Goal: Task Accomplishment & Management: Complete application form

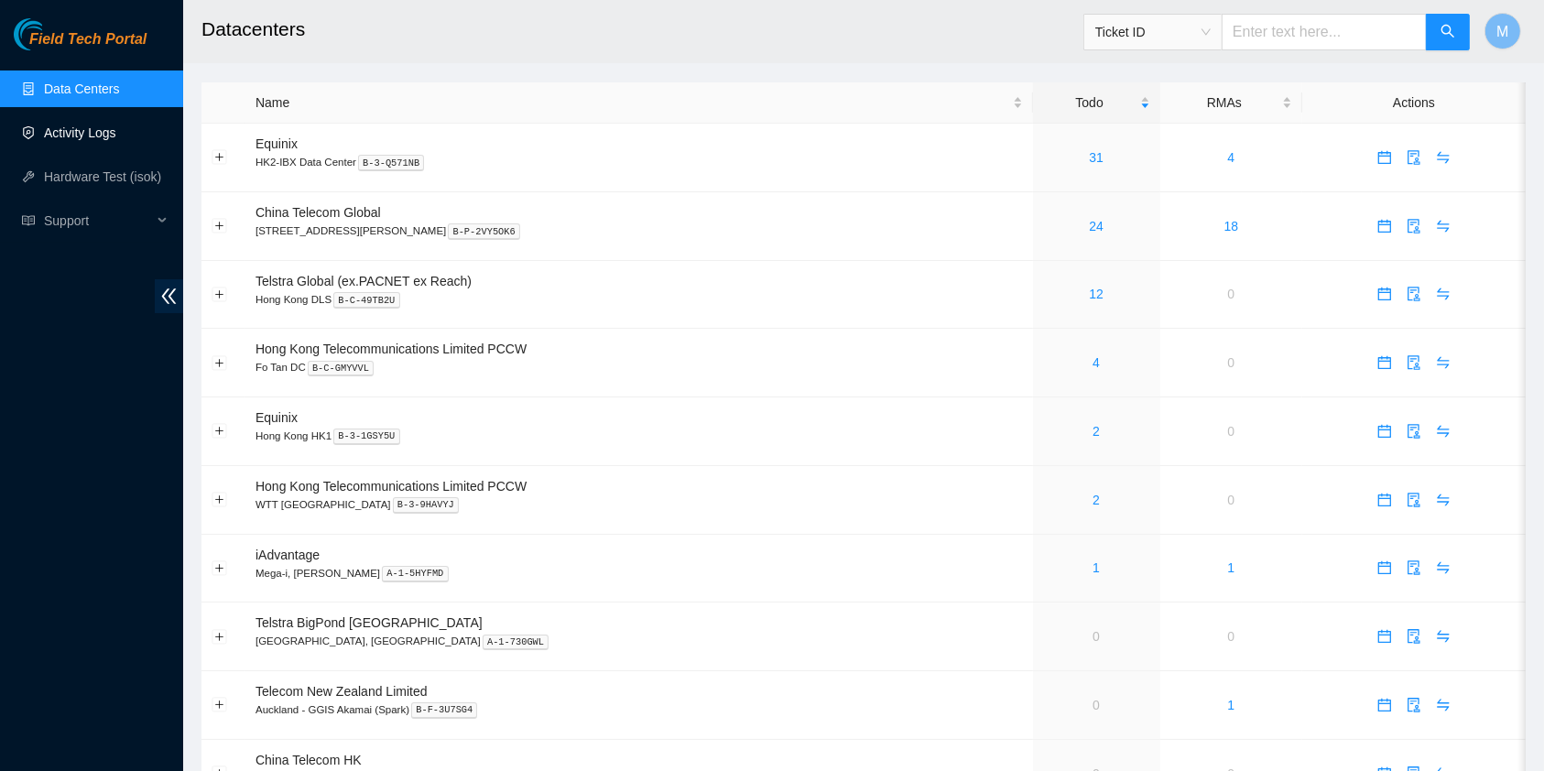
click at [87, 131] on link "Activity Logs" at bounding box center [80, 132] width 72 height 15
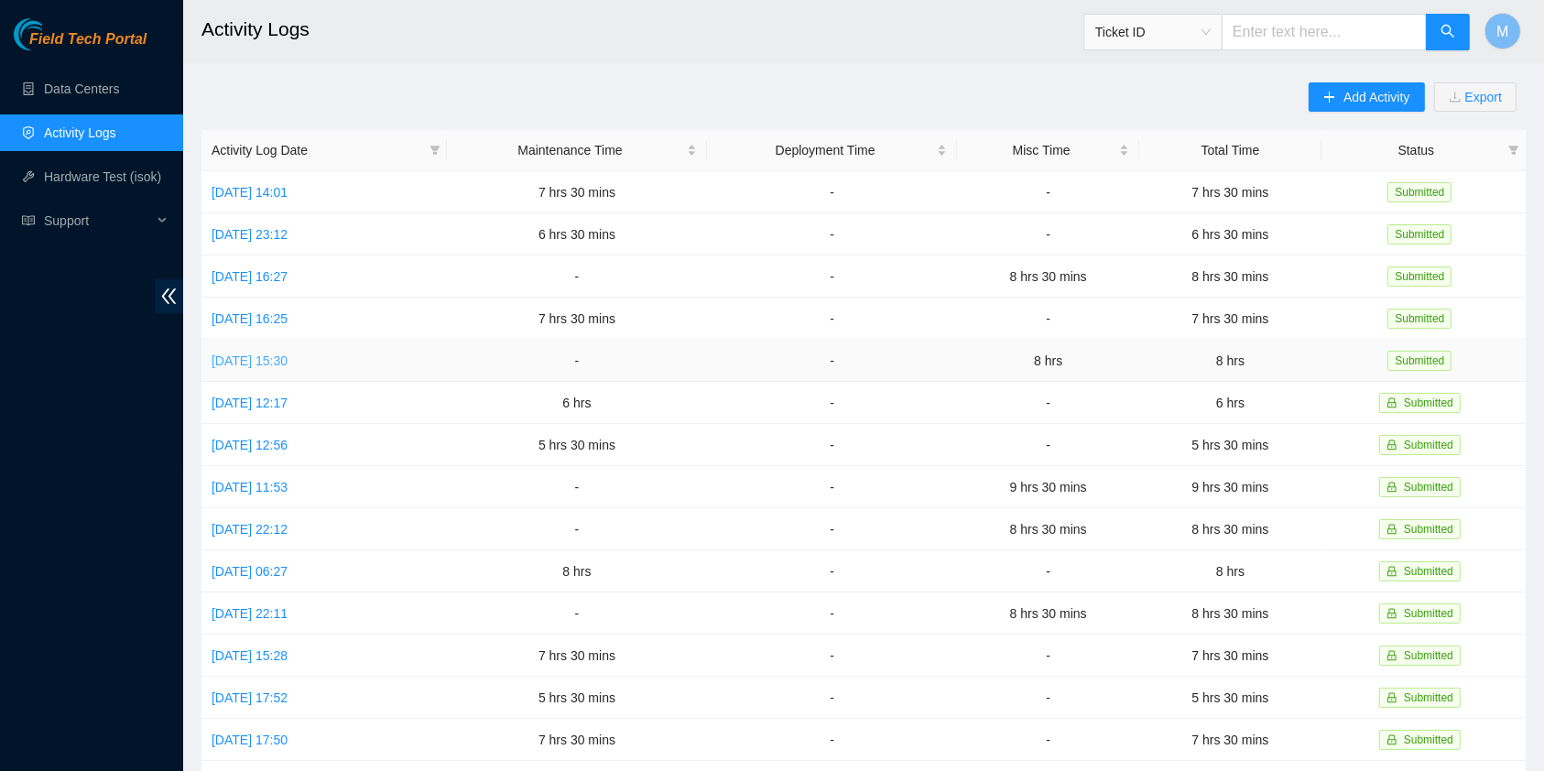
click at [287, 360] on link "Mon, 25 Aug 2025 15:30" at bounding box center [249, 360] width 76 height 15
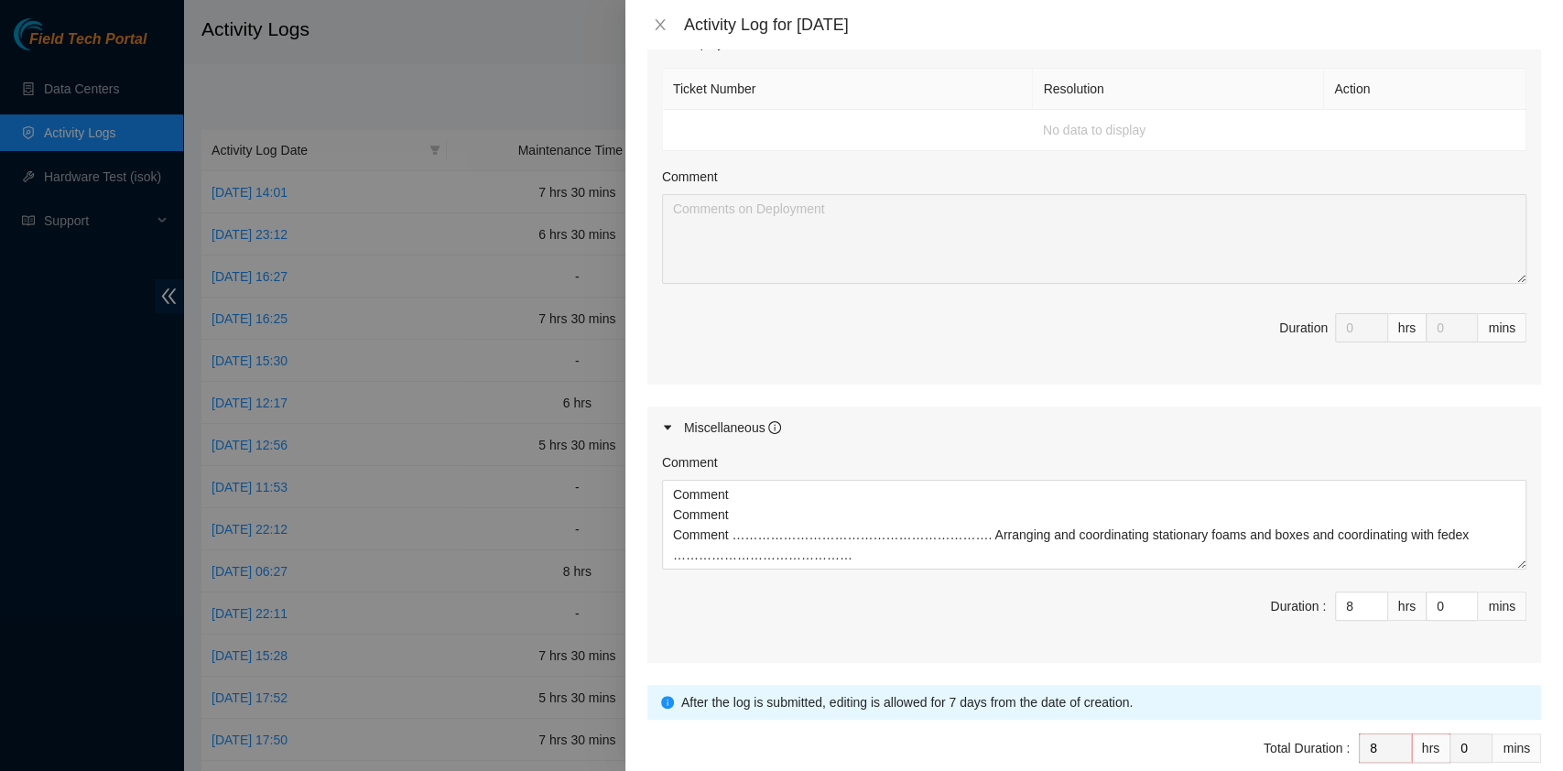
scroll to position [731, 0]
click at [663, 26] on icon "close" at bounding box center [660, 24] width 15 height 15
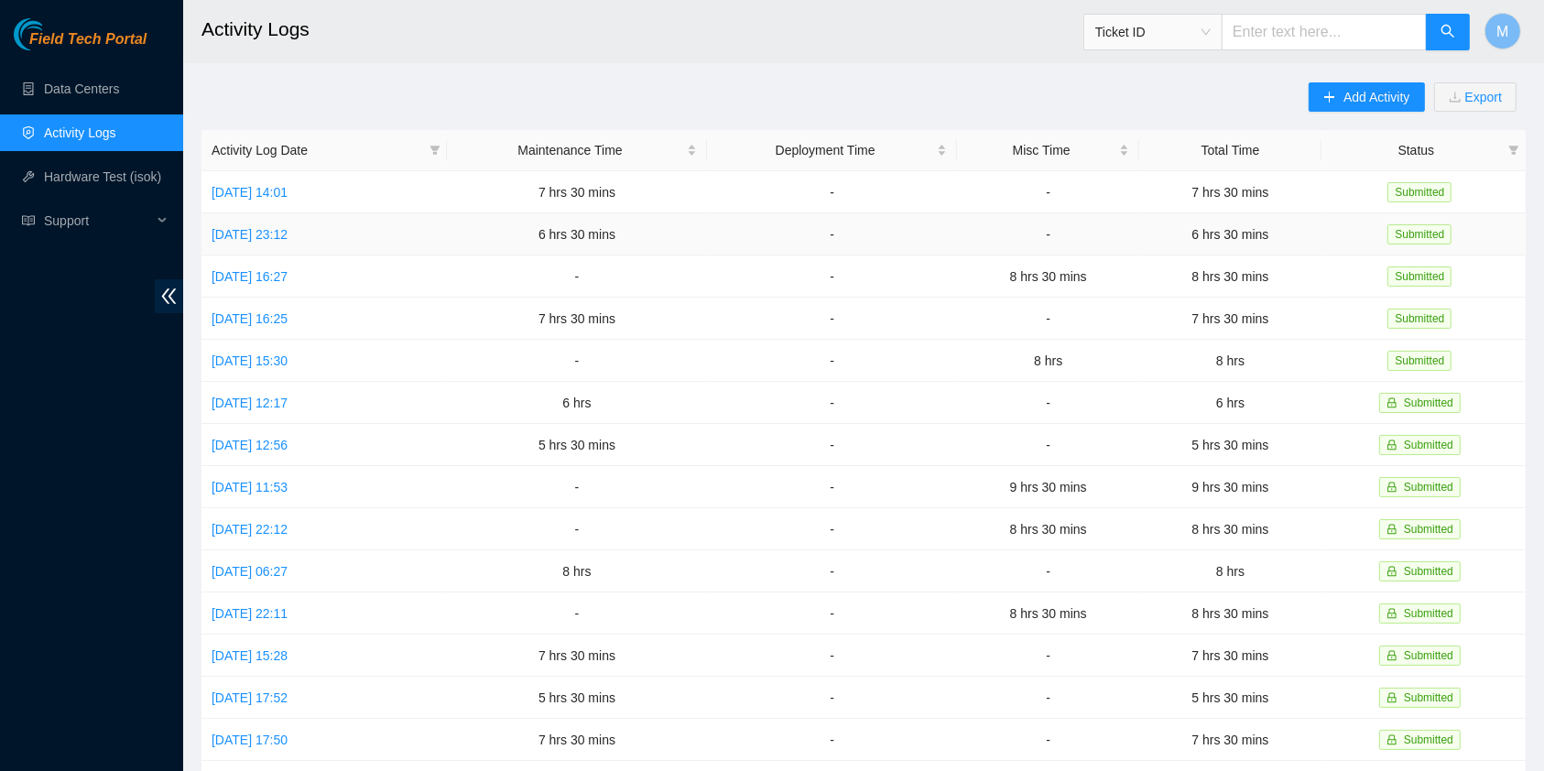
click at [293, 217] on td "Thu, 28 Aug 2025 23:12" at bounding box center [323, 234] width 245 height 42
click at [287, 233] on link "Thu, 28 Aug 2025 23:12" at bounding box center [249, 234] width 76 height 15
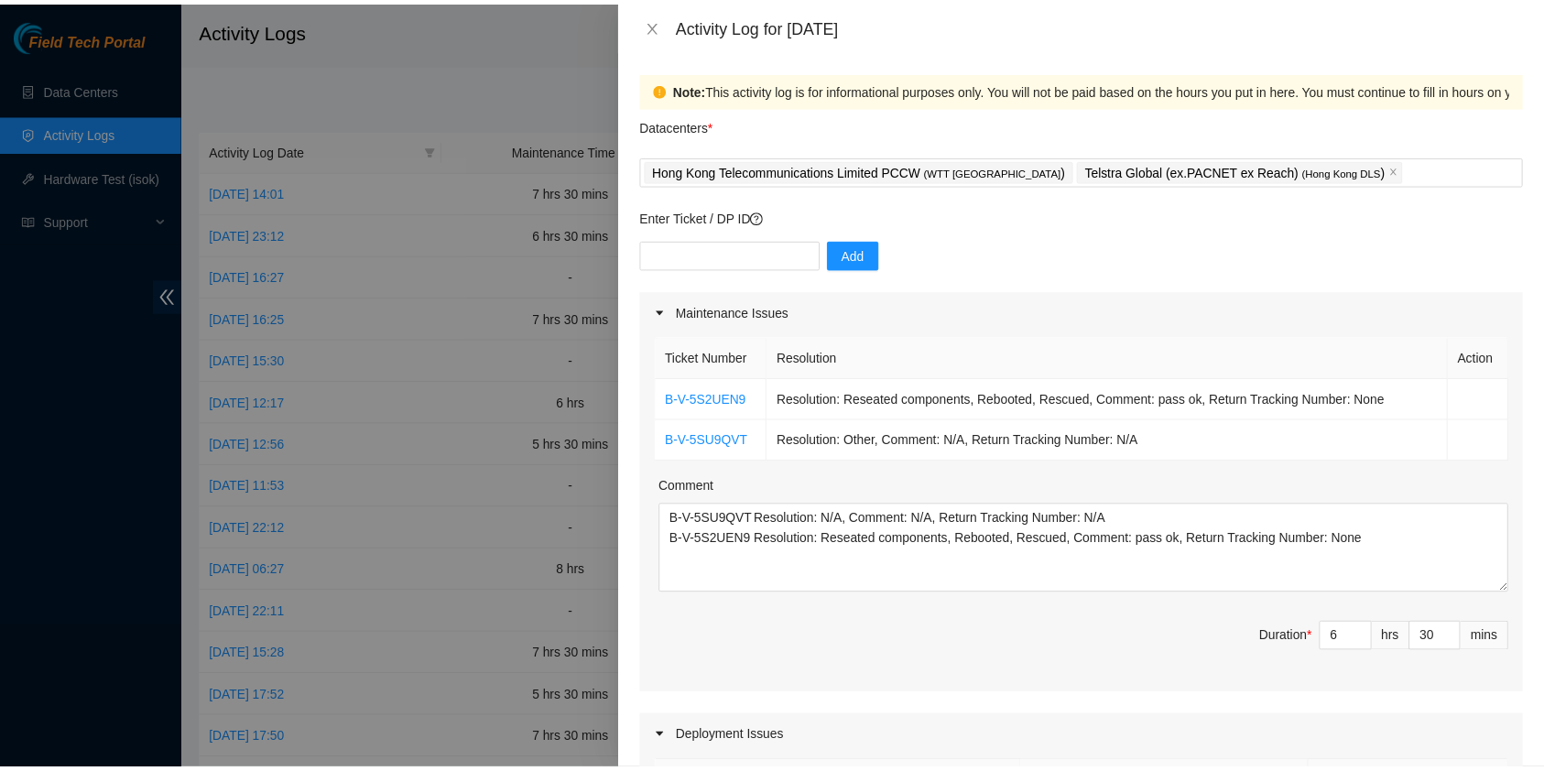
scroll to position [0, 0]
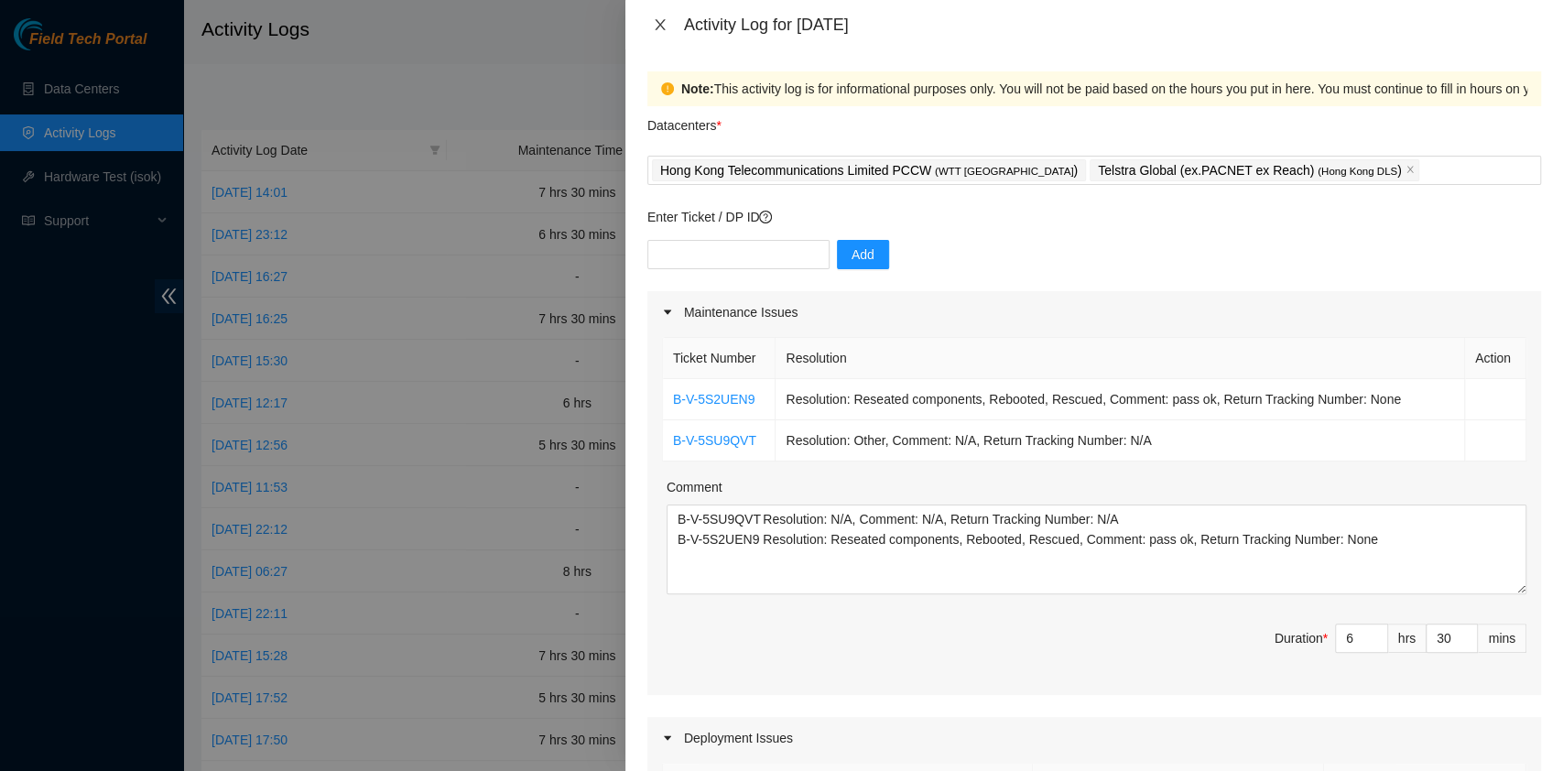
click at [664, 20] on icon "close" at bounding box center [660, 24] width 15 height 15
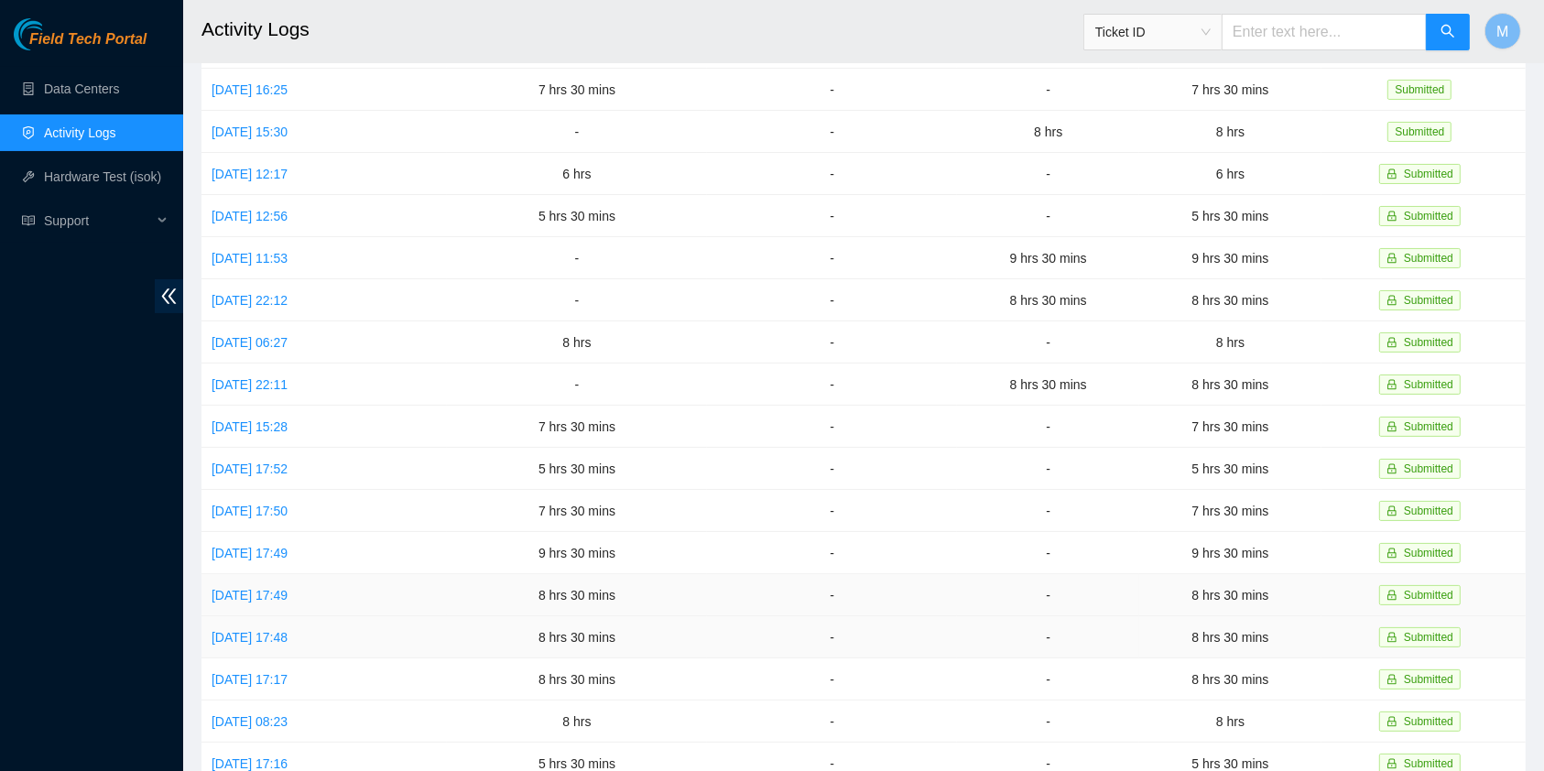
scroll to position [230, 0]
click at [286, 545] on link "Fri, 15 Aug 2025 17:49" at bounding box center [249, 552] width 76 height 15
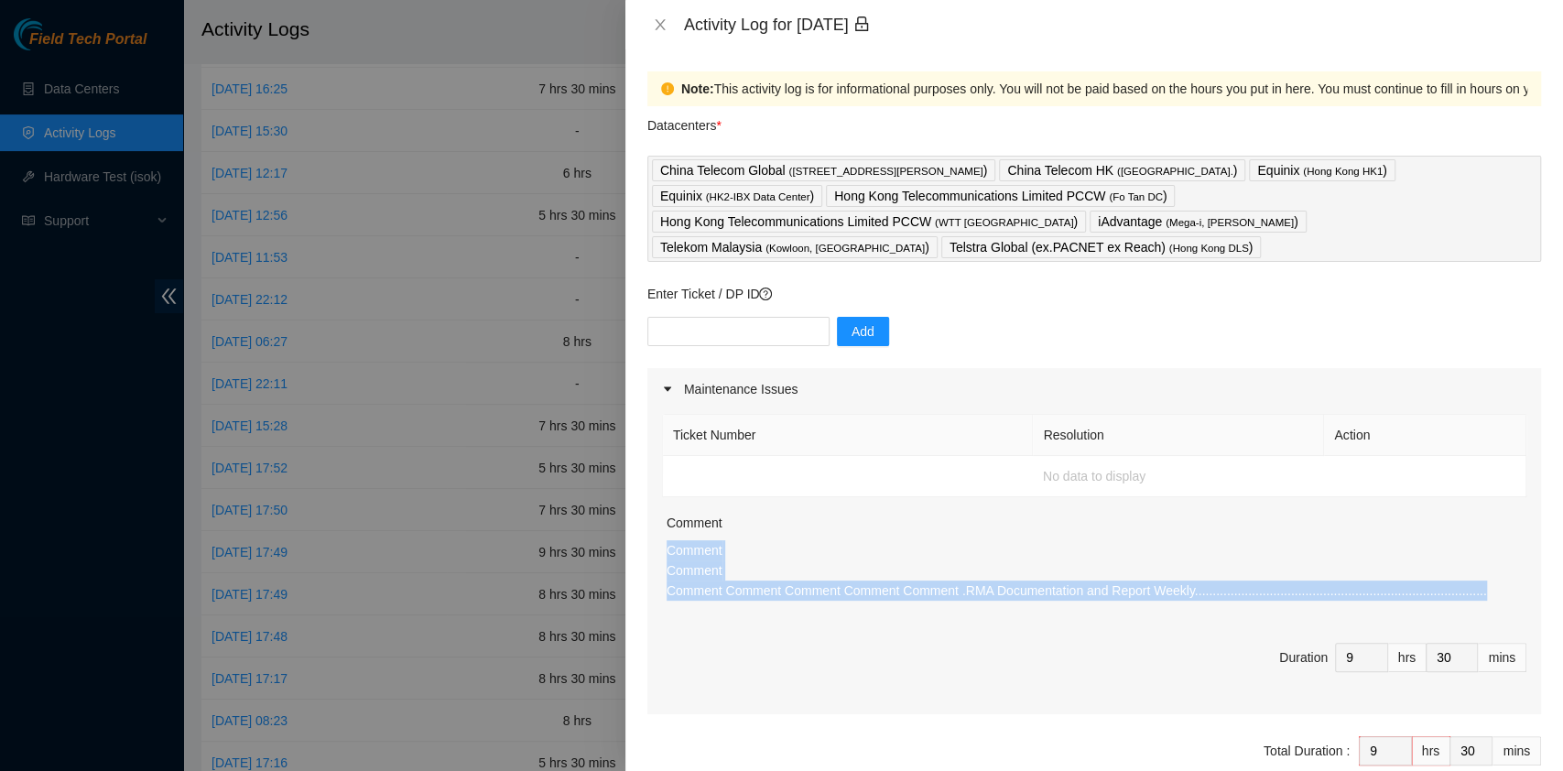
drag, startPoint x: 1493, startPoint y: 567, endPoint x: 654, endPoint y: 533, distance: 840.2
click at [654, 533] on div "Ticket Number Resolution Action No data to display Comment Comment Comment Comm…" at bounding box center [1094, 562] width 894 height 304
copy p "Comment Comment Comment Comment Comment Comment Comment .RMA Documentation and …"
click at [661, 18] on icon "close" at bounding box center [660, 24] width 15 height 15
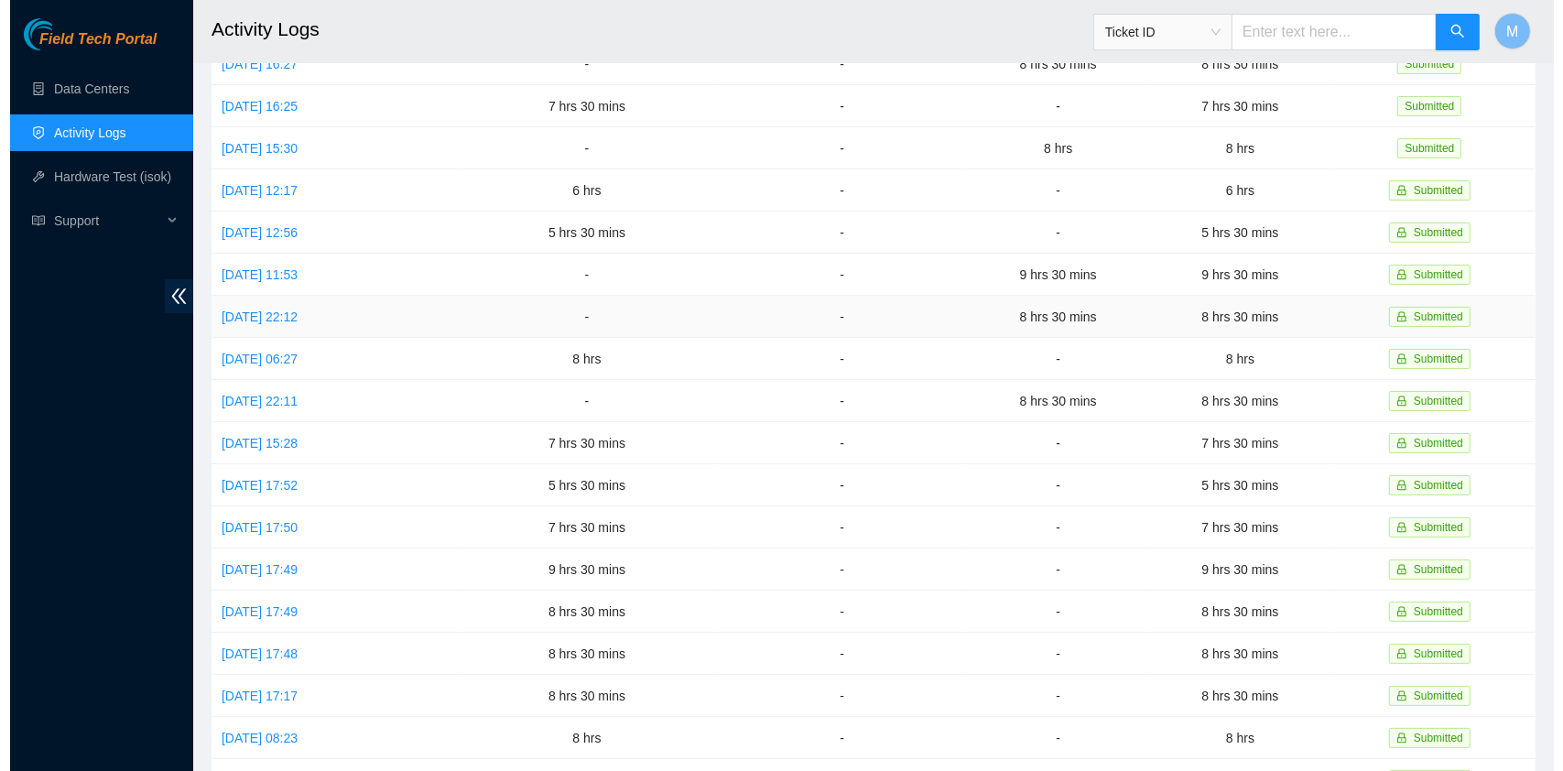
scroll to position [0, 0]
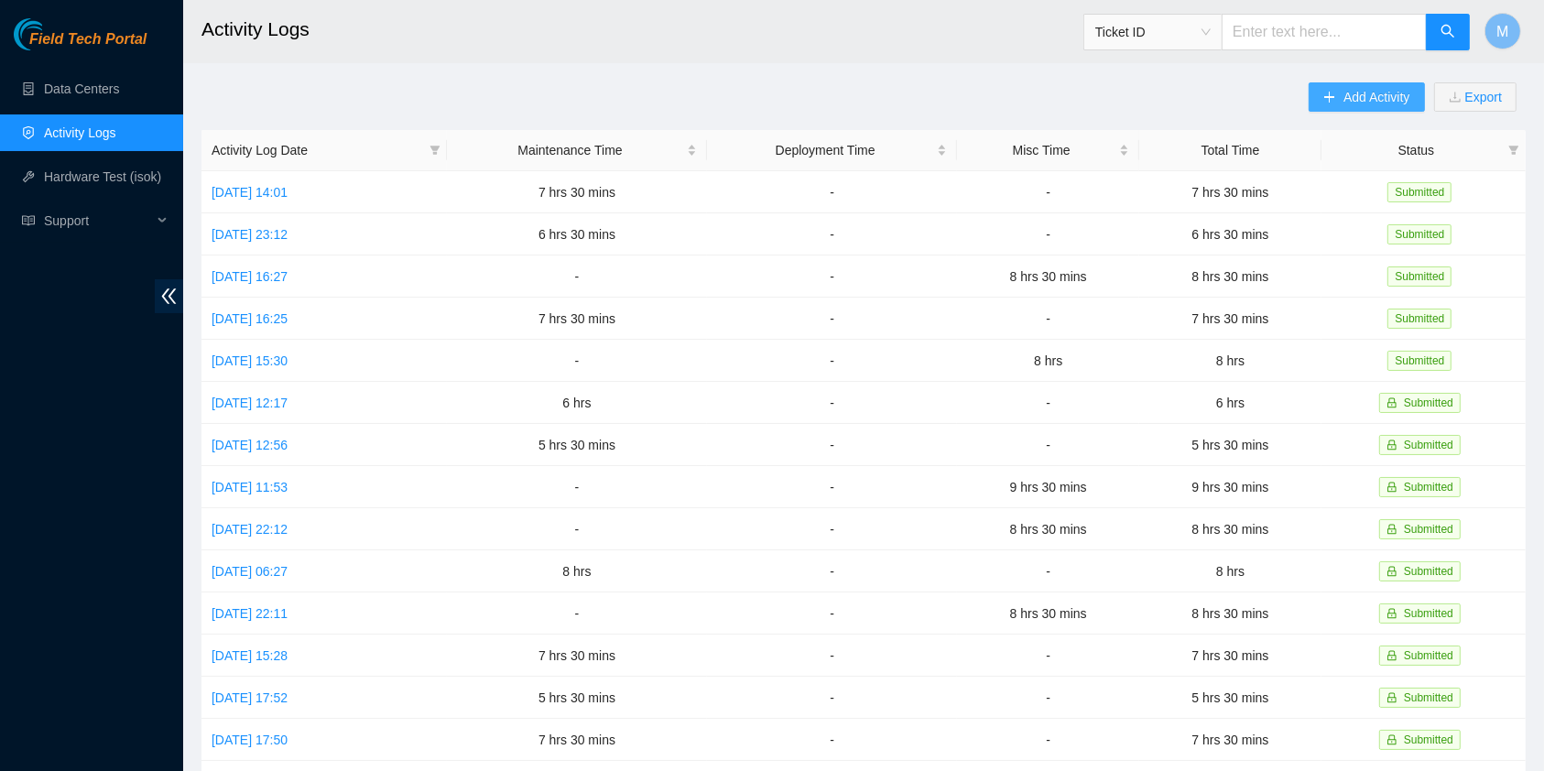
click at [1343, 92] on span "Add Activity" at bounding box center [1376, 97] width 66 height 20
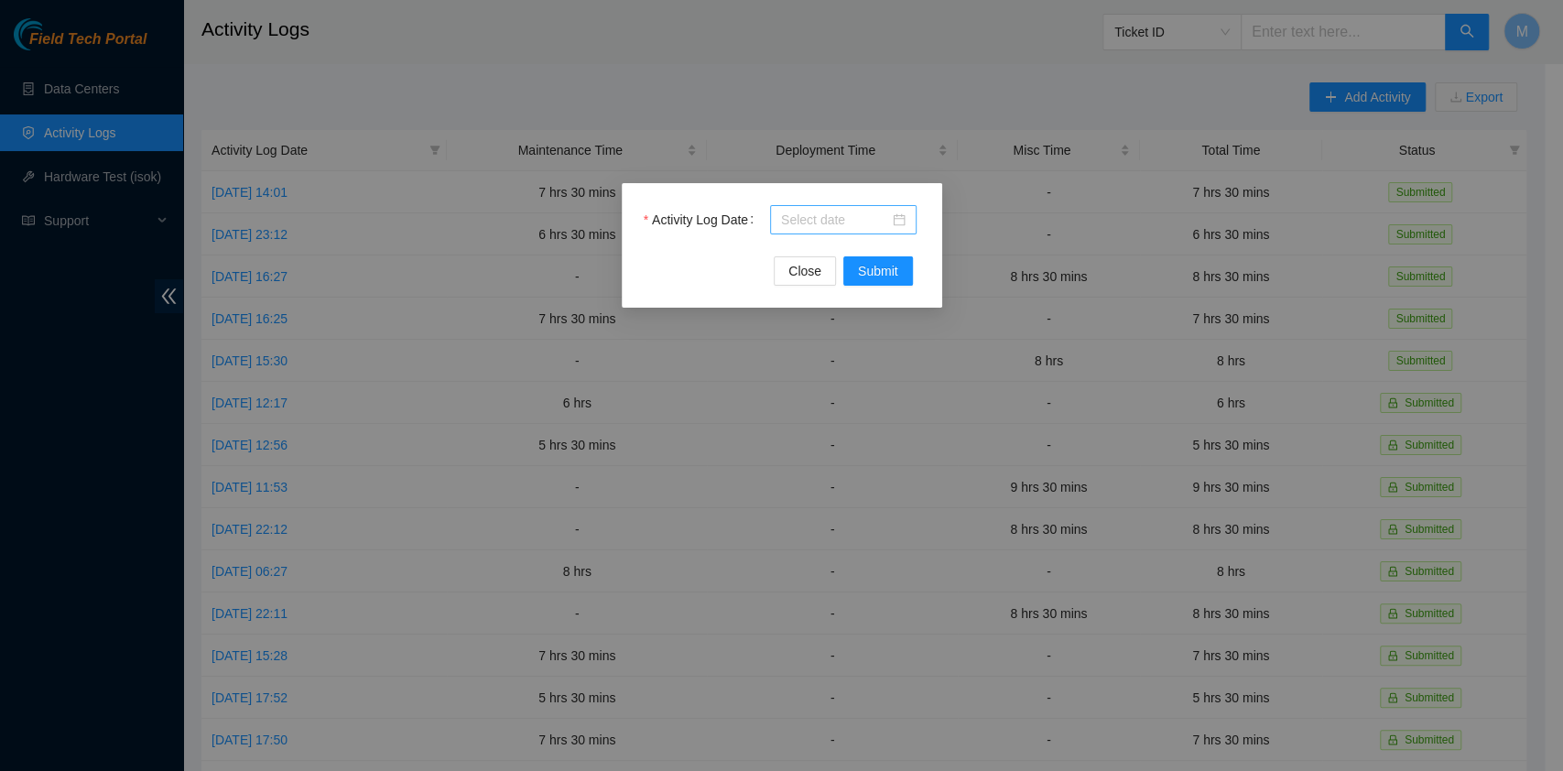
click at [840, 228] on input "Activity Log Date" at bounding box center [835, 220] width 108 height 20
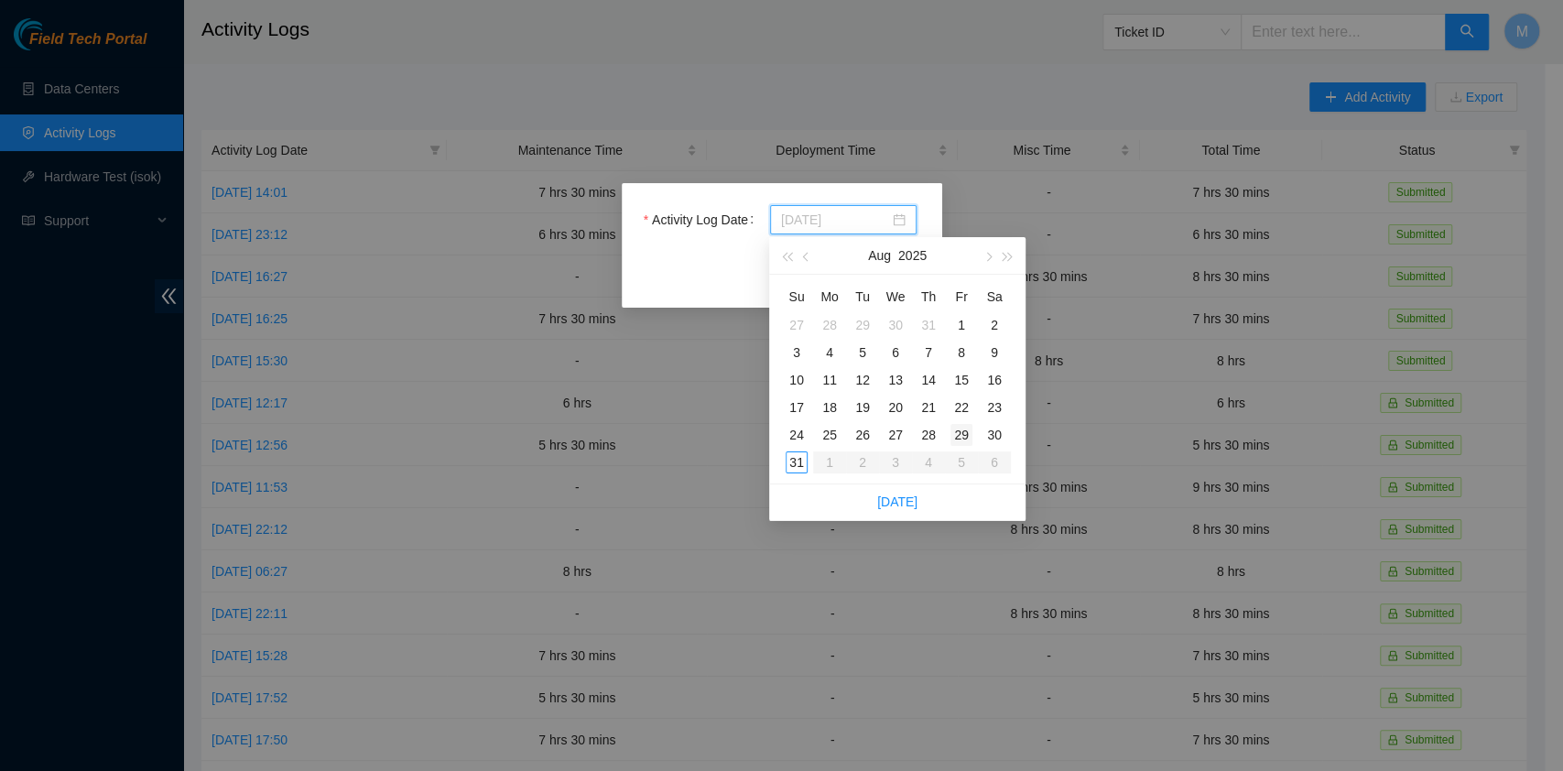
type input "2025-08-29"
click at [970, 438] on div "29" at bounding box center [961, 435] width 22 height 22
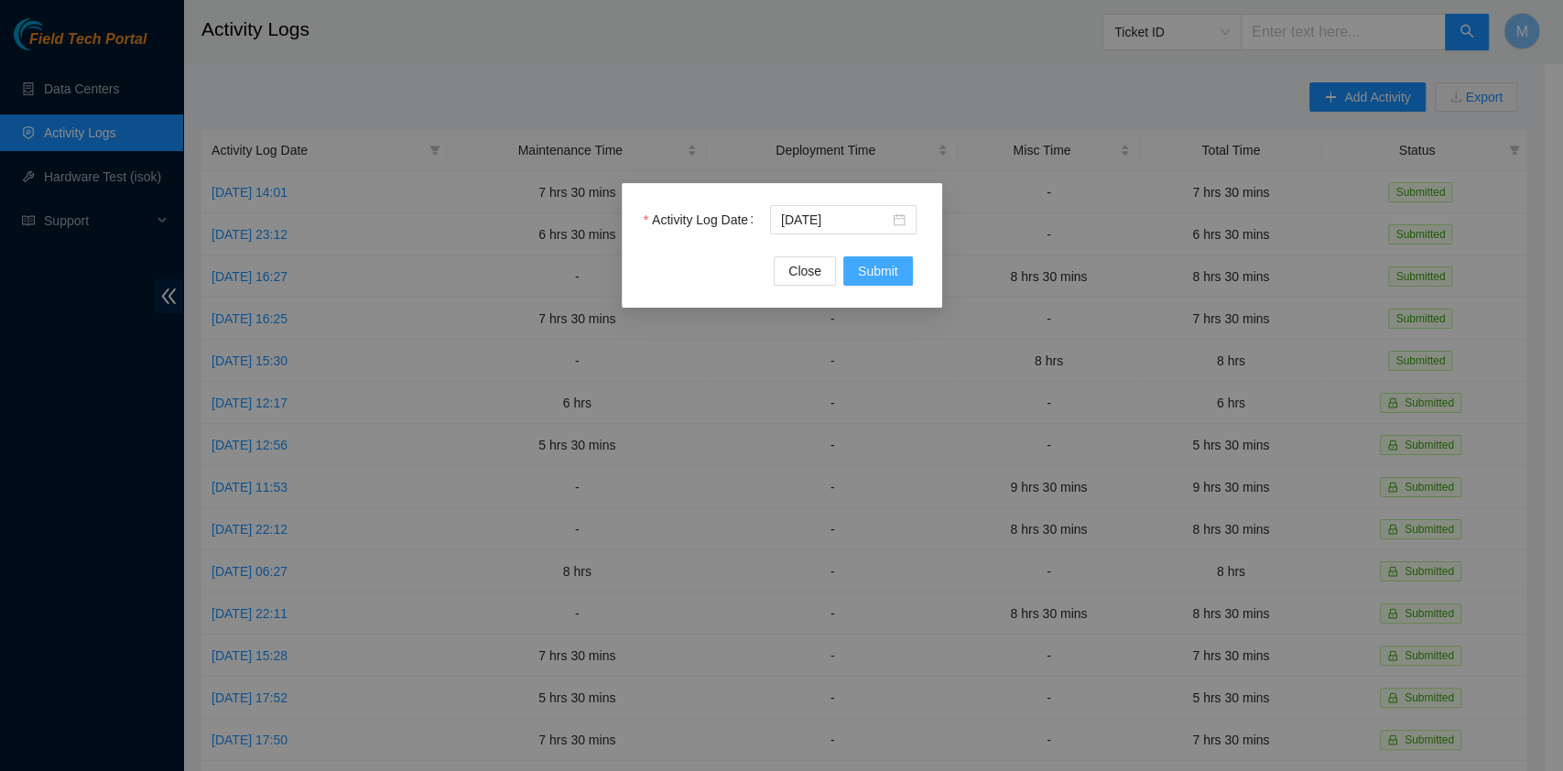
click at [893, 274] on span "Submit" at bounding box center [878, 271] width 40 height 20
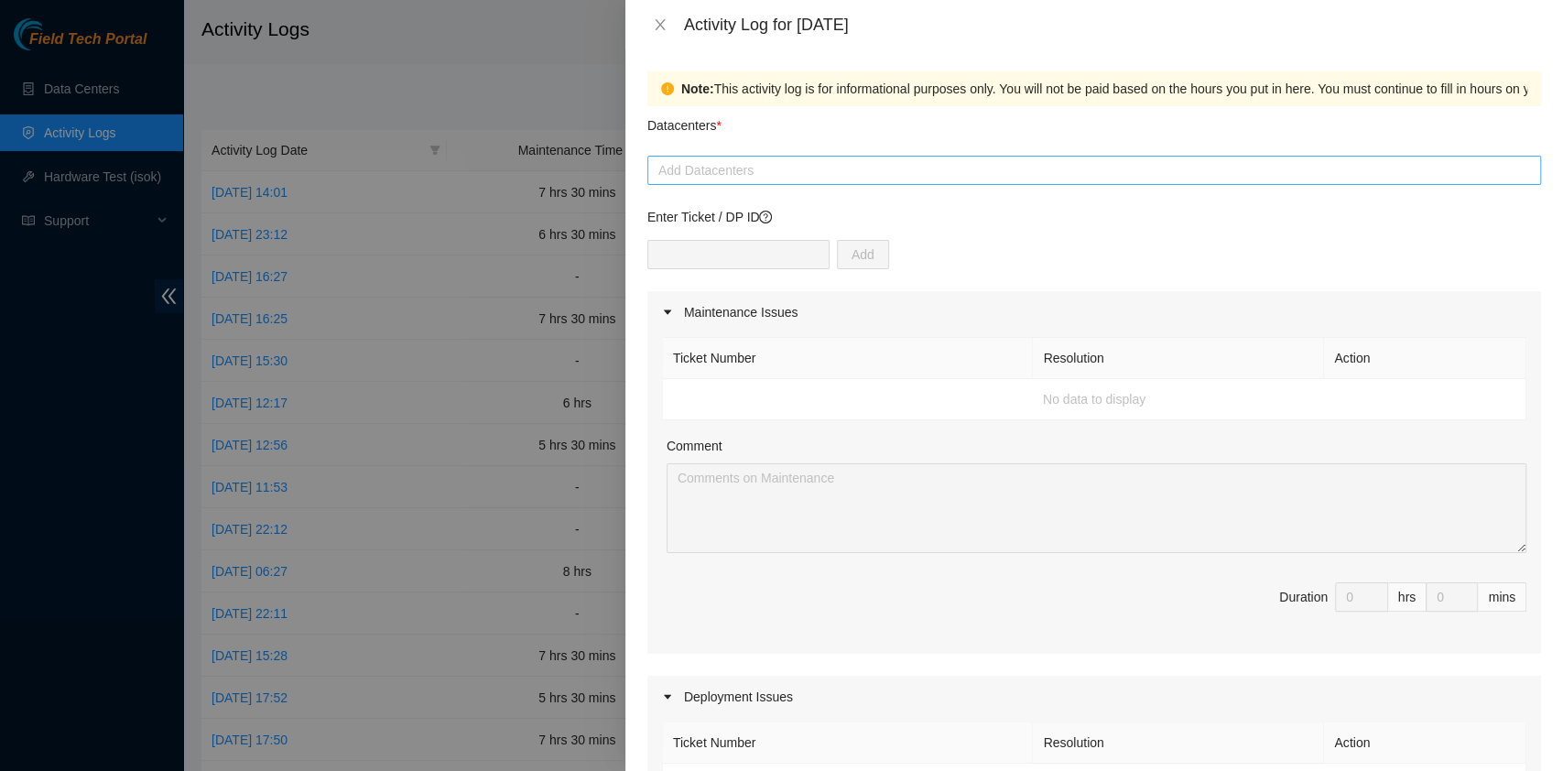
click at [808, 177] on div at bounding box center [1094, 170] width 884 height 22
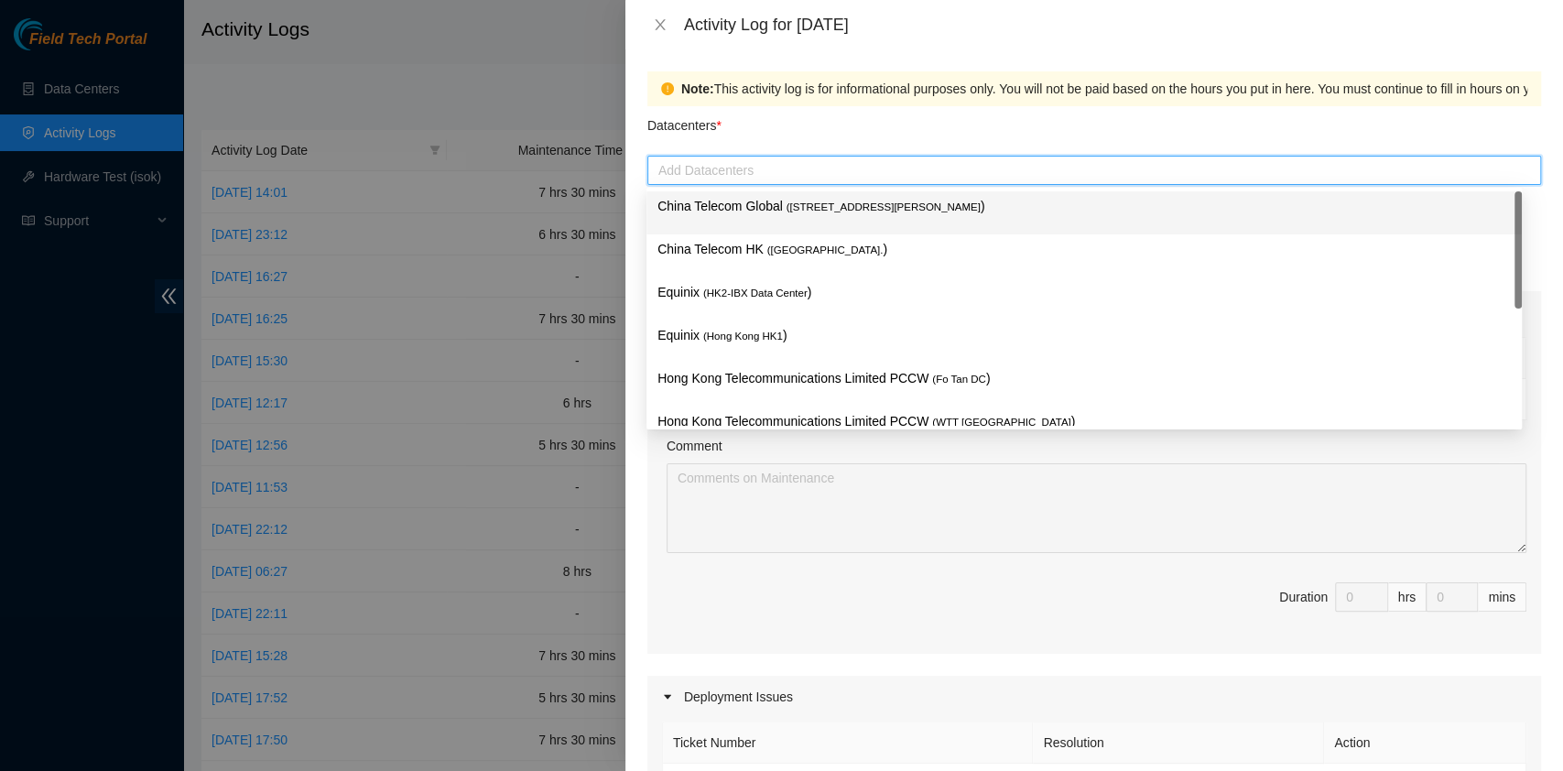
click at [798, 214] on p "China Telecom Global ( Room B11, 2/F, 18 Chun Yat Street, TKO , Hong Kong )" at bounding box center [1083, 206] width 853 height 21
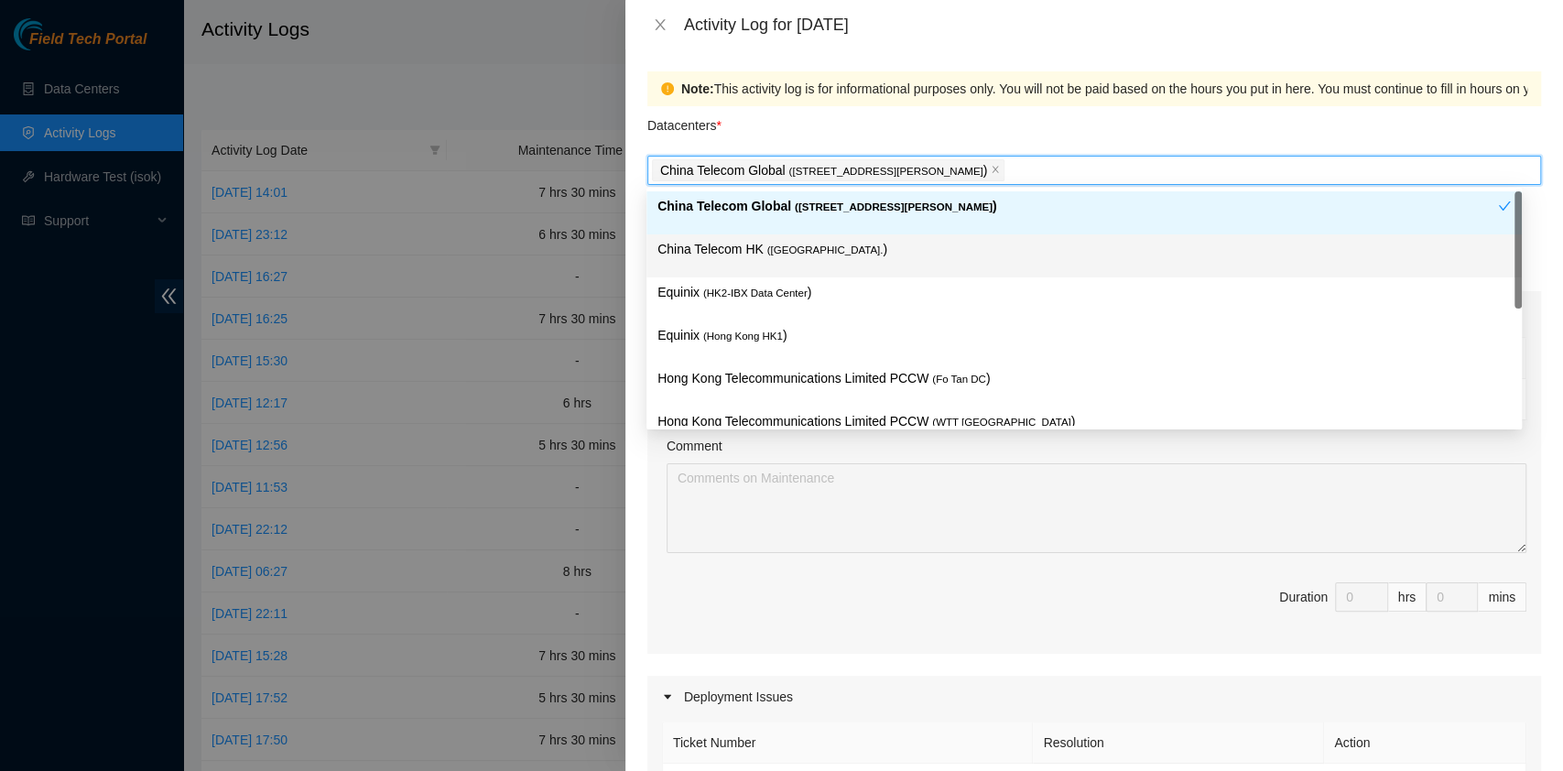
click at [787, 255] on p "China Telecom HK ( Hong Kong. )" at bounding box center [1083, 249] width 853 height 21
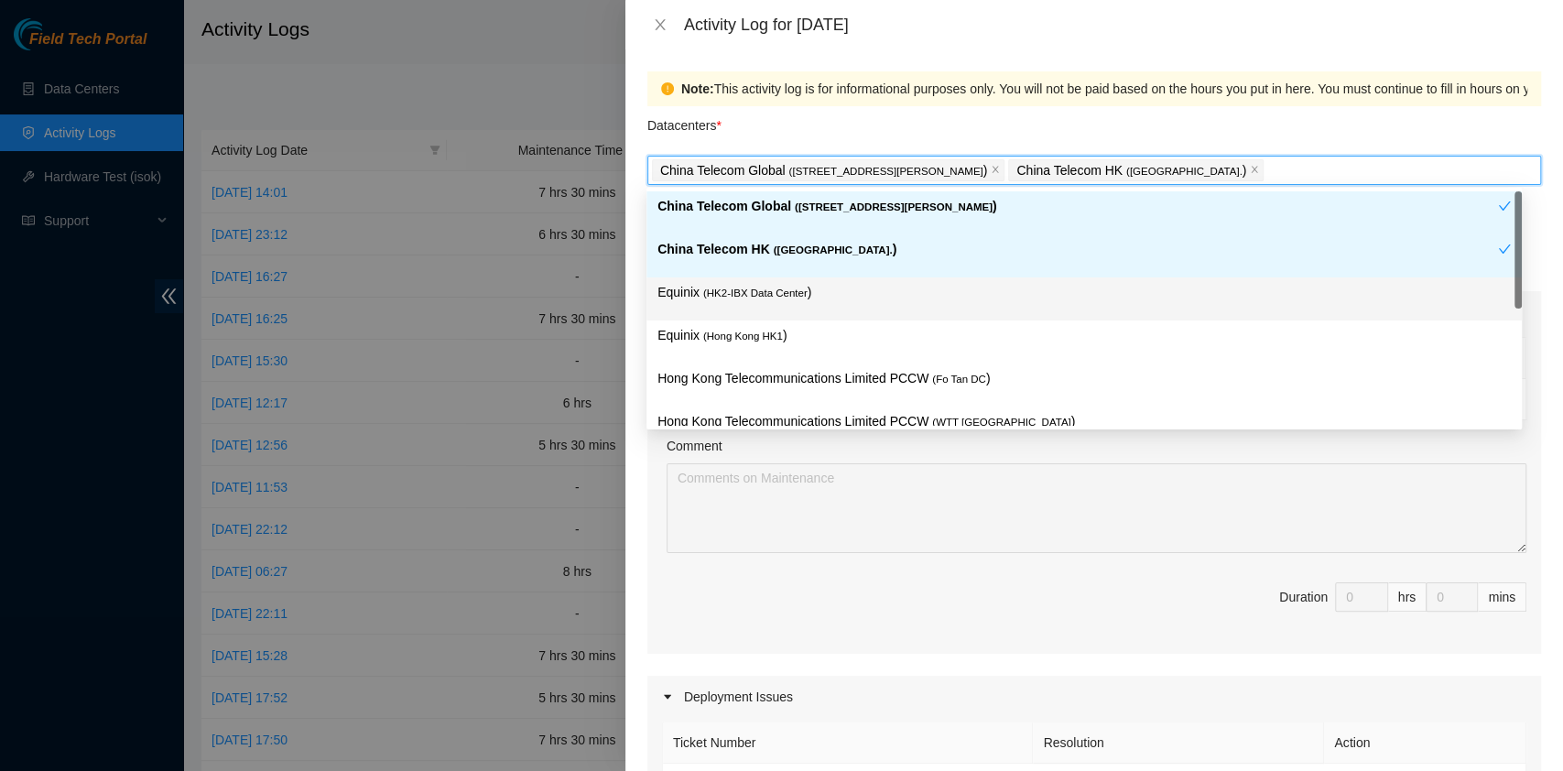
click at [782, 301] on p "Equinix ( HK2-IBX Data Center )" at bounding box center [1083, 292] width 853 height 21
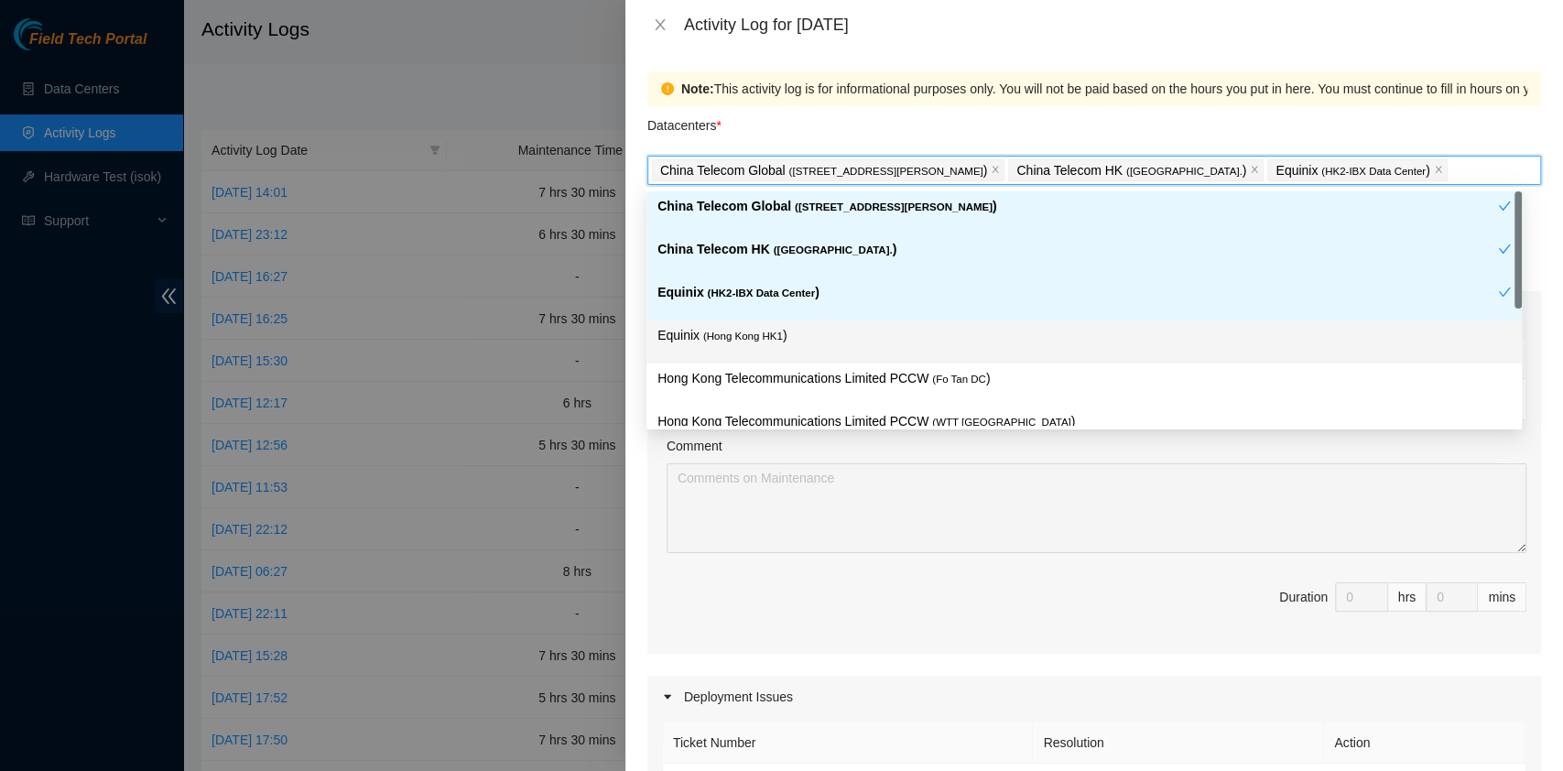
click at [778, 331] on span "( Hong Kong HK1" at bounding box center [743, 336] width 80 height 11
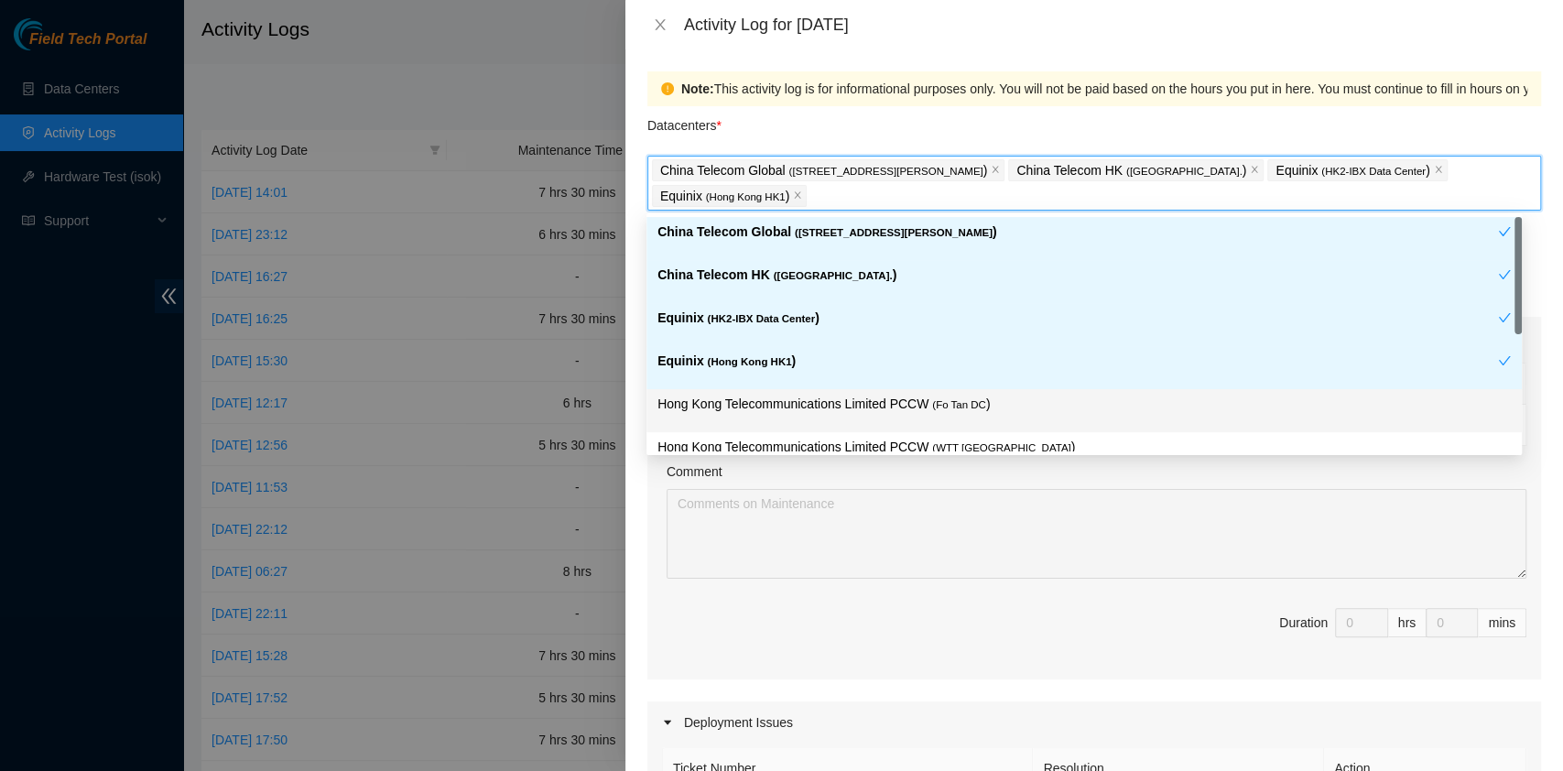
click at [946, 395] on p "Hong Kong Telecommunications Limited PCCW ( Fo Tan DC )" at bounding box center [1083, 404] width 853 height 21
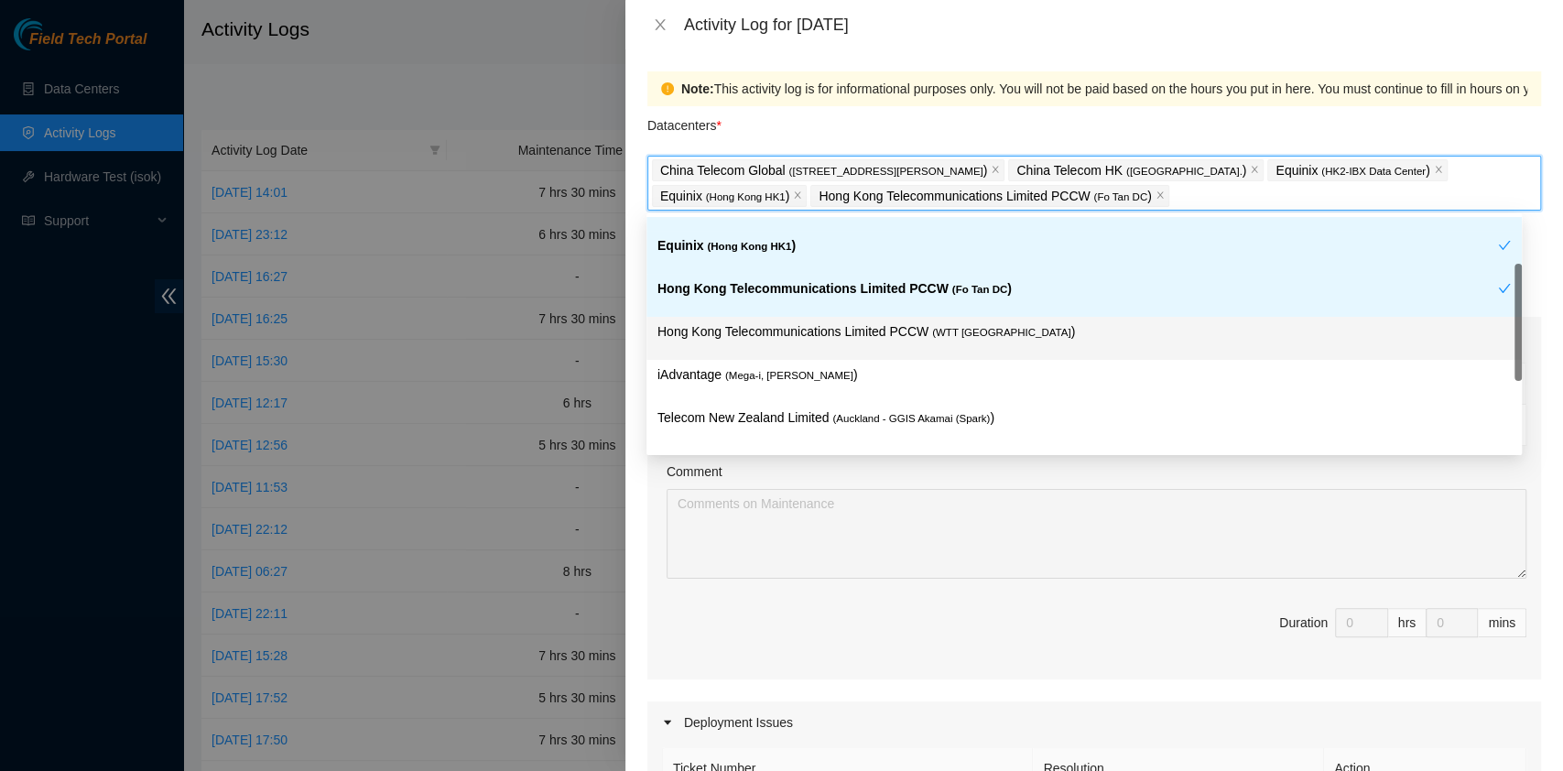
drag, startPoint x: 967, startPoint y: 355, endPoint x: 950, endPoint y: 356, distance: 16.5
click at [967, 354] on div "Hong Kong Telecommunications Limited PCCW ( WTT DC )" at bounding box center [1083, 338] width 875 height 43
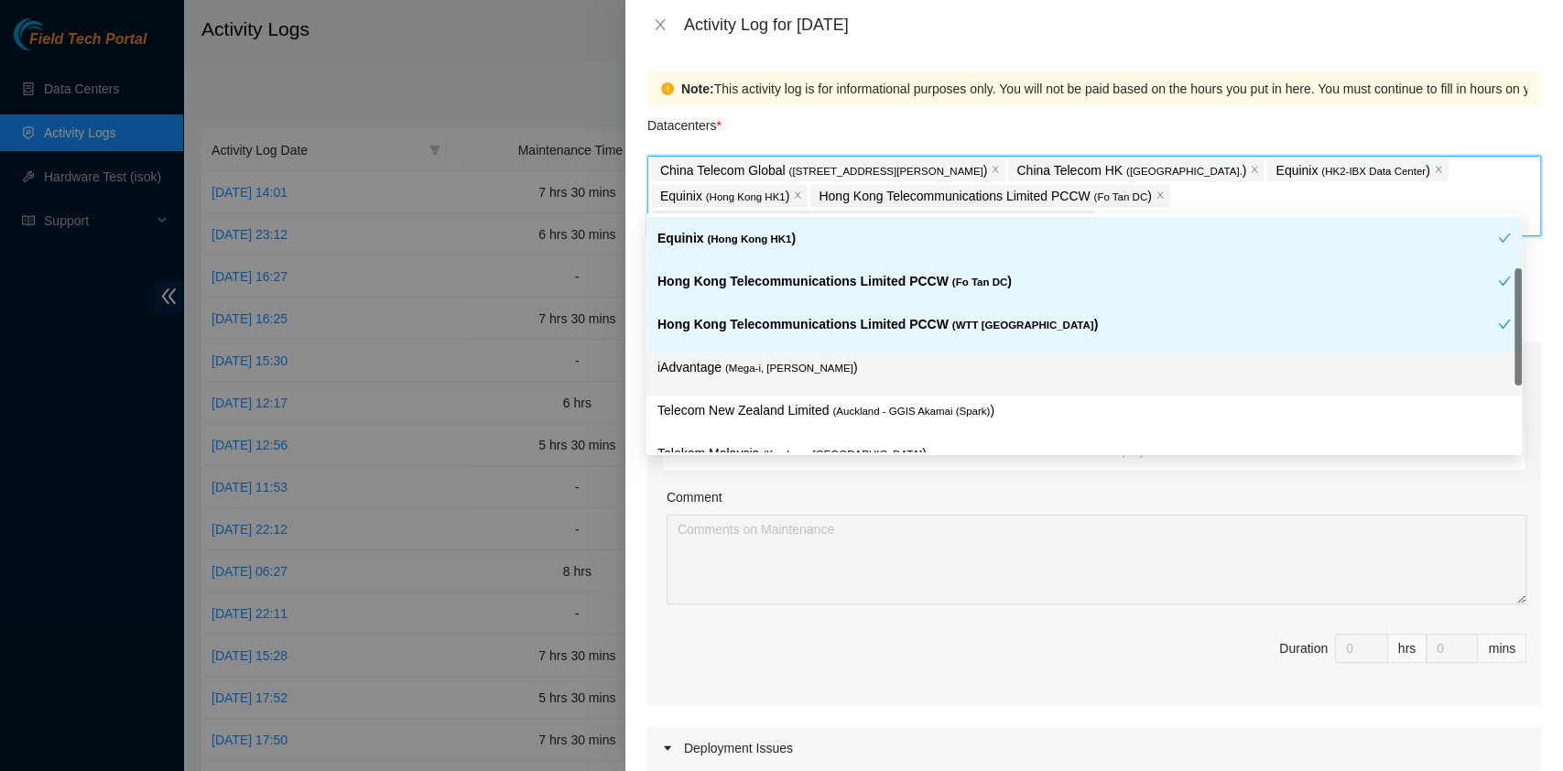
click at [855, 374] on p "iAdvantage ( Mega-i, Chai Wan )" at bounding box center [1083, 367] width 853 height 21
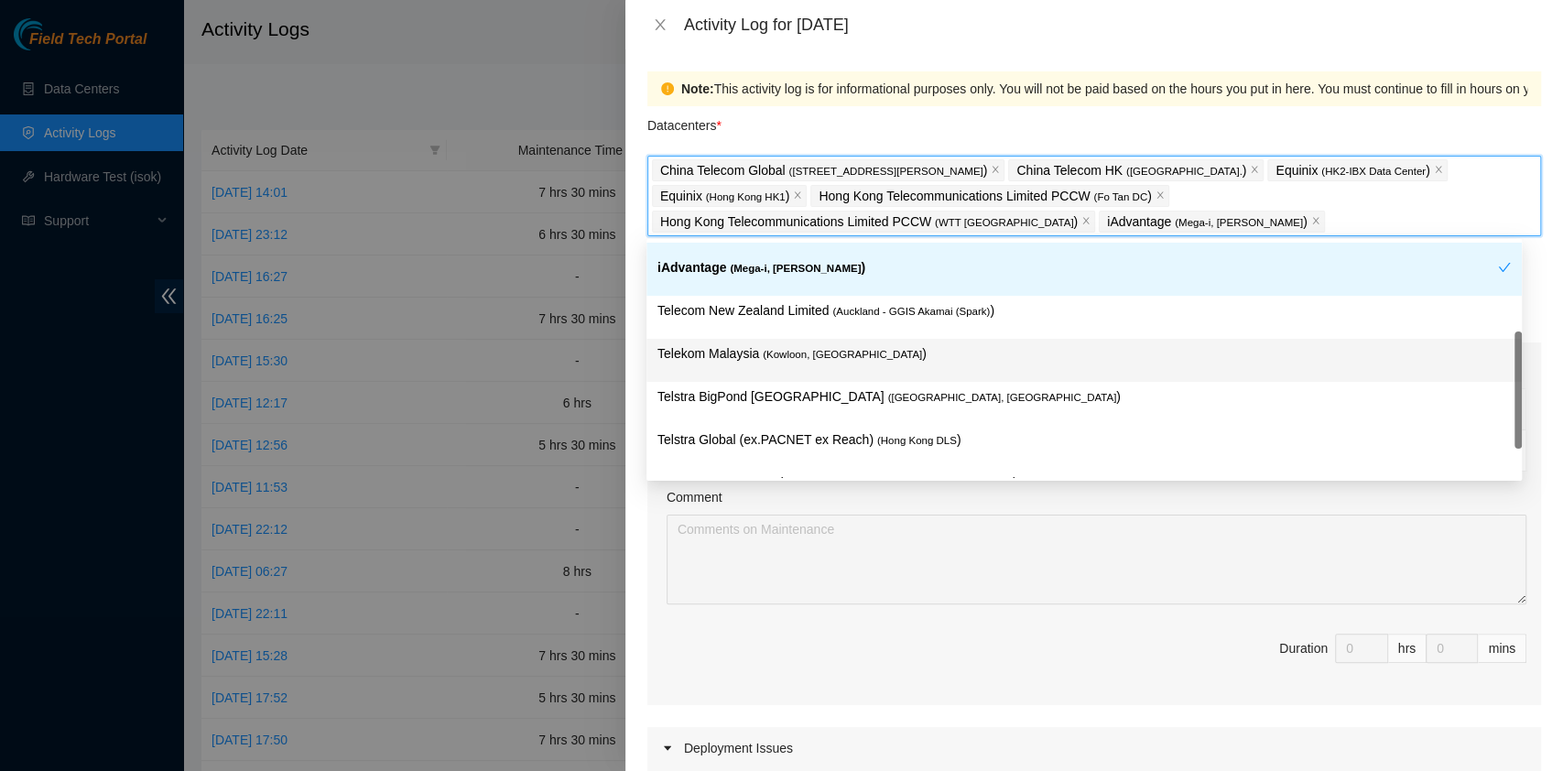
scroll to position [282, 0]
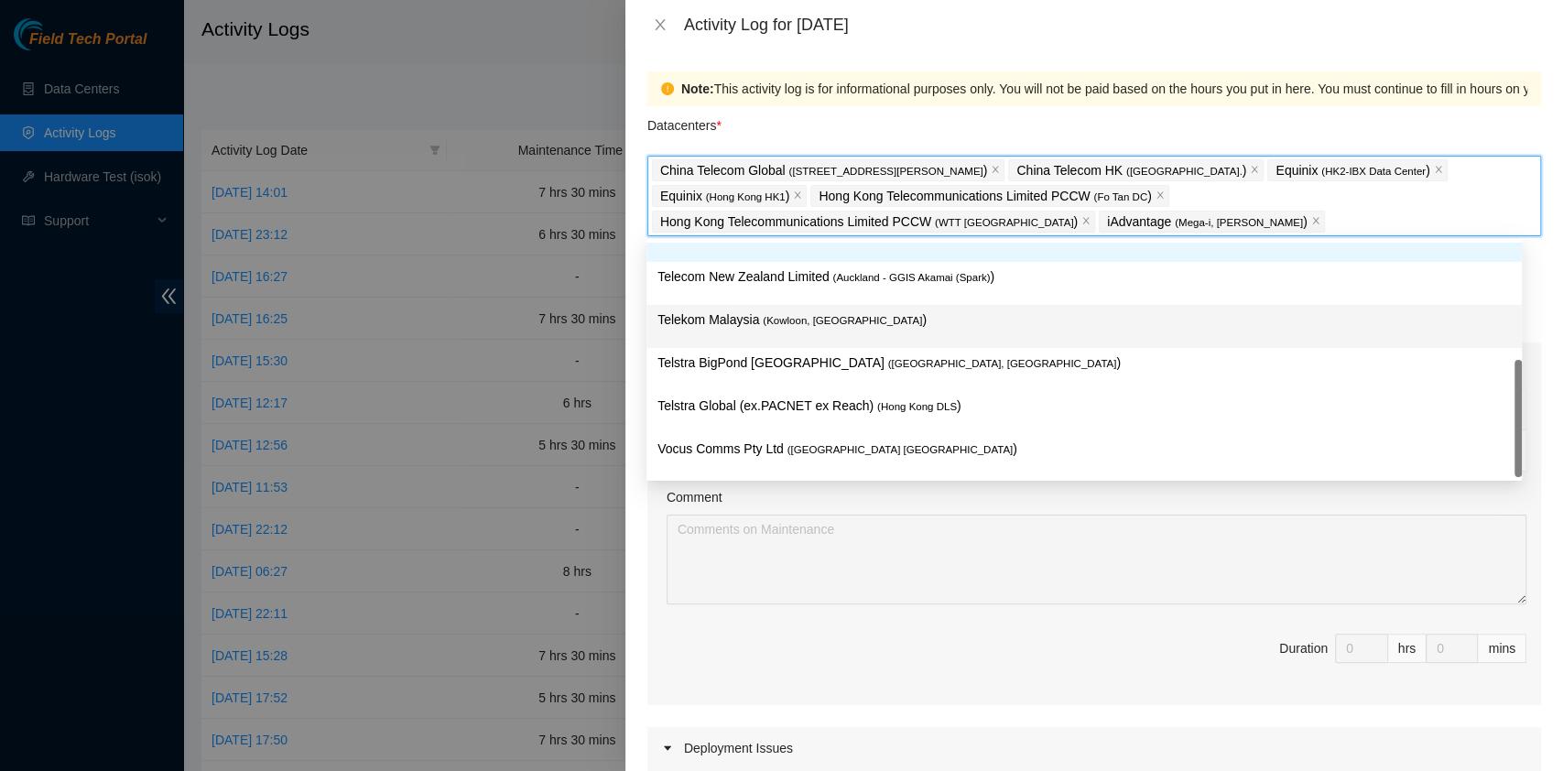
click at [865, 323] on p "Telekom Malaysia ( Kowloon, Hong Kong )" at bounding box center [1083, 319] width 853 height 21
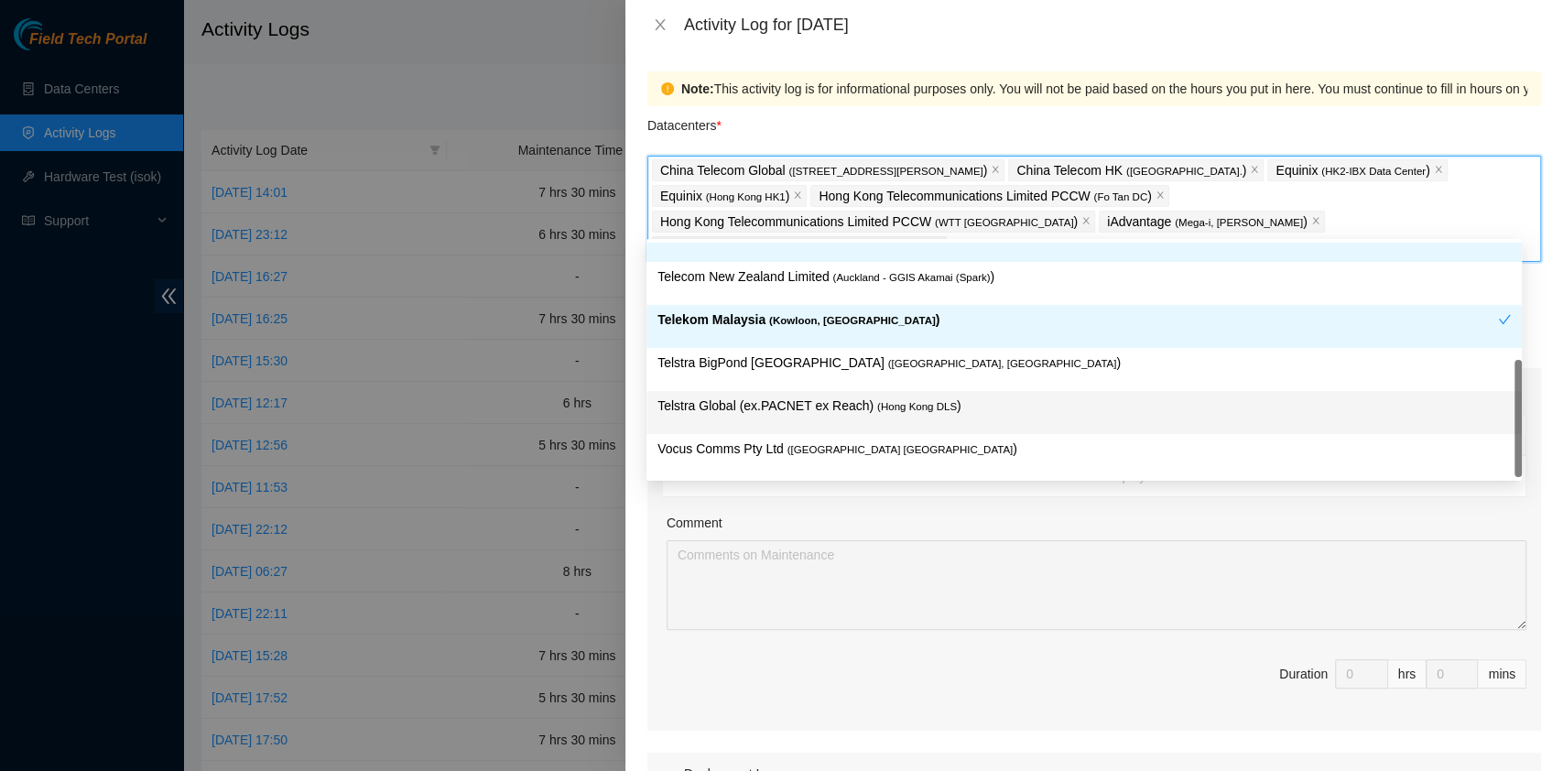
click at [927, 401] on span "( Hong Kong DLS" at bounding box center [917, 406] width 80 height 11
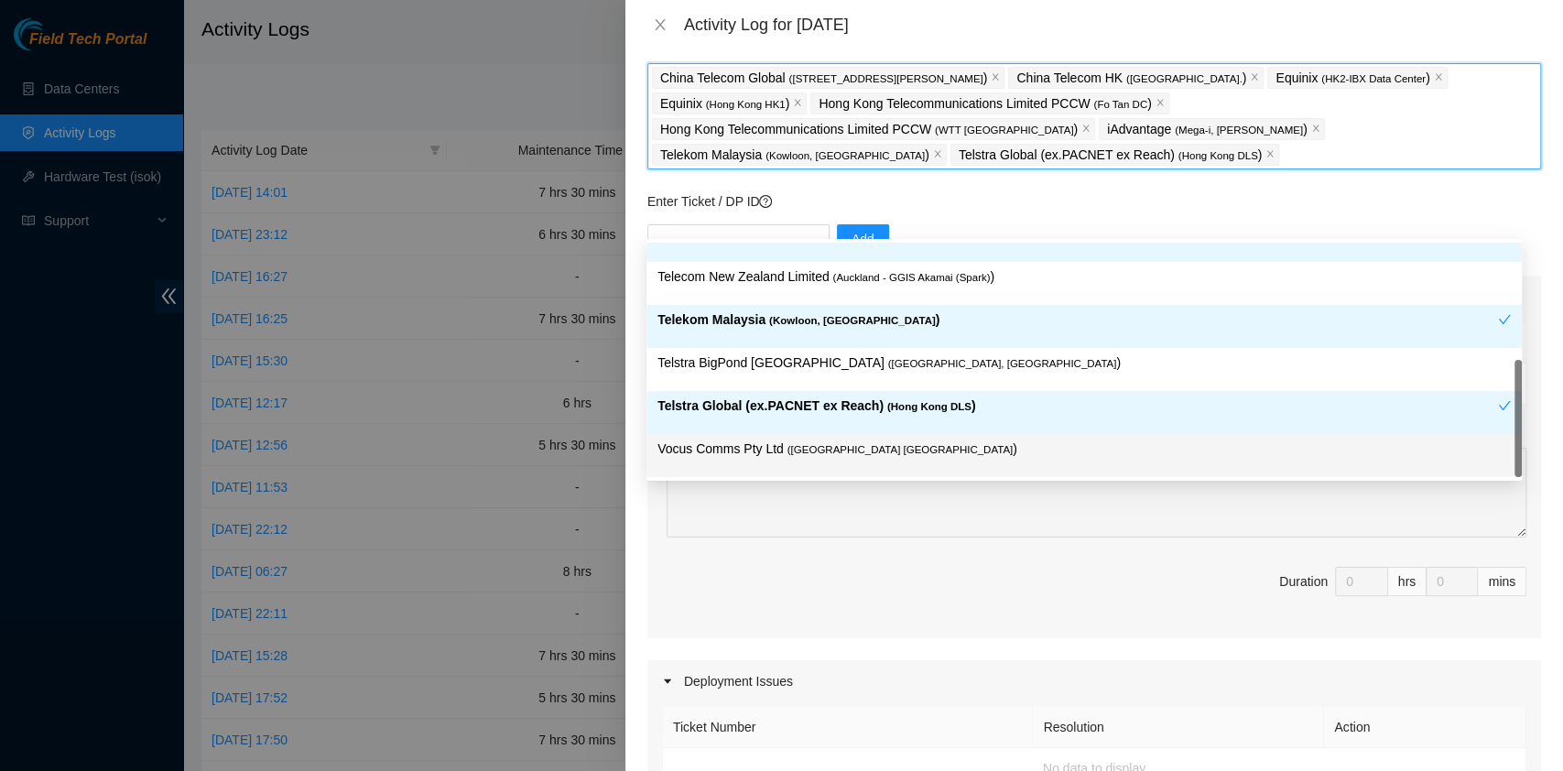
drag, startPoint x: 1079, startPoint y: 582, endPoint x: 1090, endPoint y: 582, distance: 11.0
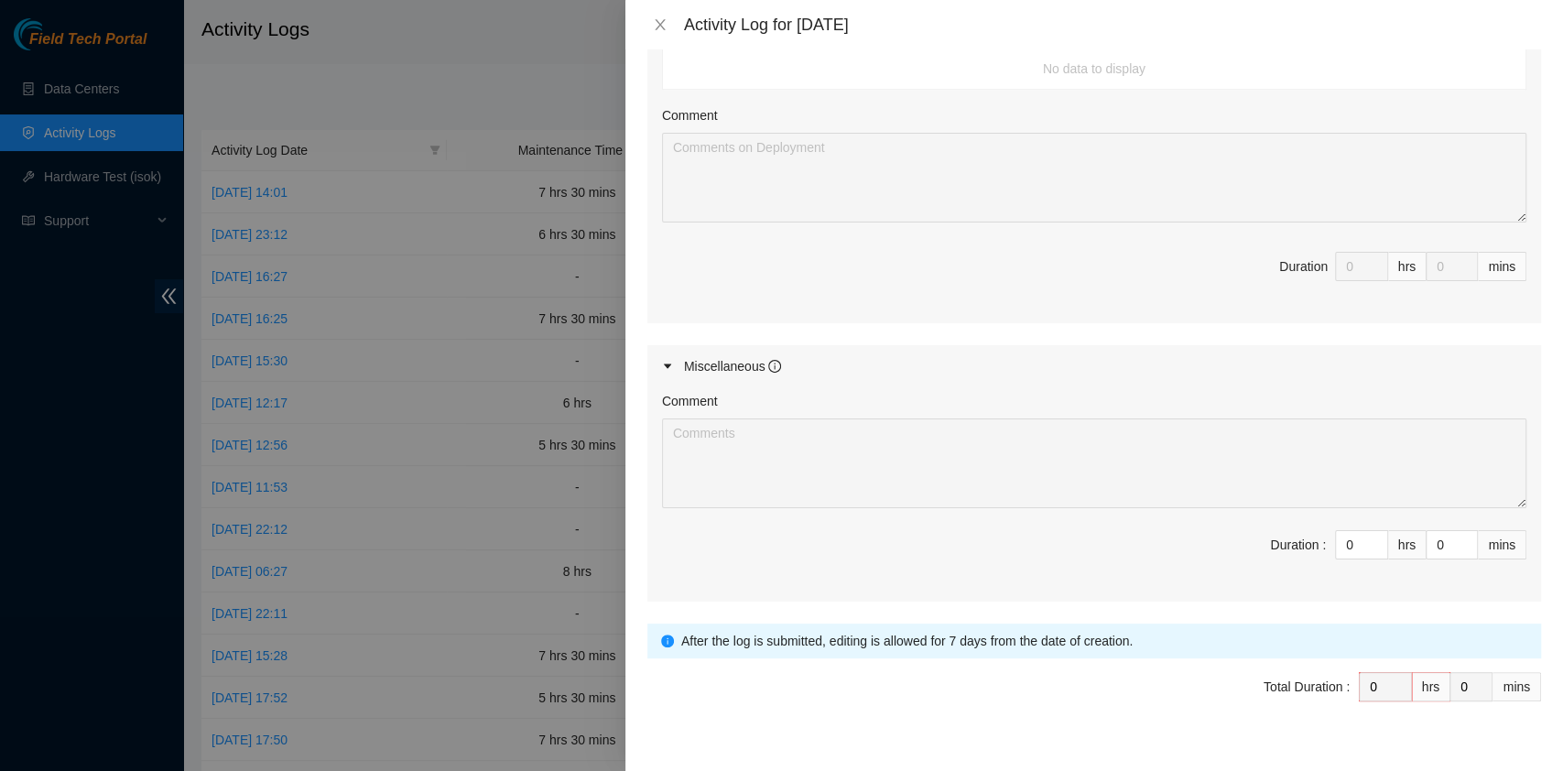
scroll to position [796, 0]
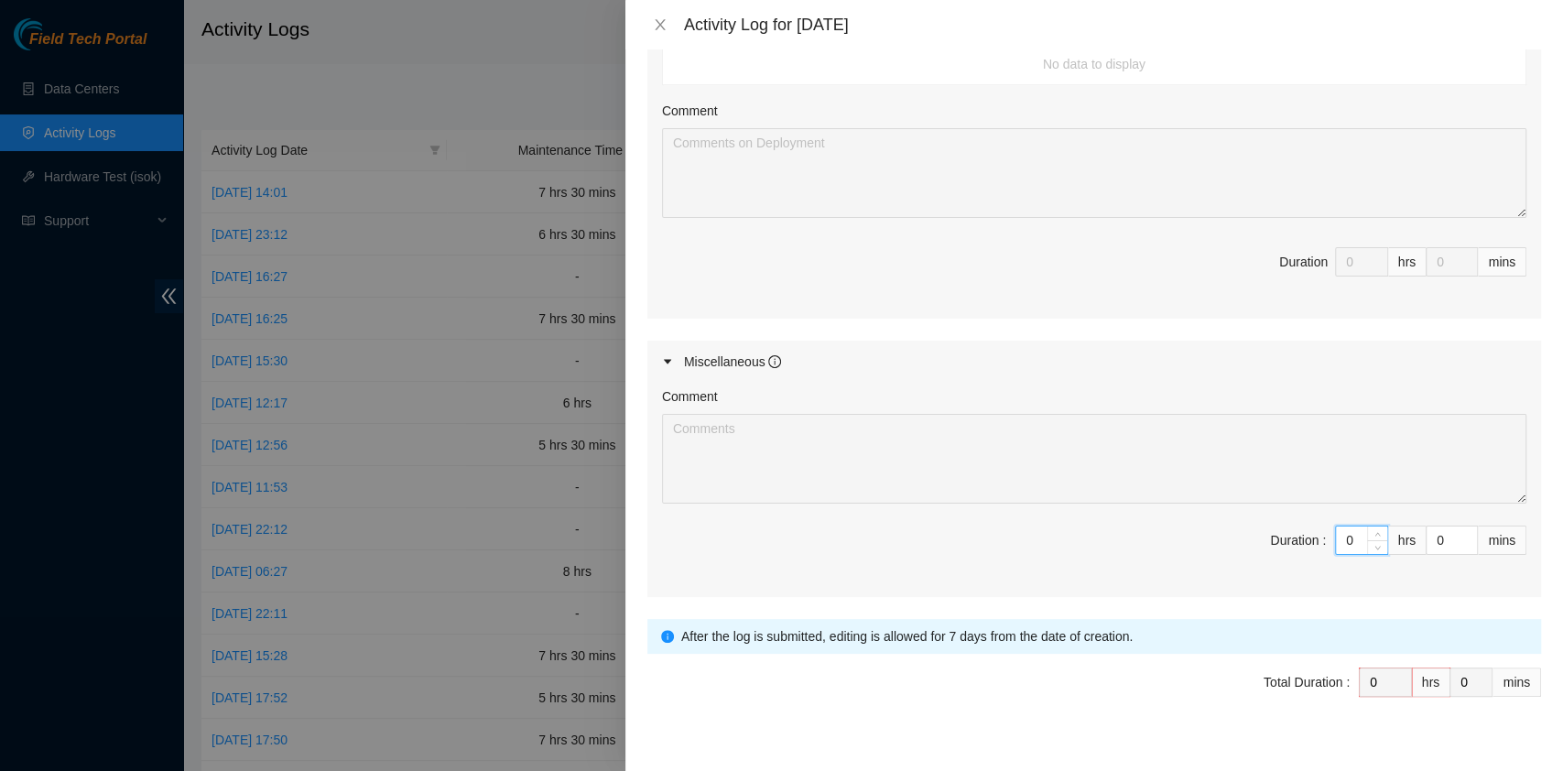
drag, startPoint x: 1337, startPoint y: 509, endPoint x: 1300, endPoint y: 508, distance: 36.6
click at [1300, 526] on span "Duration : 0 hrs 0 mins" at bounding box center [1094, 551] width 864 height 51
type input "9"
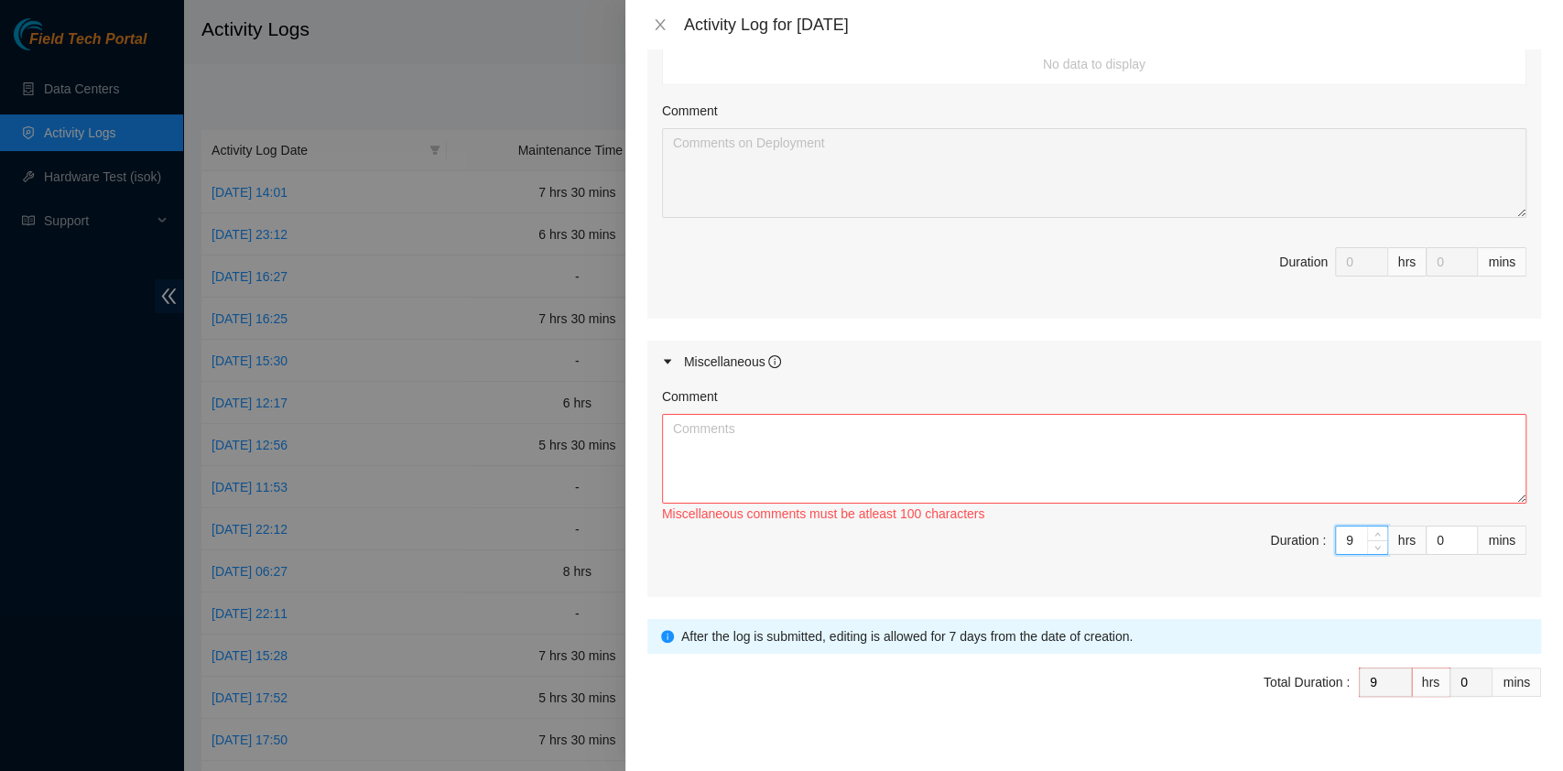
type input "9"
type input "3"
type input "30"
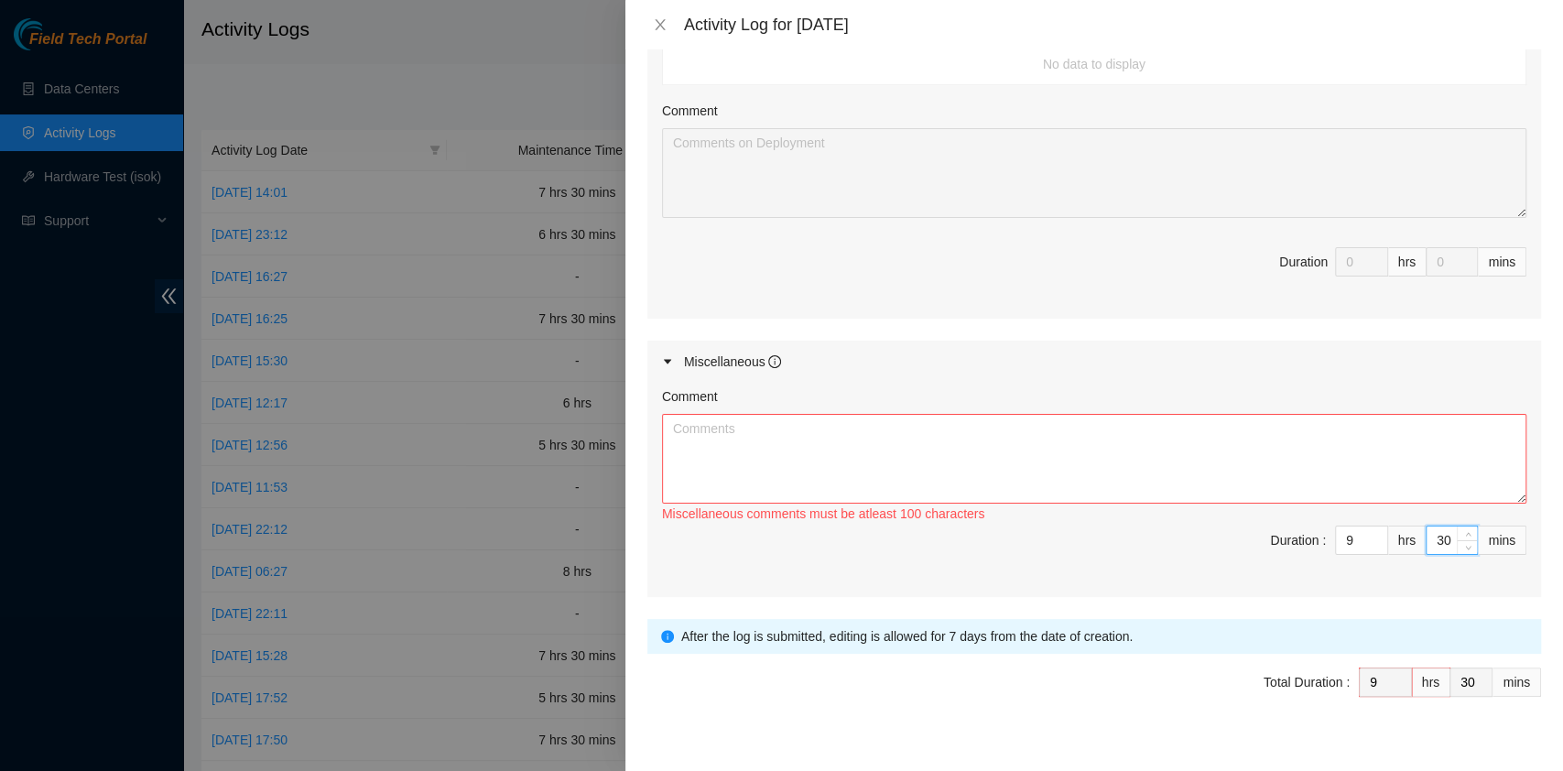
type input "30"
click at [1025, 414] on textarea "Comment" at bounding box center [1094, 459] width 864 height 90
click at [1003, 424] on textarea "Comment" at bounding box center [1094, 459] width 864 height 90
paste textarea "Comment Comment Comment Comment Comment Comment Comment .RMA Documentation and …"
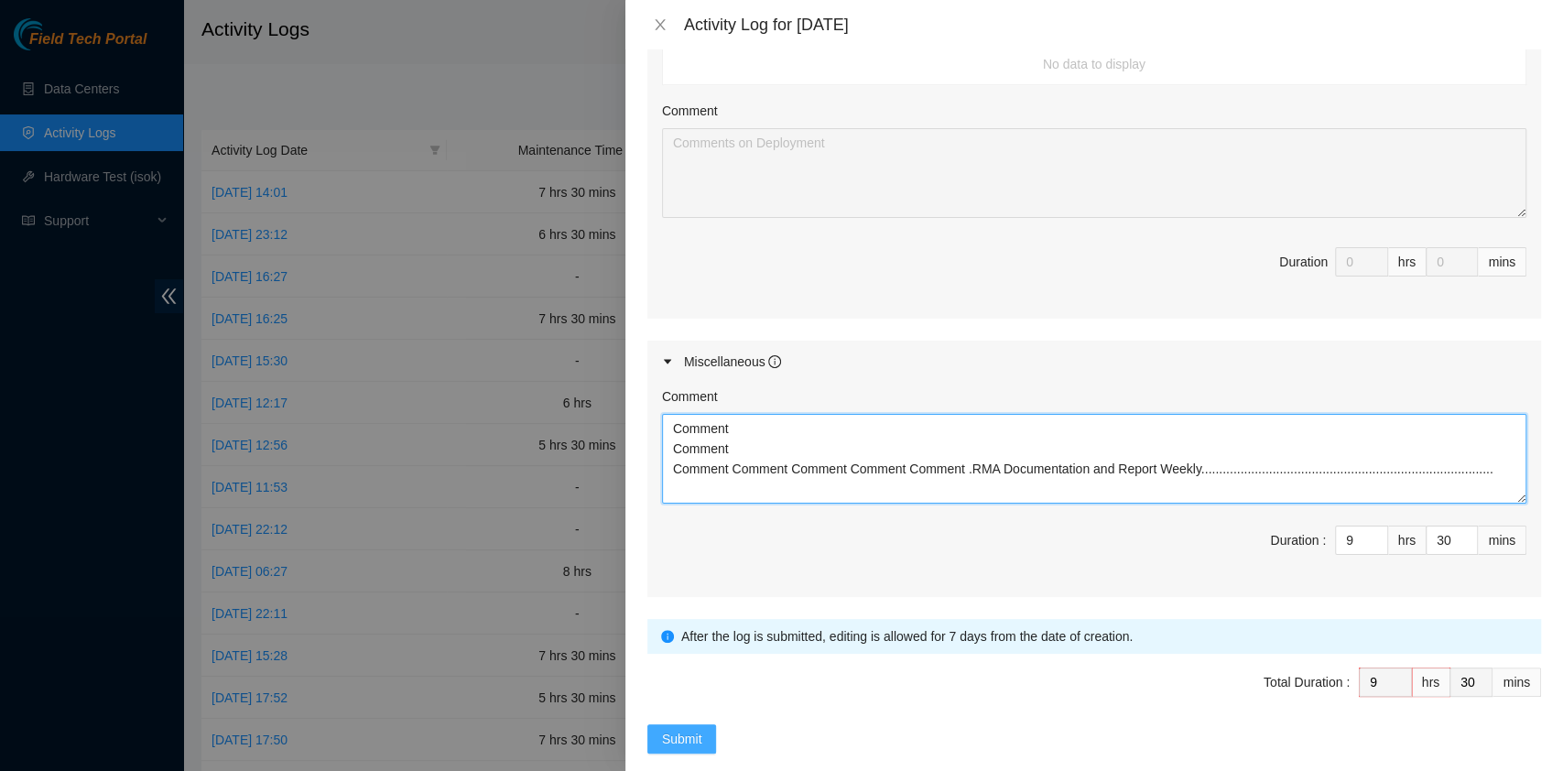
type textarea "Comment Comment Comment Comment Comment Comment Comment .RMA Documentation and …"
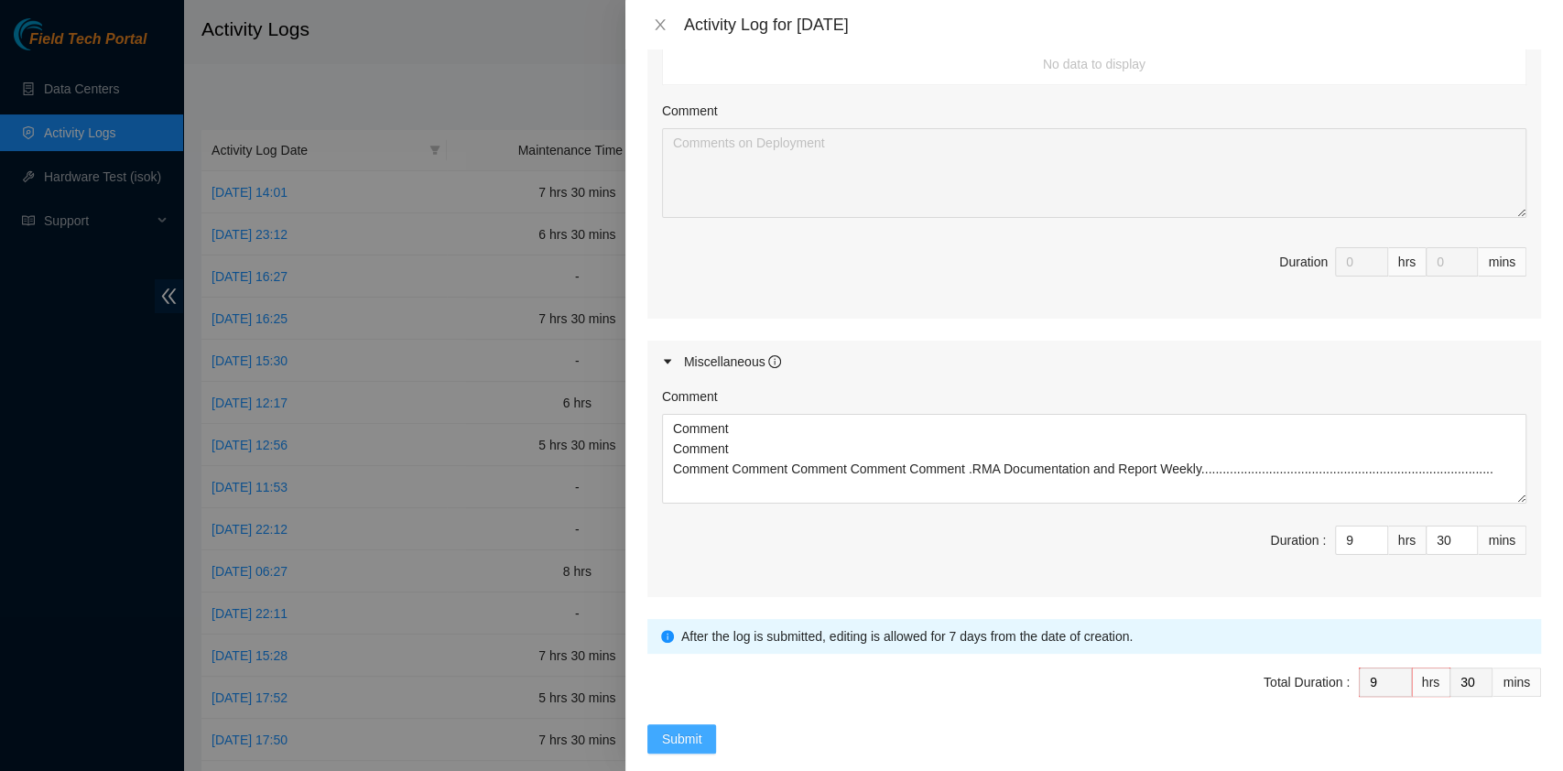
click at [693, 729] on span "Submit" at bounding box center [682, 739] width 40 height 20
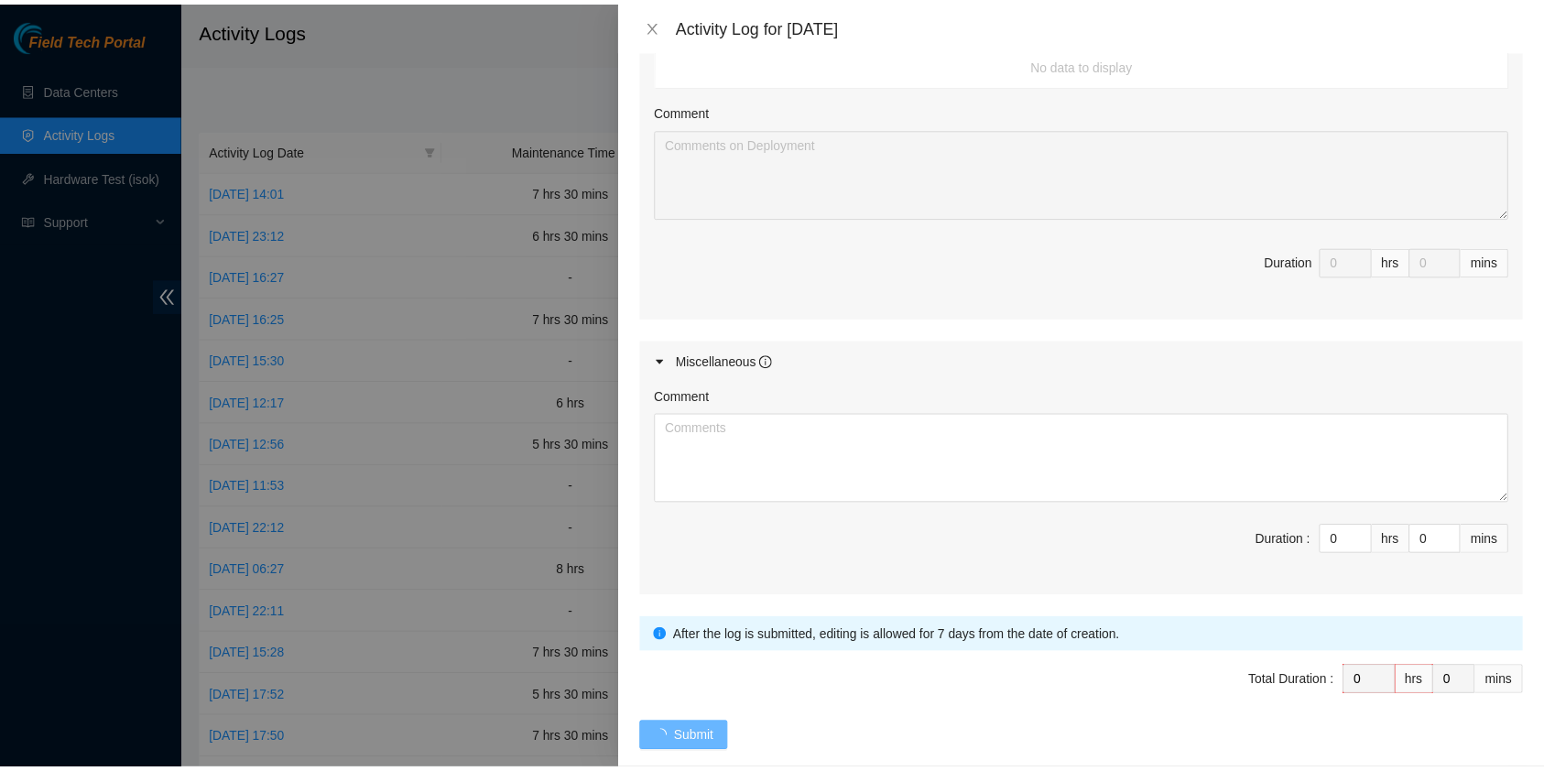
scroll to position [0, 0]
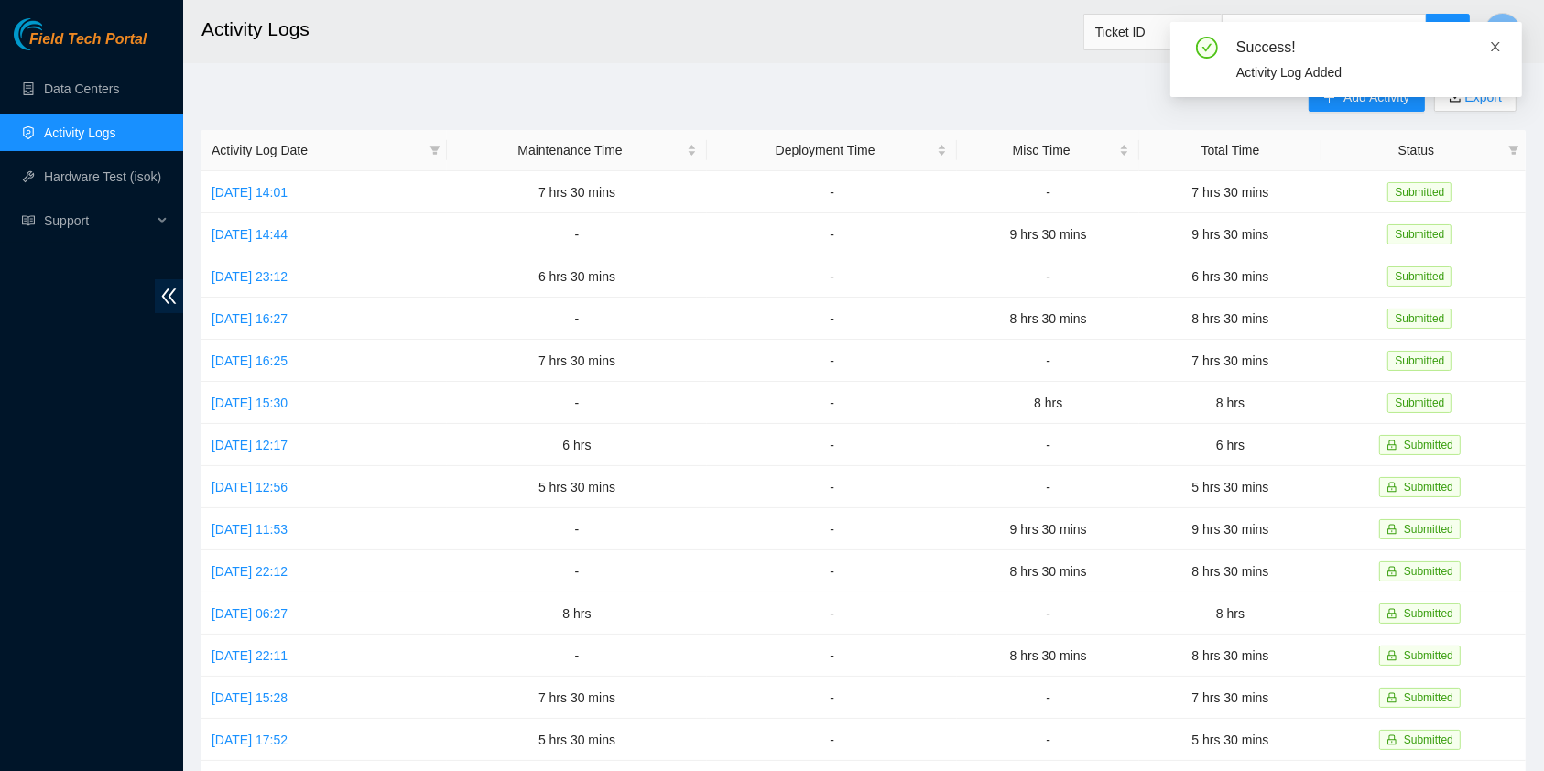
click at [1494, 46] on icon "close" at bounding box center [1494, 46] width 9 height 9
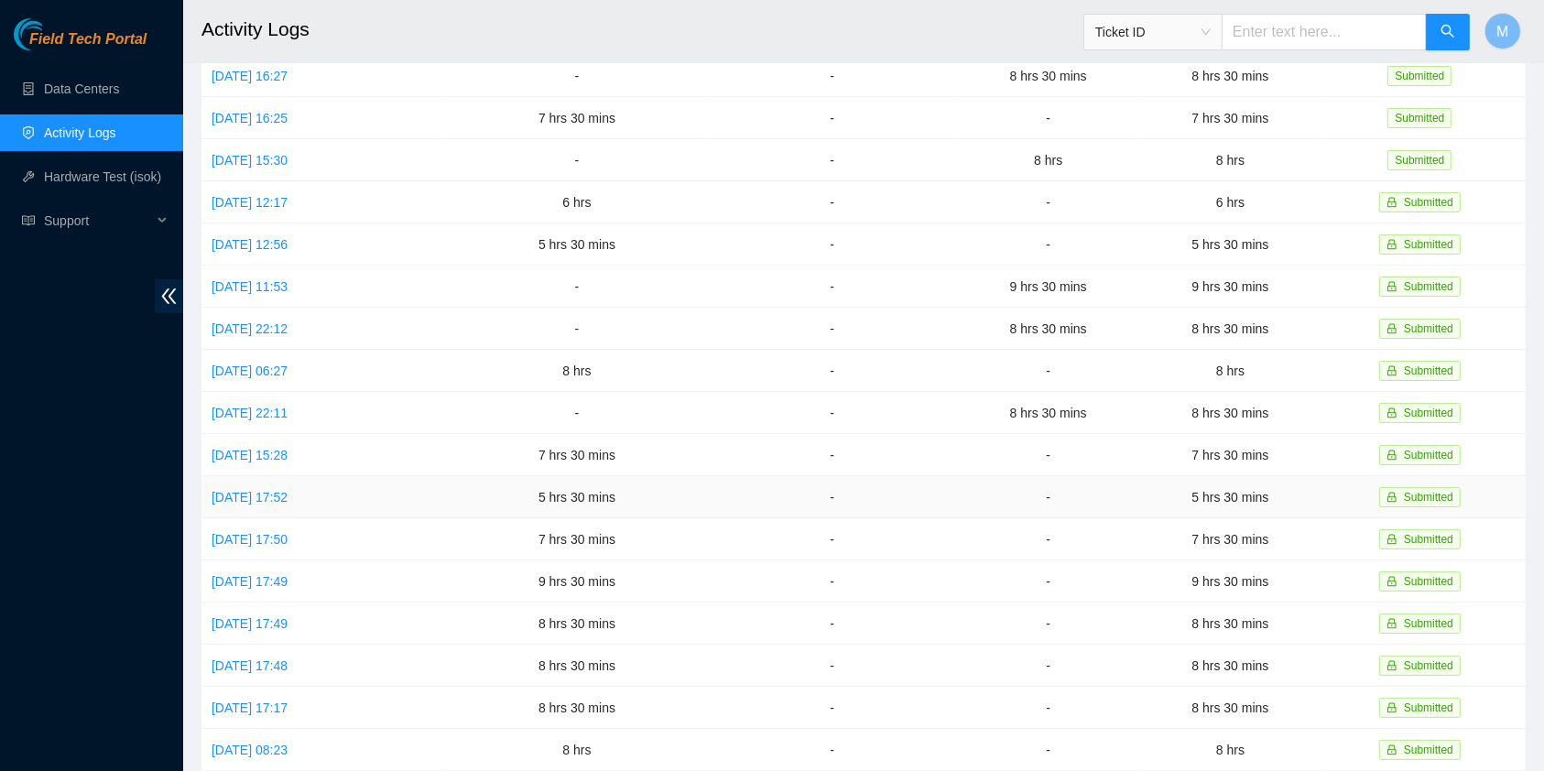
scroll to position [244, 0]
click at [287, 615] on link "Thu, 14 Aug 2025 17:49" at bounding box center [249, 622] width 76 height 15
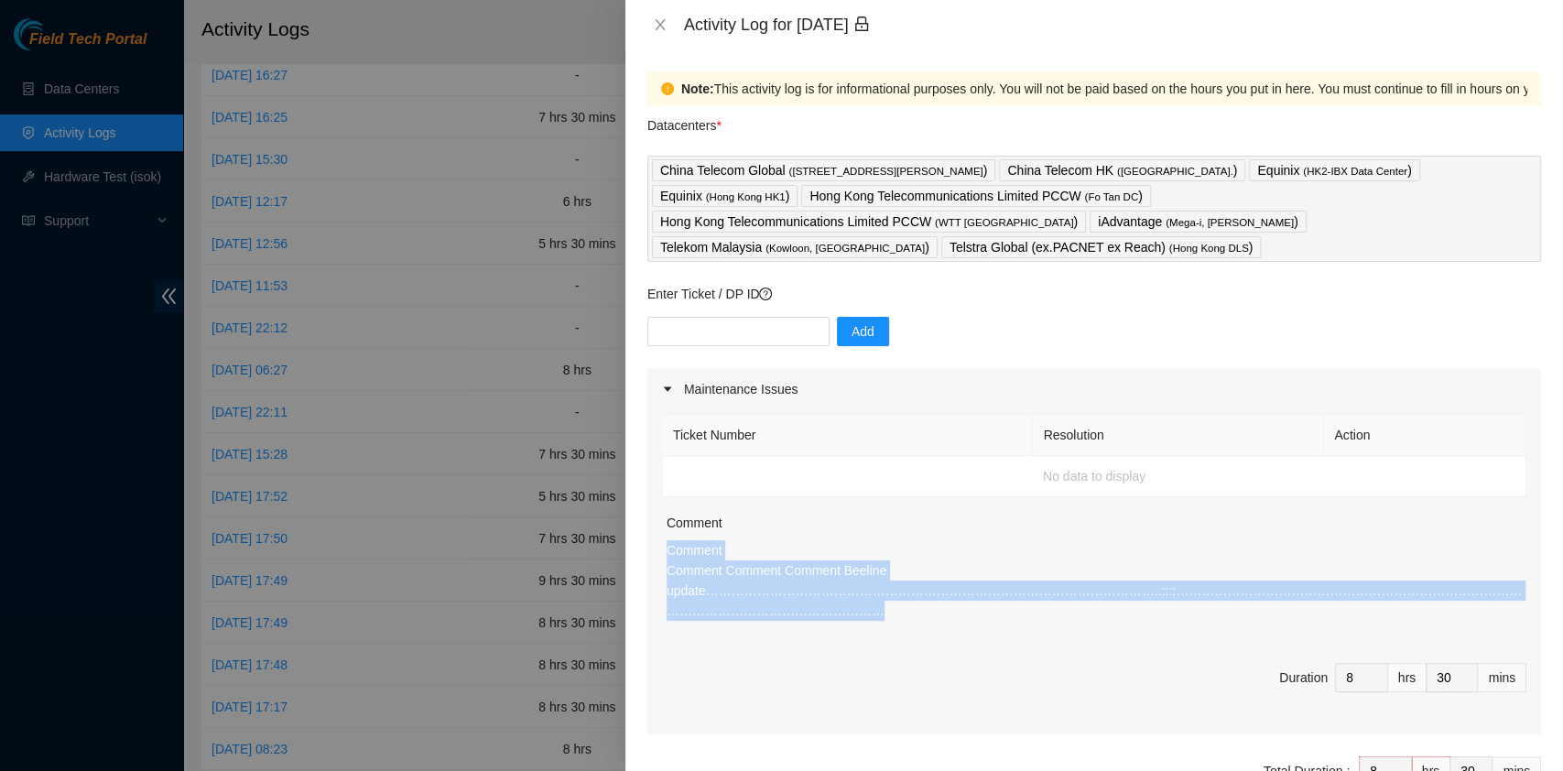
drag, startPoint x: 666, startPoint y: 518, endPoint x: 1531, endPoint y: 561, distance: 866.2
click at [1531, 561] on div "Note: This activity log is for informational purposes only. You will not be pai…" at bounding box center [1093, 409] width 937 height 721
copy p "Comment Comment Comment Comment Beeline update…………………………………………………………………………………………"
click at [659, 25] on icon "close" at bounding box center [660, 24] width 10 height 11
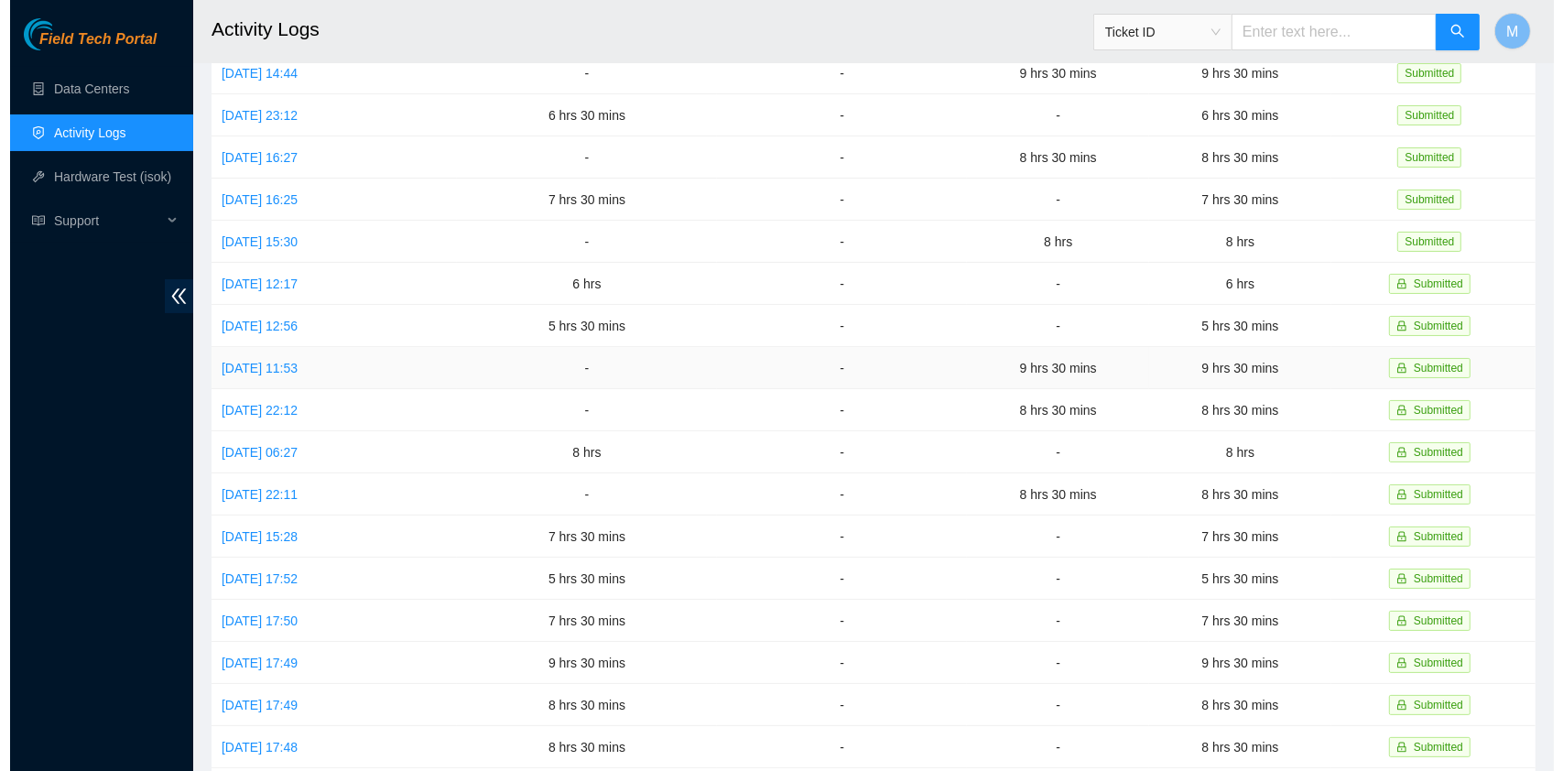
scroll to position [0, 0]
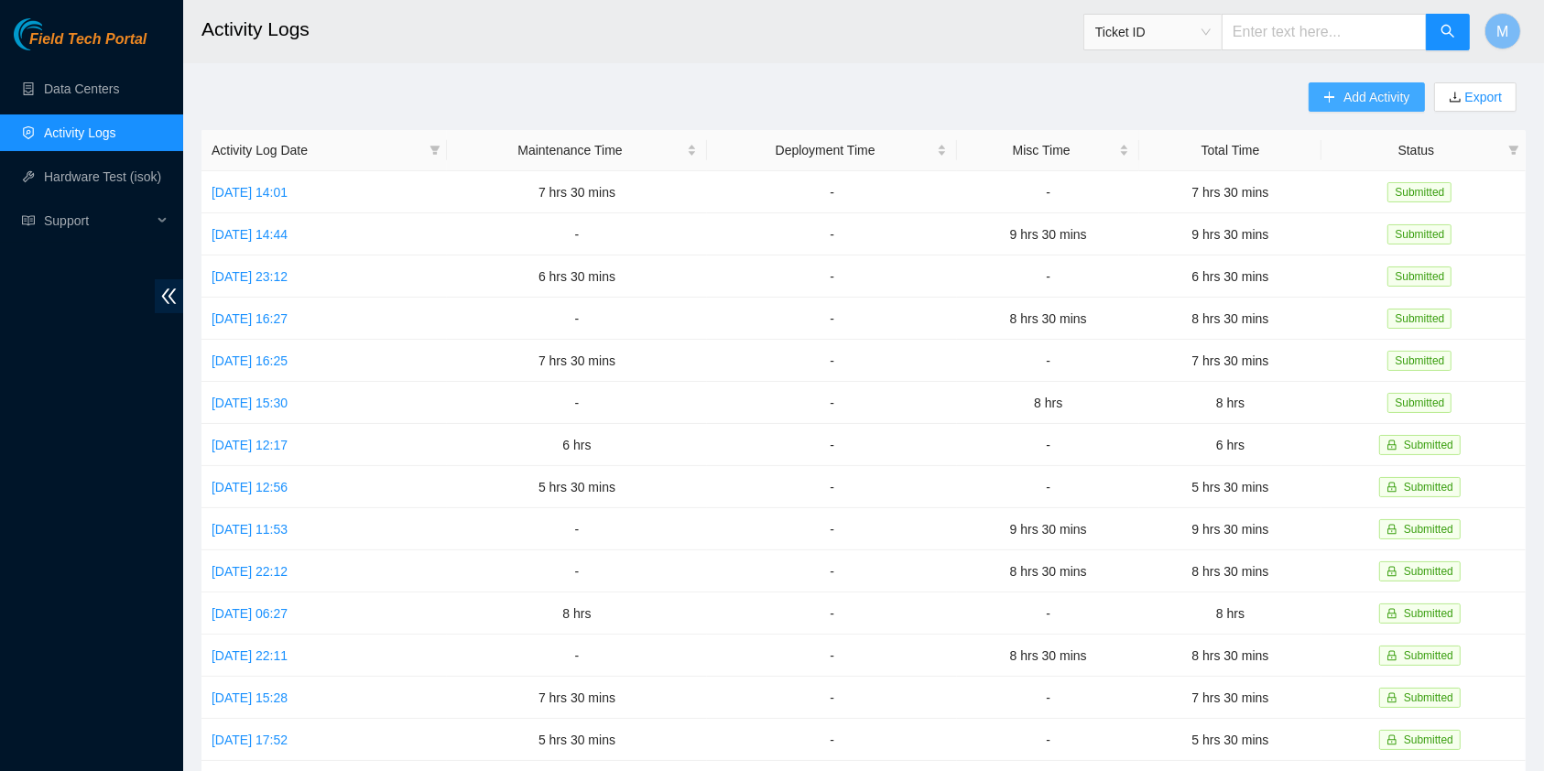
click at [1370, 98] on span "Add Activity" at bounding box center [1376, 97] width 66 height 20
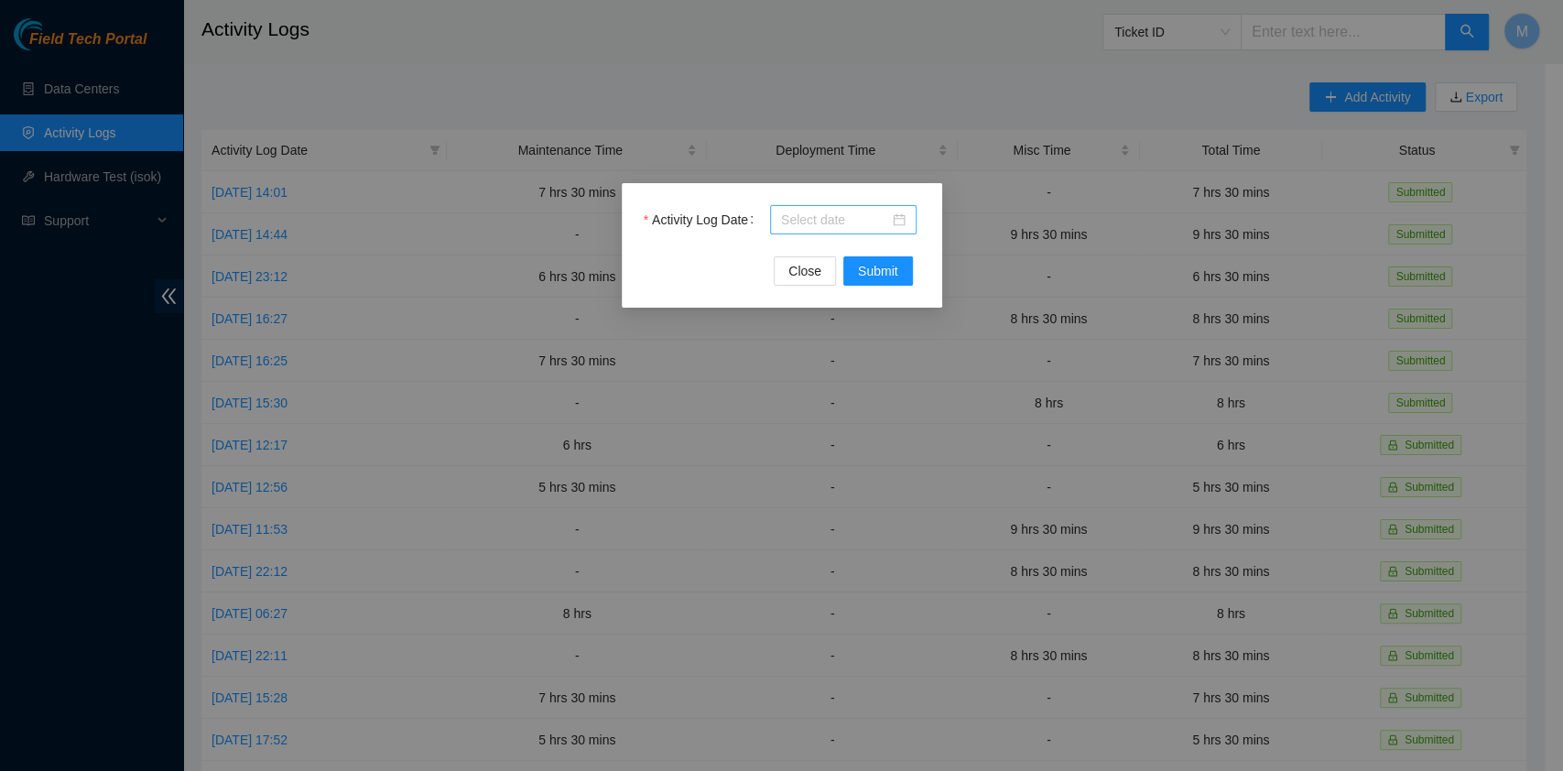
click at [840, 230] on div at bounding box center [843, 219] width 146 height 29
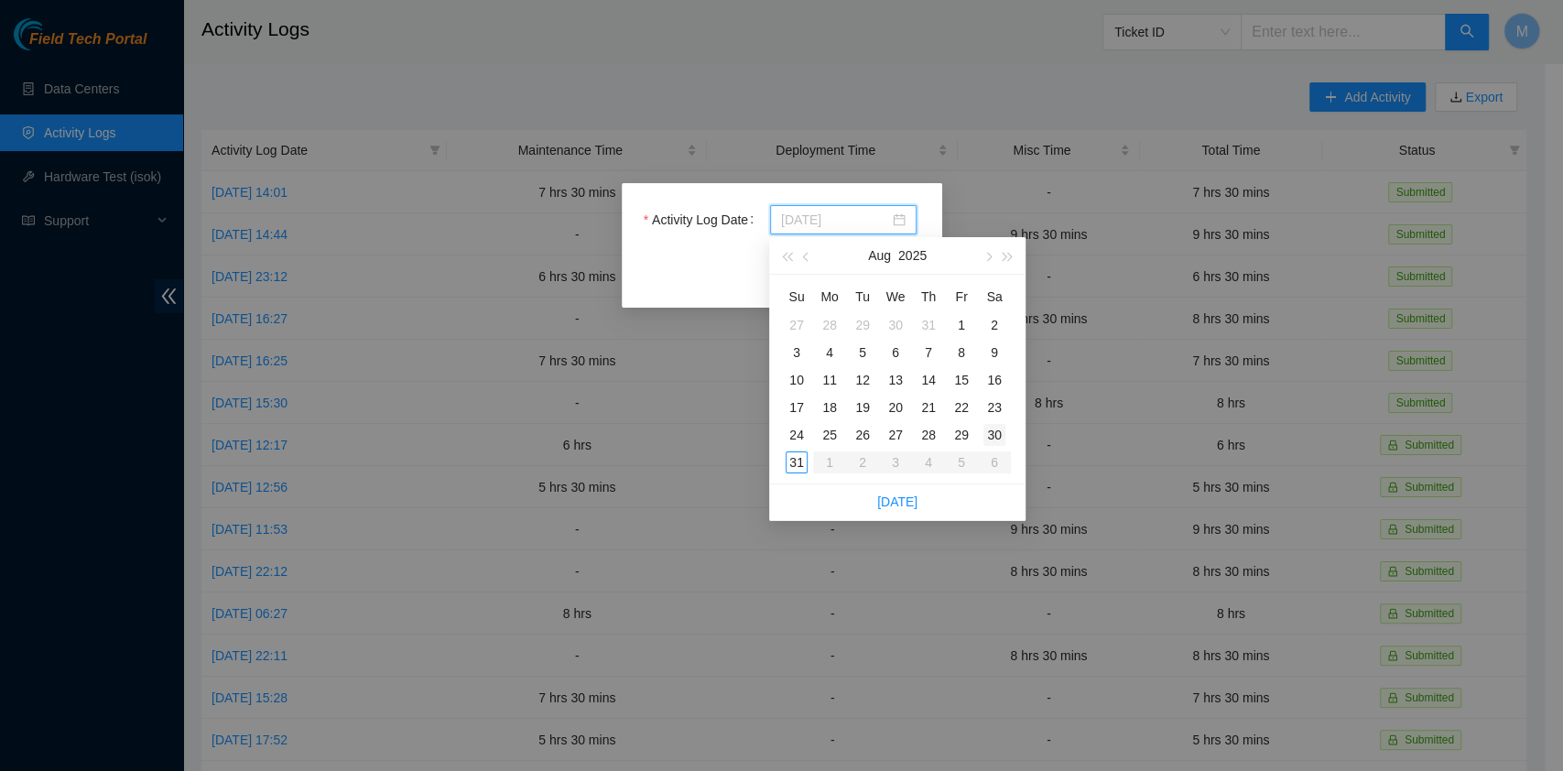
type input "2025-08-30"
click at [996, 438] on div "30" at bounding box center [994, 435] width 22 height 22
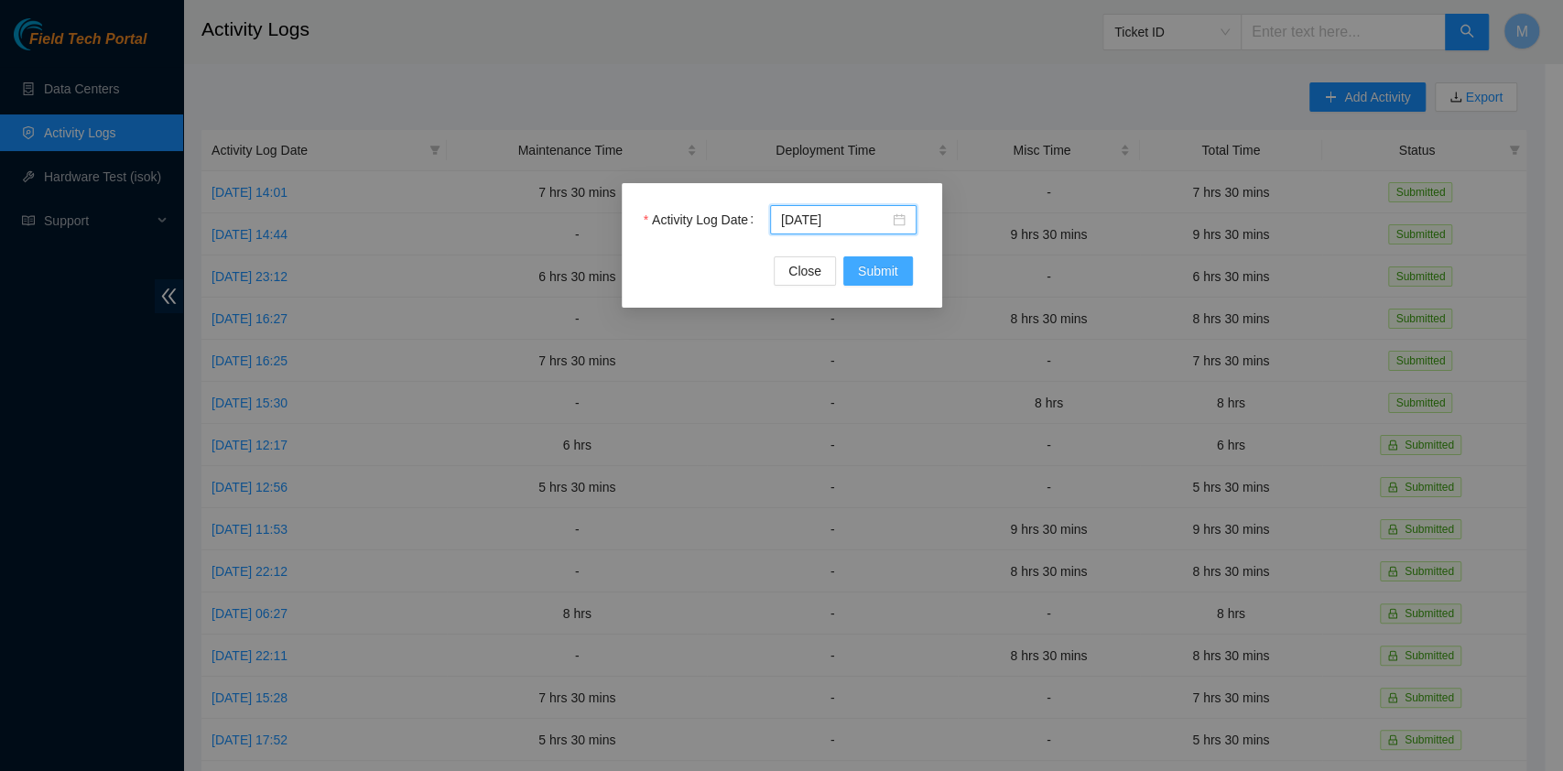
click at [884, 271] on span "Submit" at bounding box center [878, 271] width 40 height 20
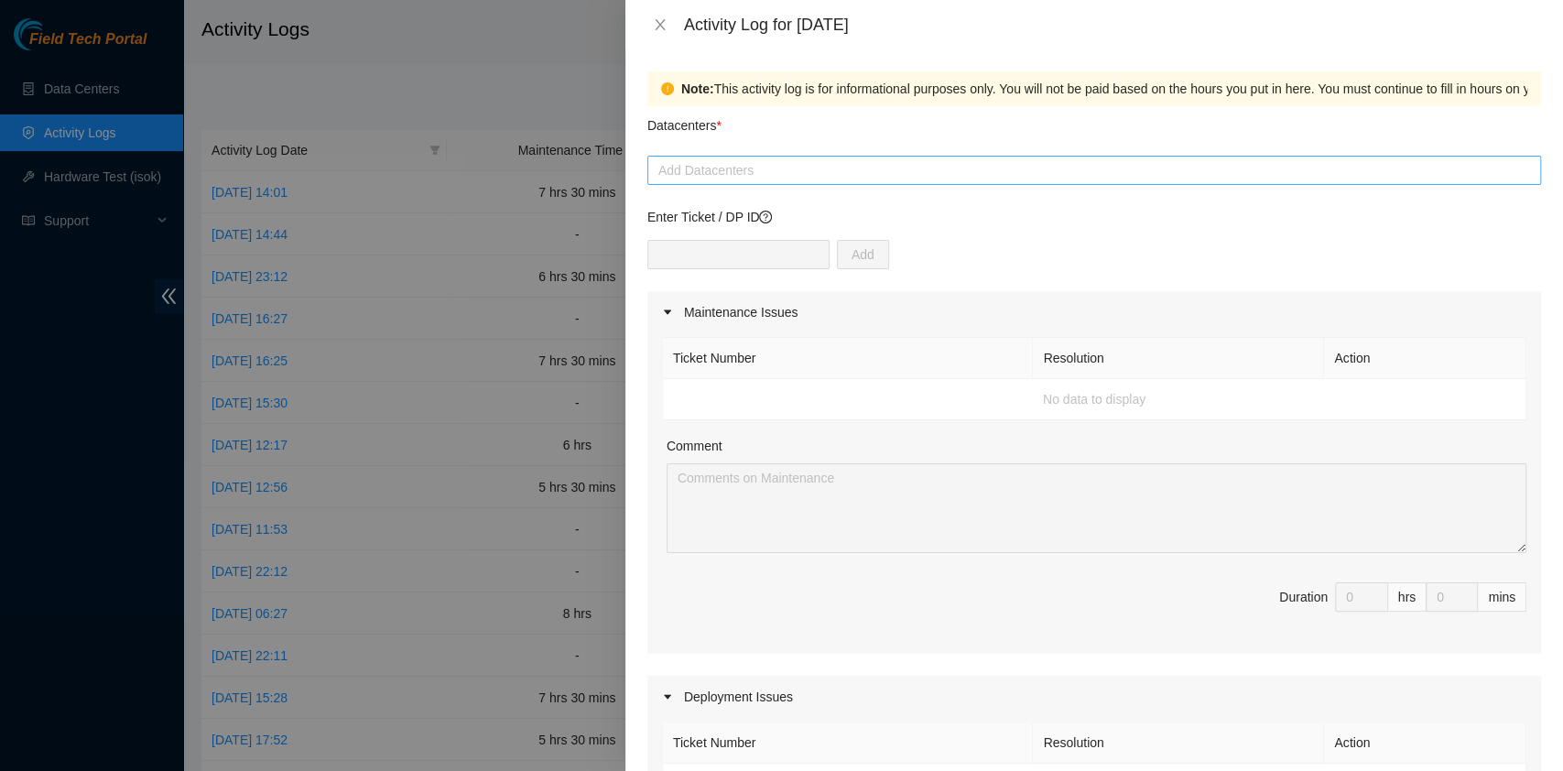
click at [937, 156] on div "Add Datacenters" at bounding box center [1094, 170] width 894 height 29
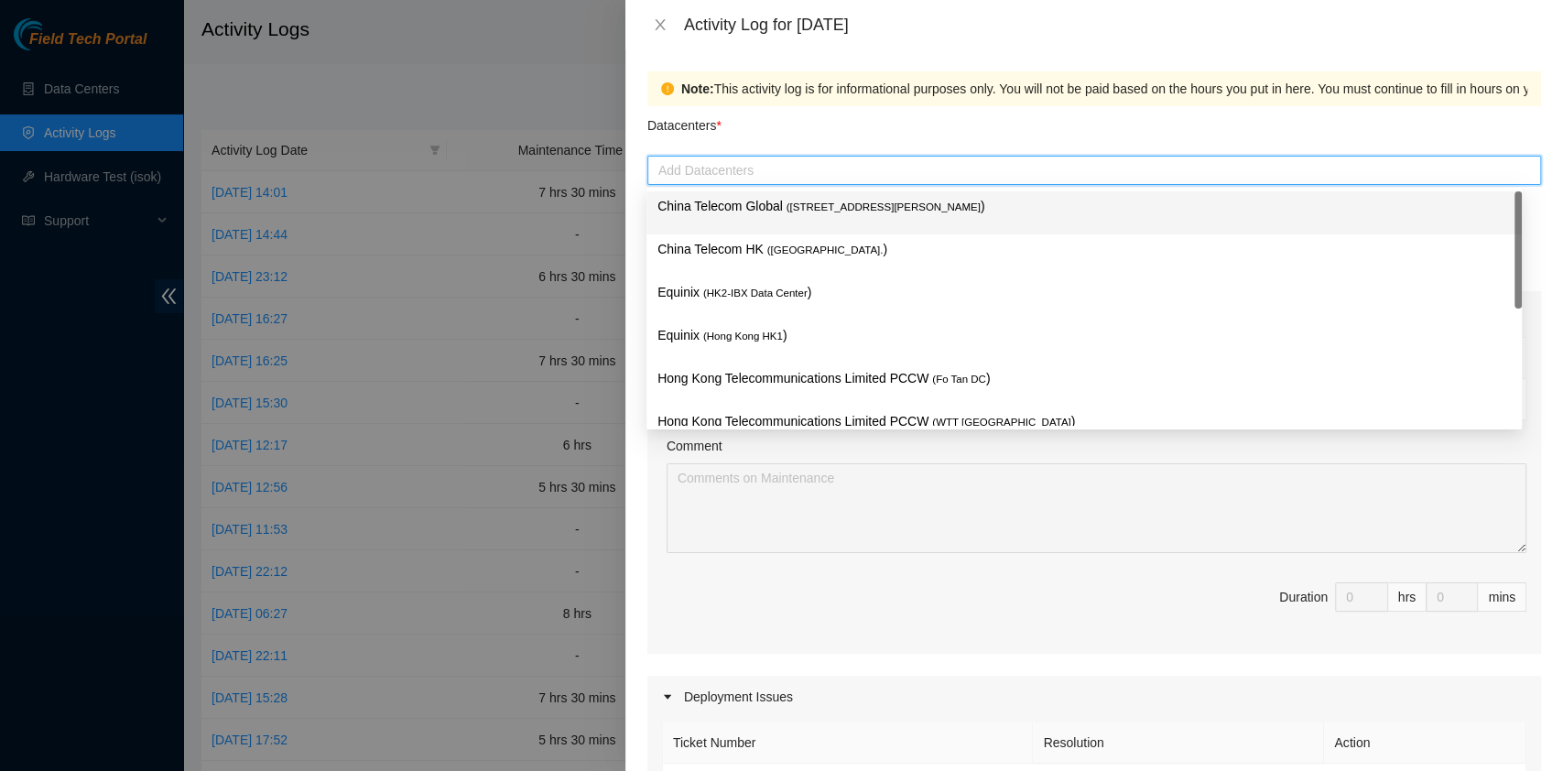
drag, startPoint x: 862, startPoint y: 208, endPoint x: 852, endPoint y: 231, distance: 25.0
click at [862, 209] on span "( Room B11, 2/F, 18 Chun Yat Street, TKO , Hong Kong" at bounding box center [883, 206] width 194 height 11
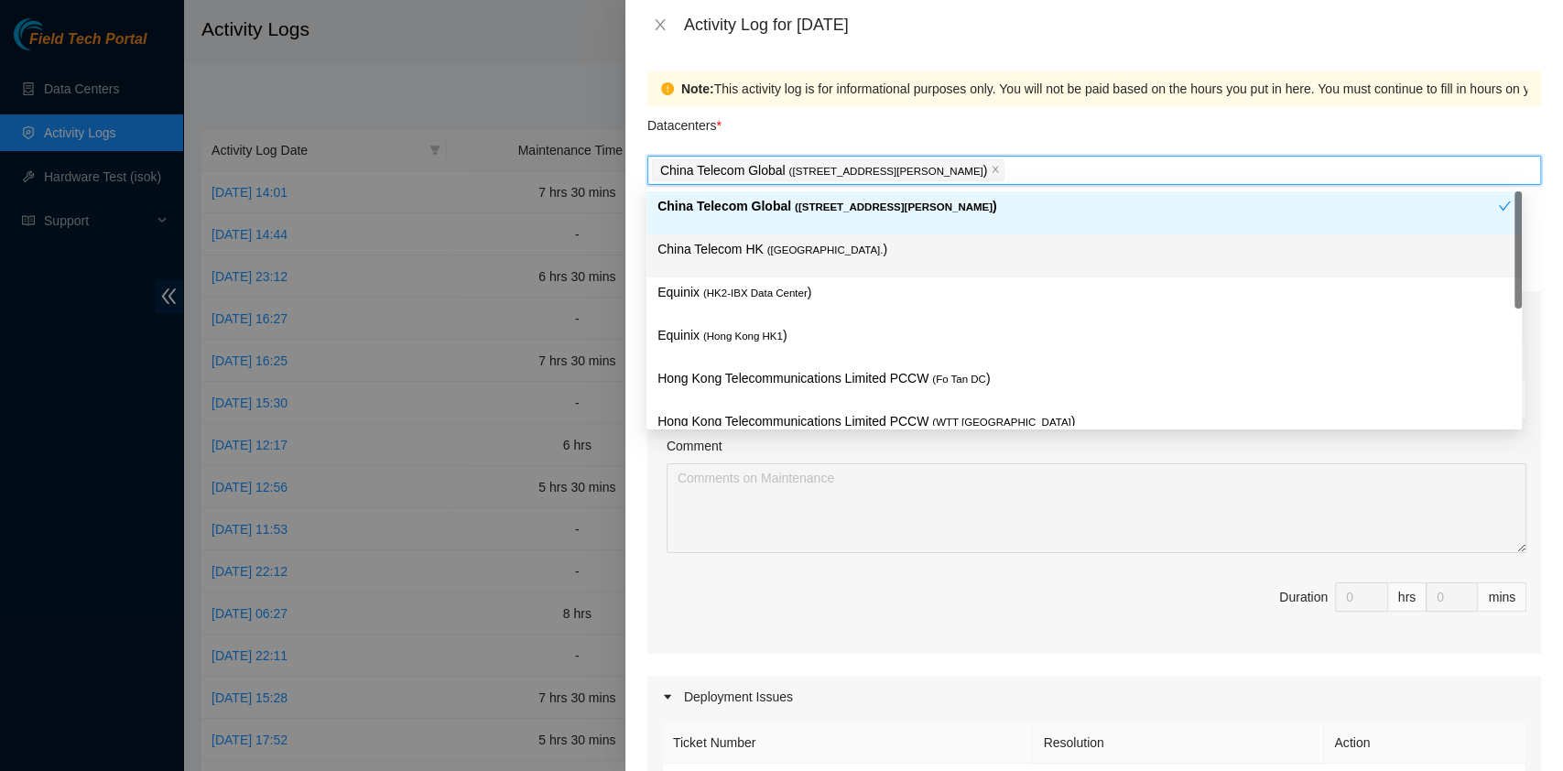
click at [826, 246] on p "China Telecom HK ( Hong Kong. )" at bounding box center [1083, 249] width 853 height 21
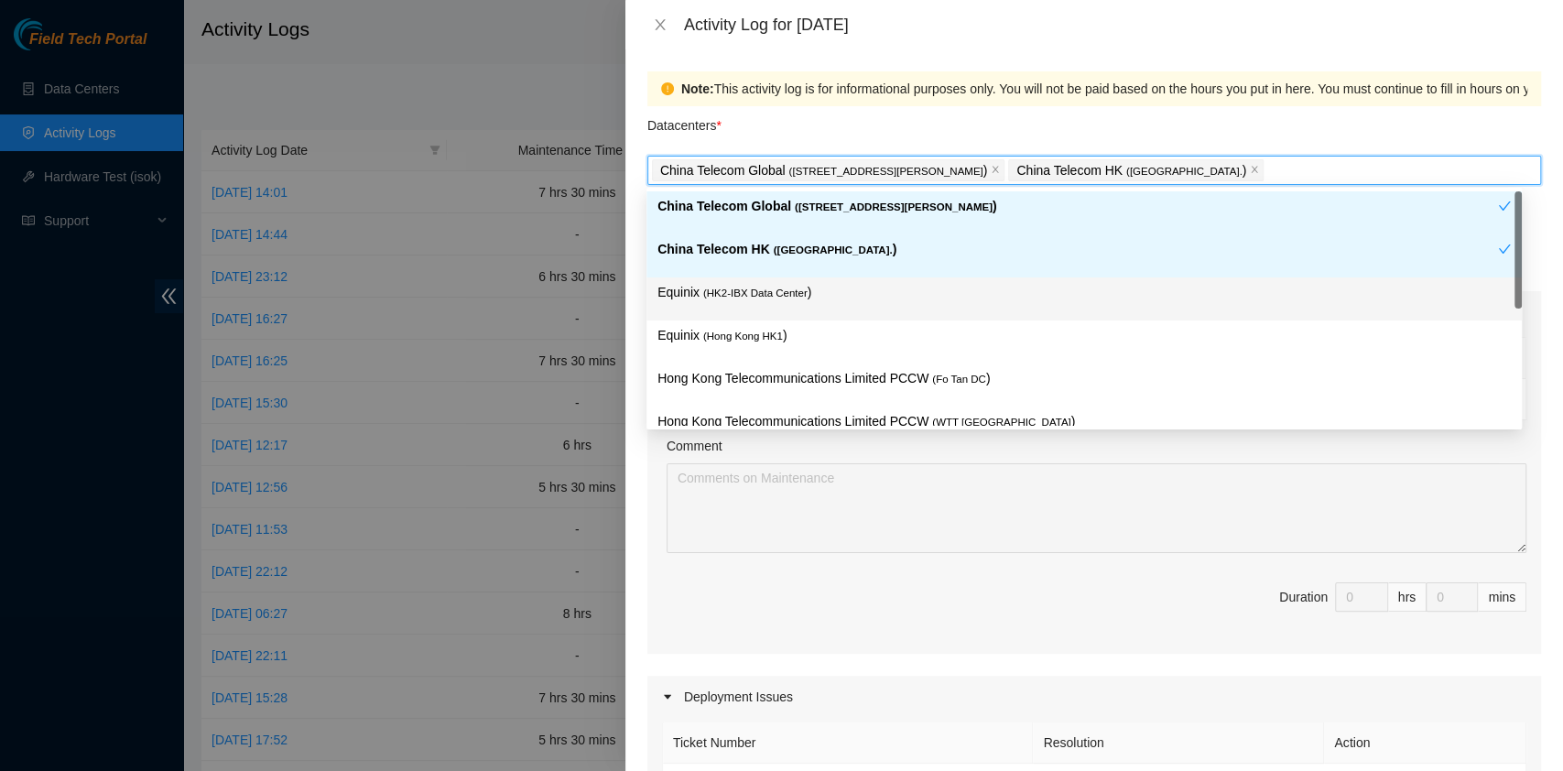
drag, startPoint x: 807, startPoint y: 293, endPoint x: 806, endPoint y: 329, distance: 35.8
click at [807, 294] on p "Equinix ( HK2-IBX Data Center )" at bounding box center [1083, 292] width 853 height 21
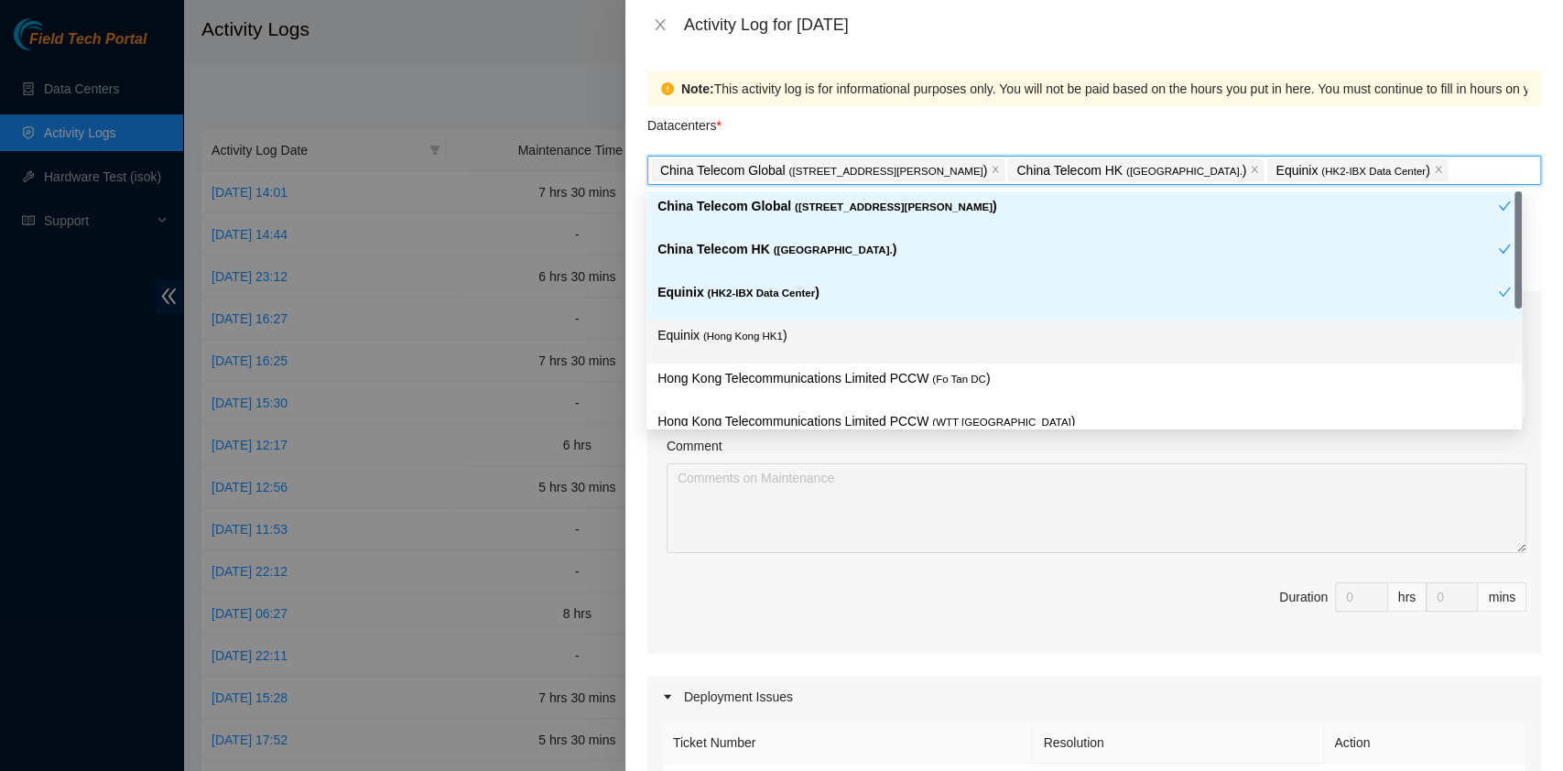
click at [801, 343] on p "Equinix ( Hong Kong HK1 )" at bounding box center [1083, 335] width 853 height 21
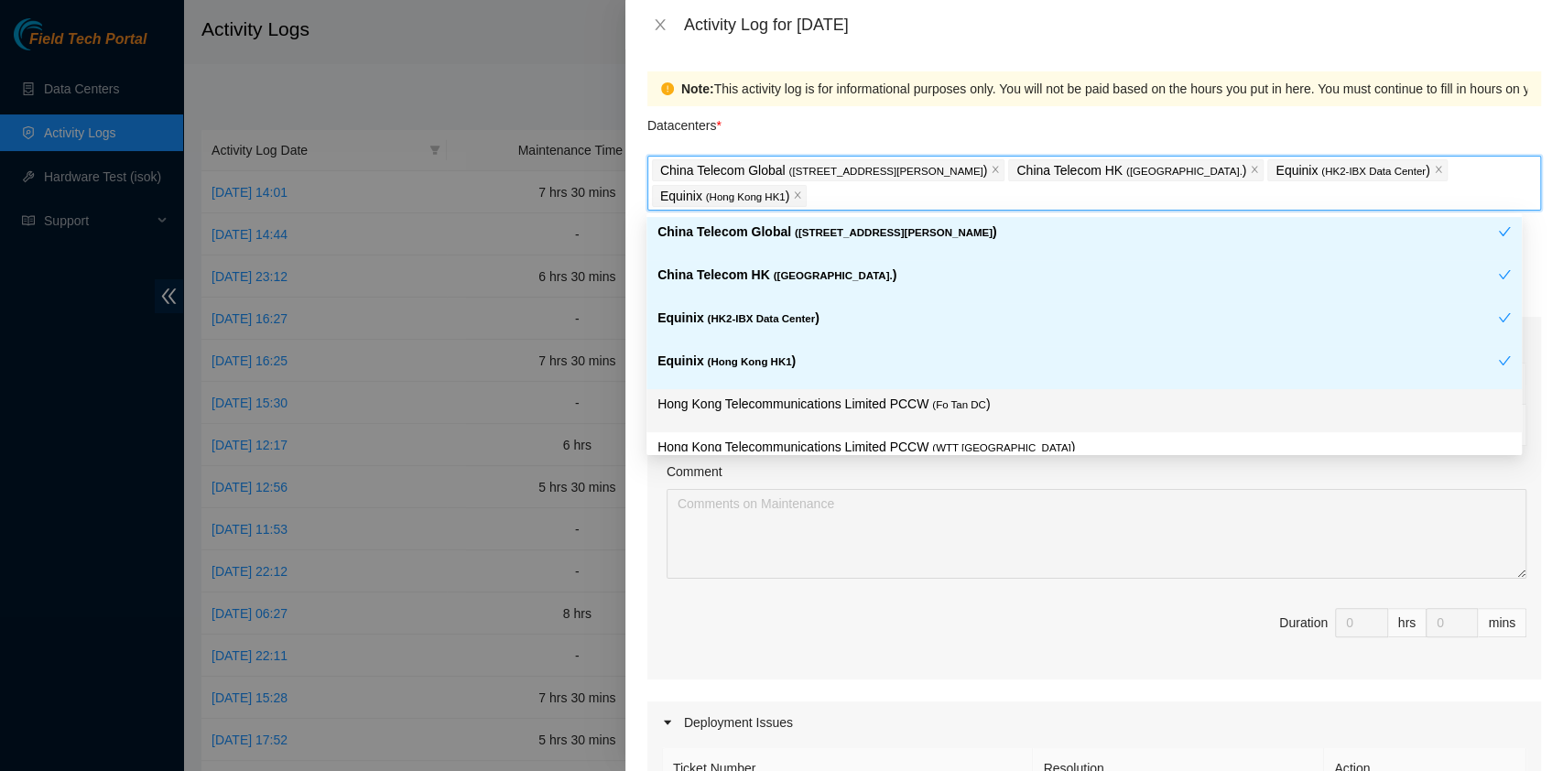
click at [879, 397] on p "Hong Kong Telecommunications Limited PCCW ( Fo Tan DC )" at bounding box center [1083, 404] width 853 height 21
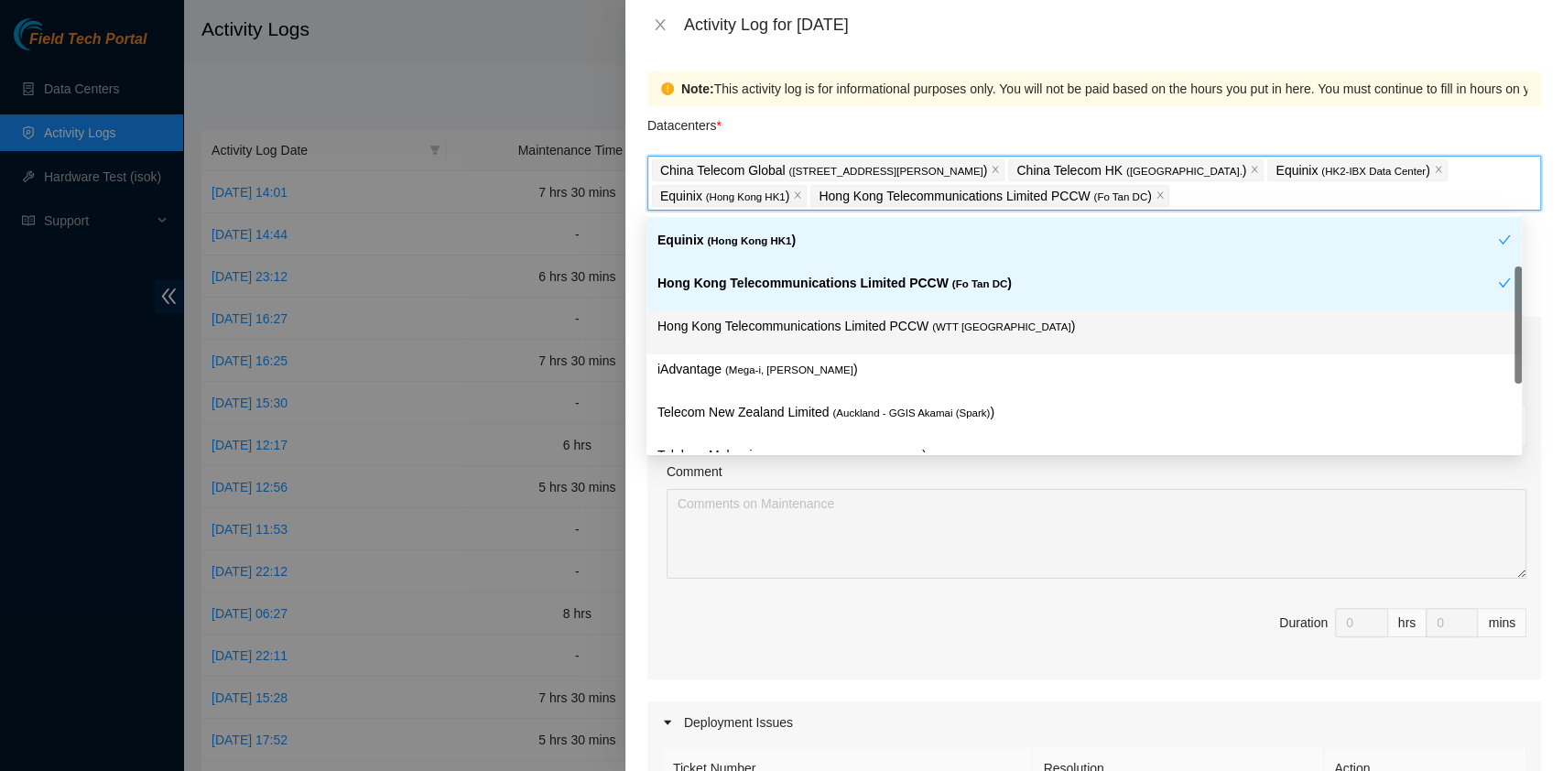
click at [959, 339] on div "Hong Kong Telecommunications Limited PCCW ( WTT DC )" at bounding box center [1083, 333] width 853 height 34
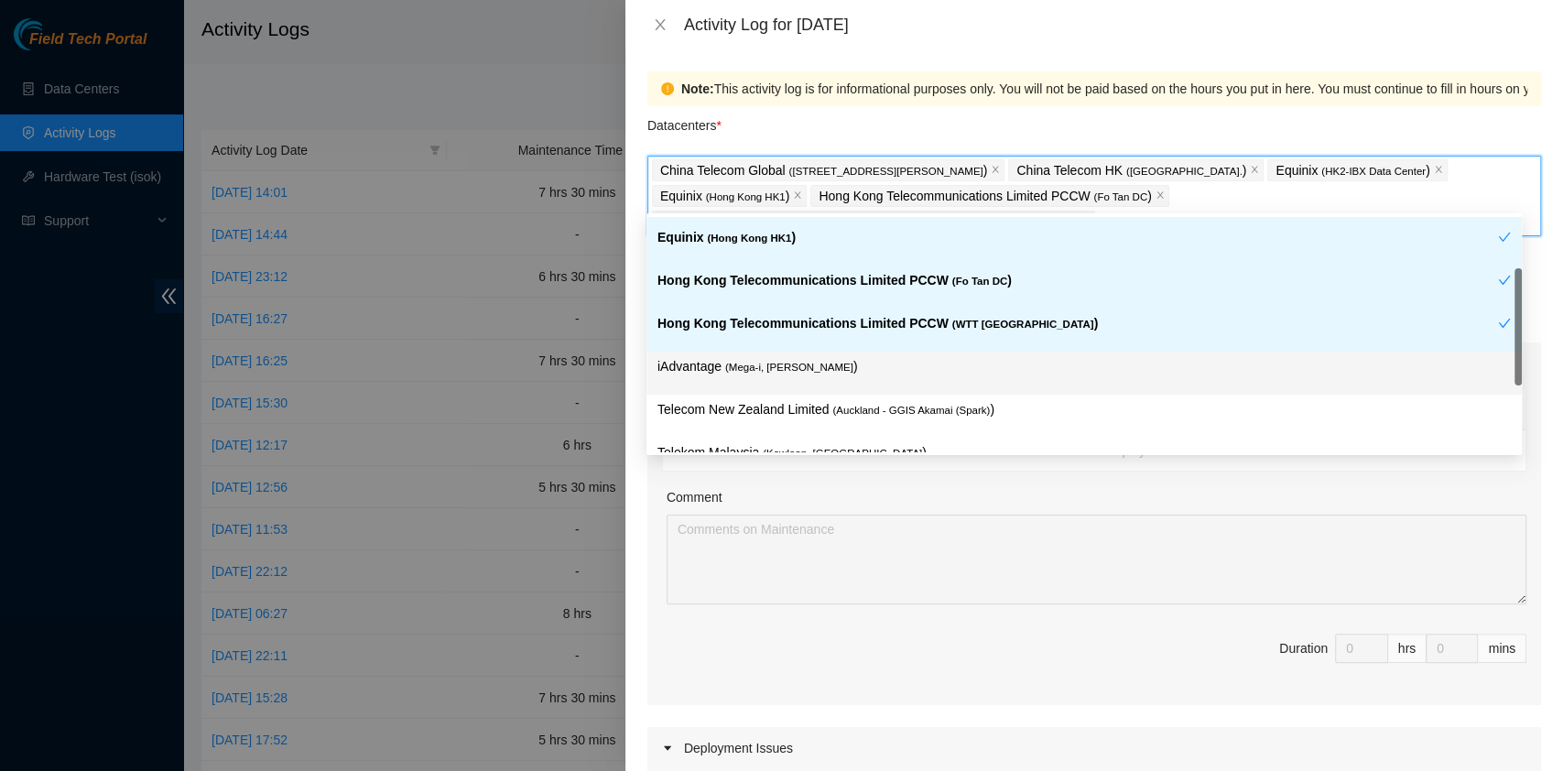
click at [873, 378] on div "iAdvantage ( Mega-i, Chai Wan )" at bounding box center [1083, 373] width 853 height 34
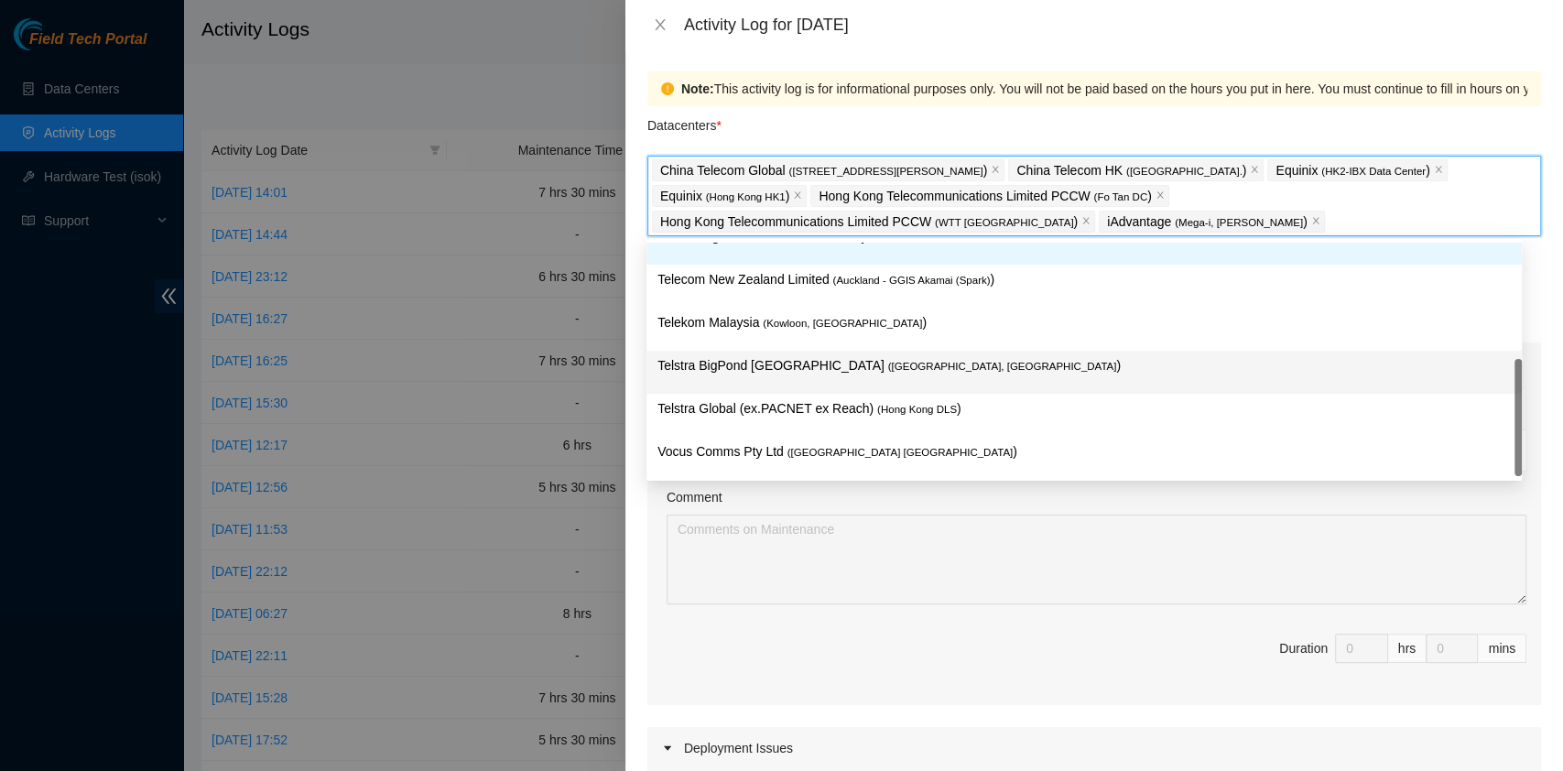
scroll to position [282, 0]
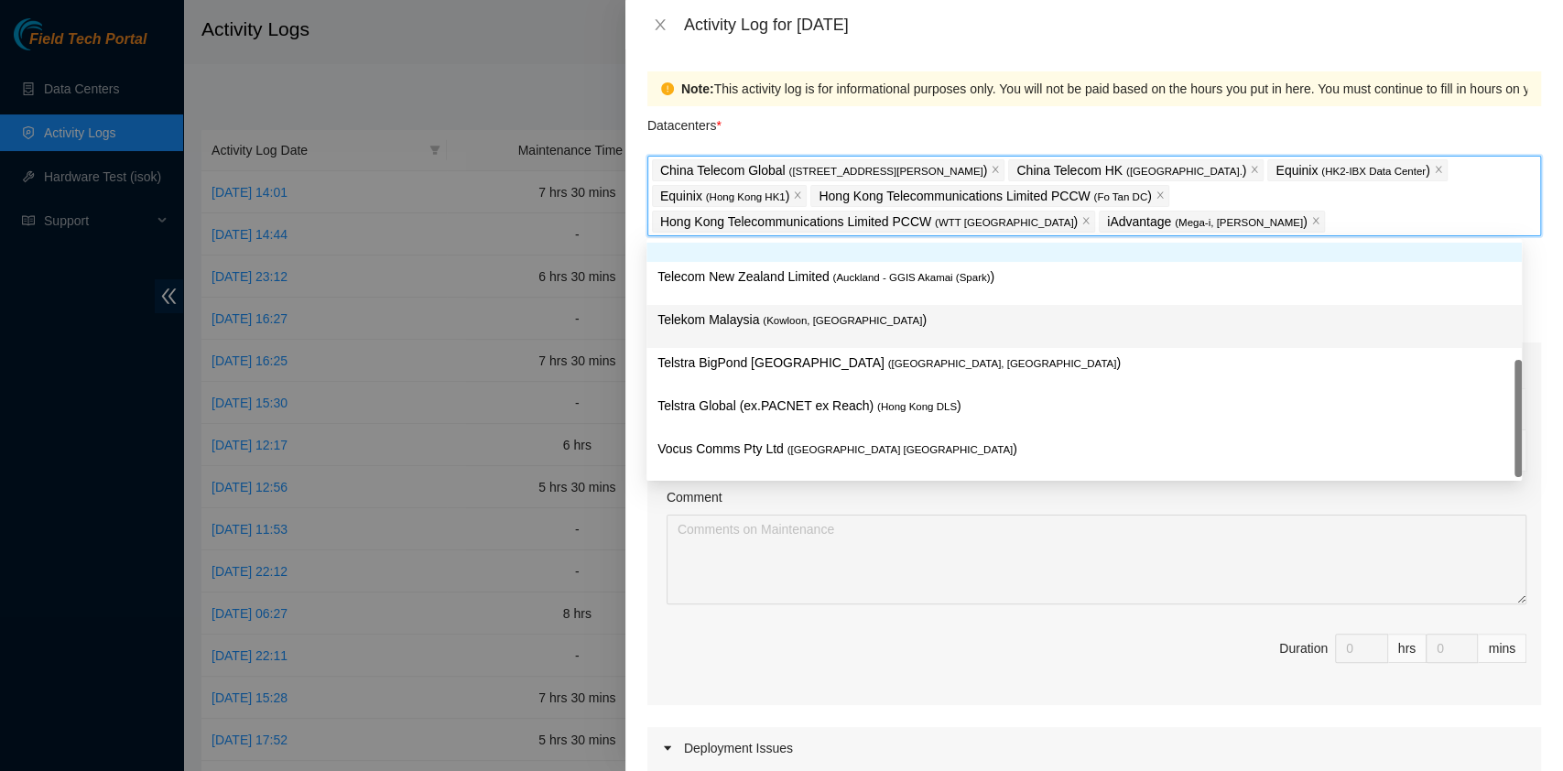
click at [863, 328] on p "Telekom Malaysia ( Kowloon, Hong Kong )" at bounding box center [1083, 319] width 853 height 21
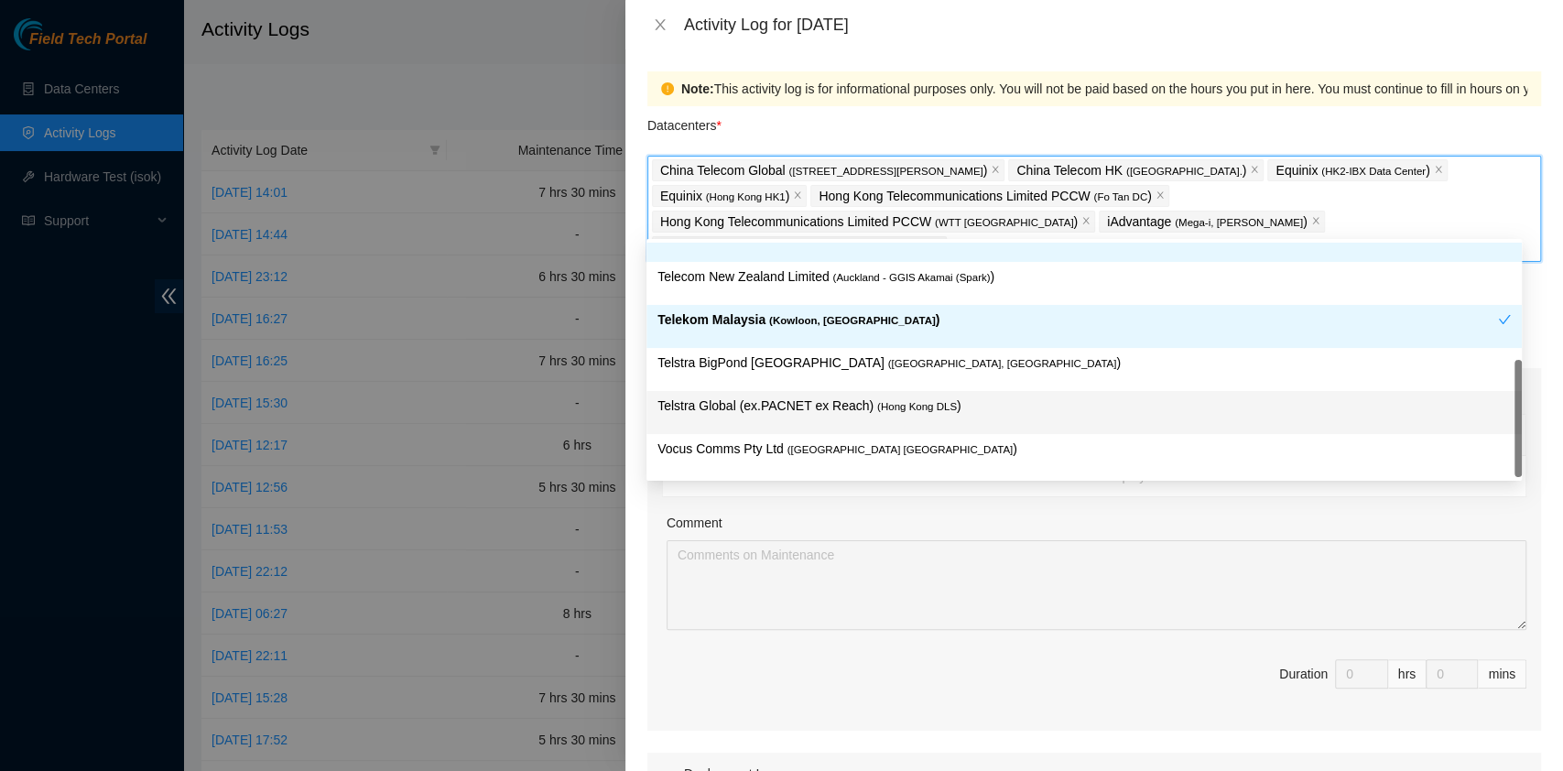
click at [937, 410] on span "( Hong Kong DLS" at bounding box center [917, 406] width 80 height 11
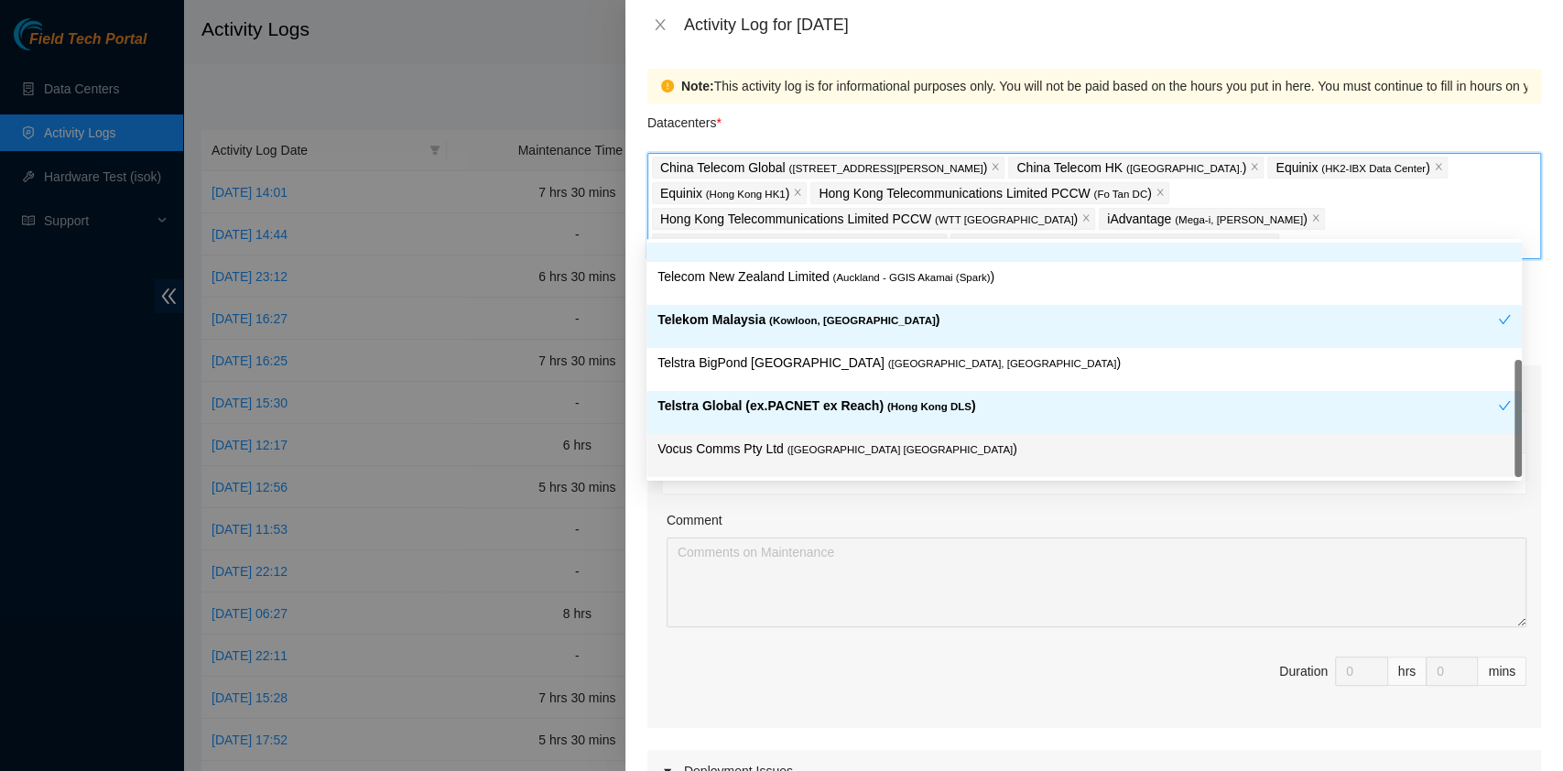
click at [1046, 510] on div "Comment" at bounding box center [1096, 568] width 860 height 117
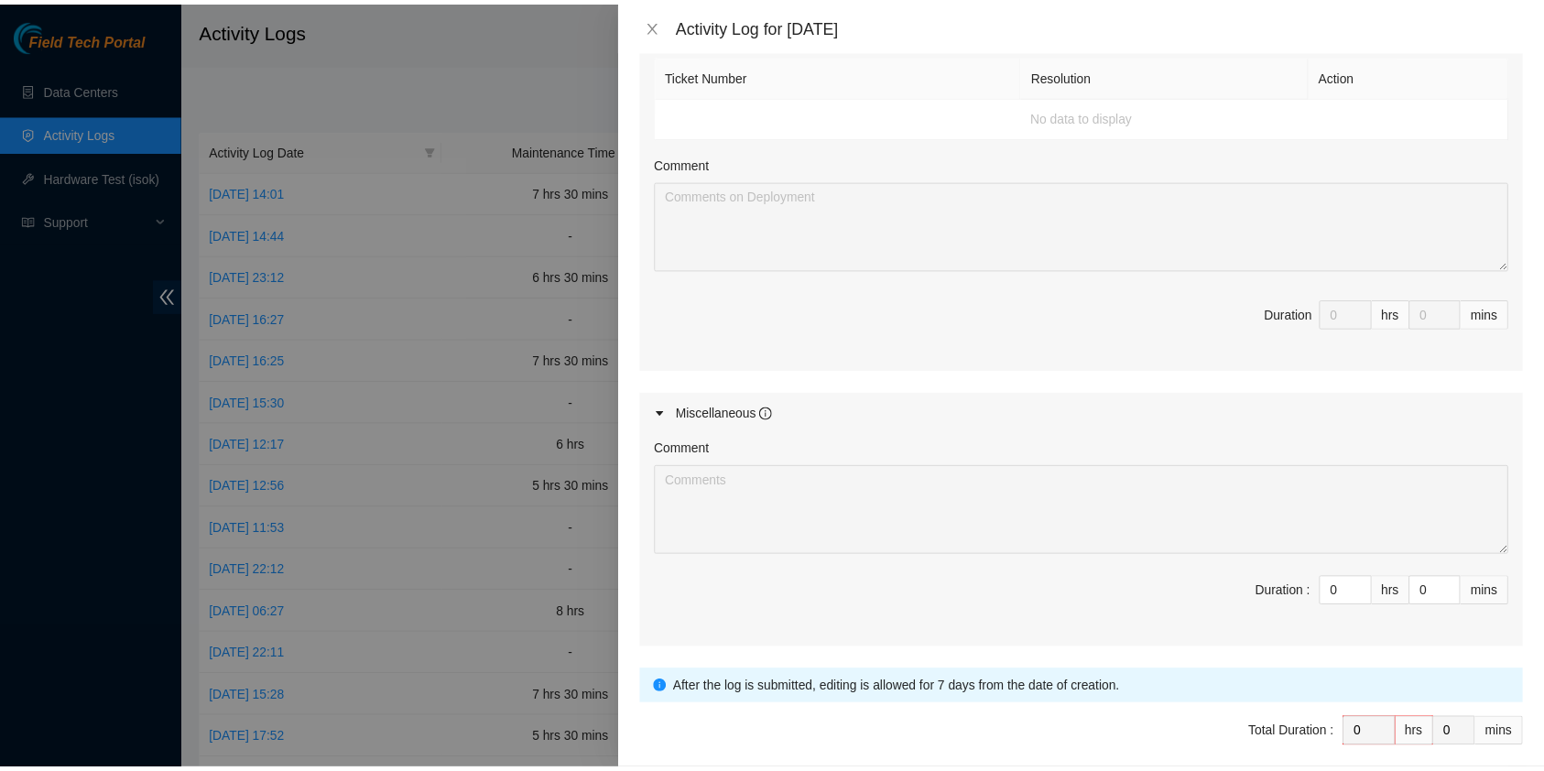
scroll to position [796, 0]
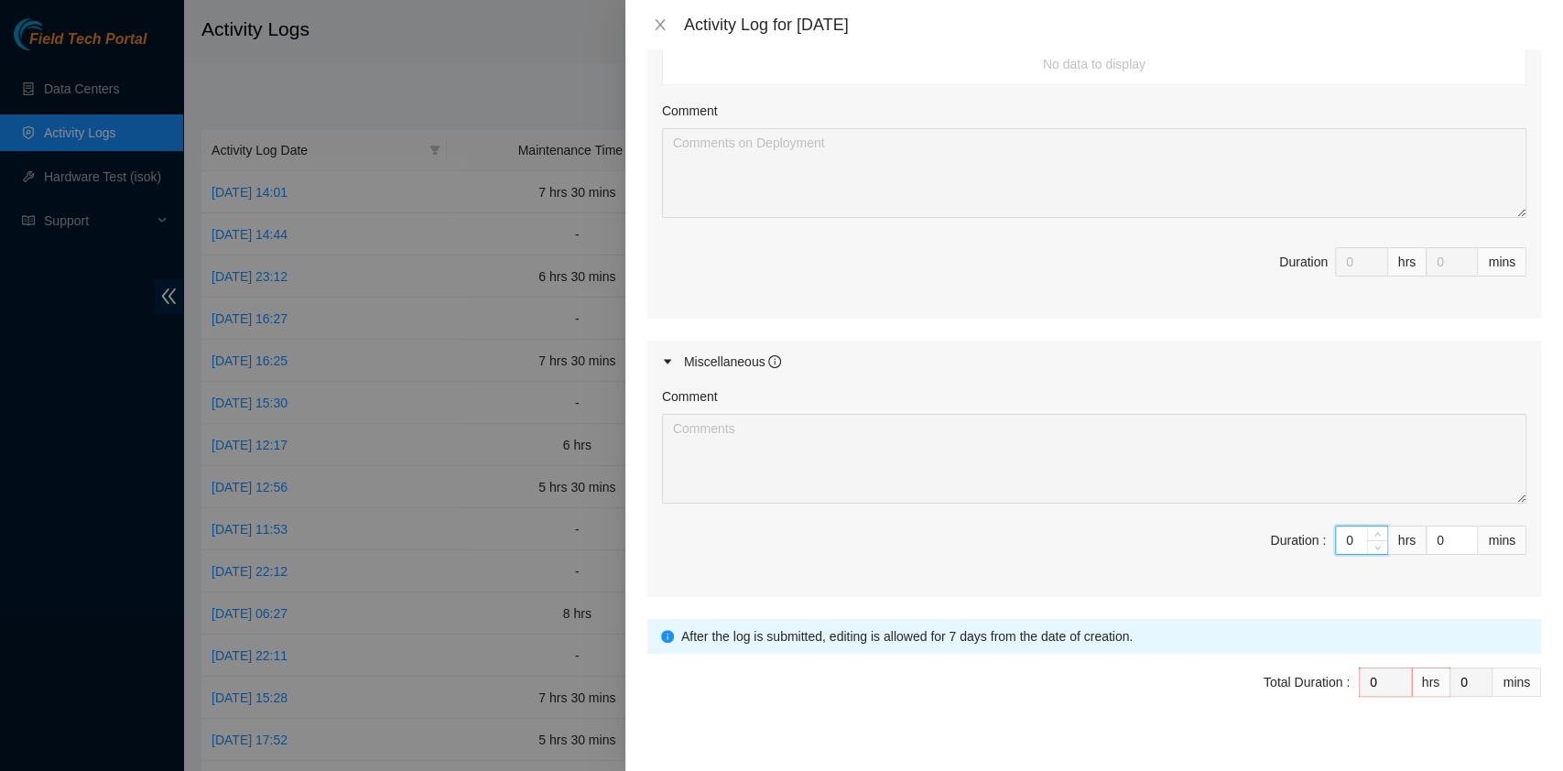
drag, startPoint x: 1338, startPoint y: 523, endPoint x: 1337, endPoint y: 483, distance: 39.4
click at [1294, 526] on span "Duration : 0 hrs 0 mins" at bounding box center [1094, 551] width 864 height 51
type input "8"
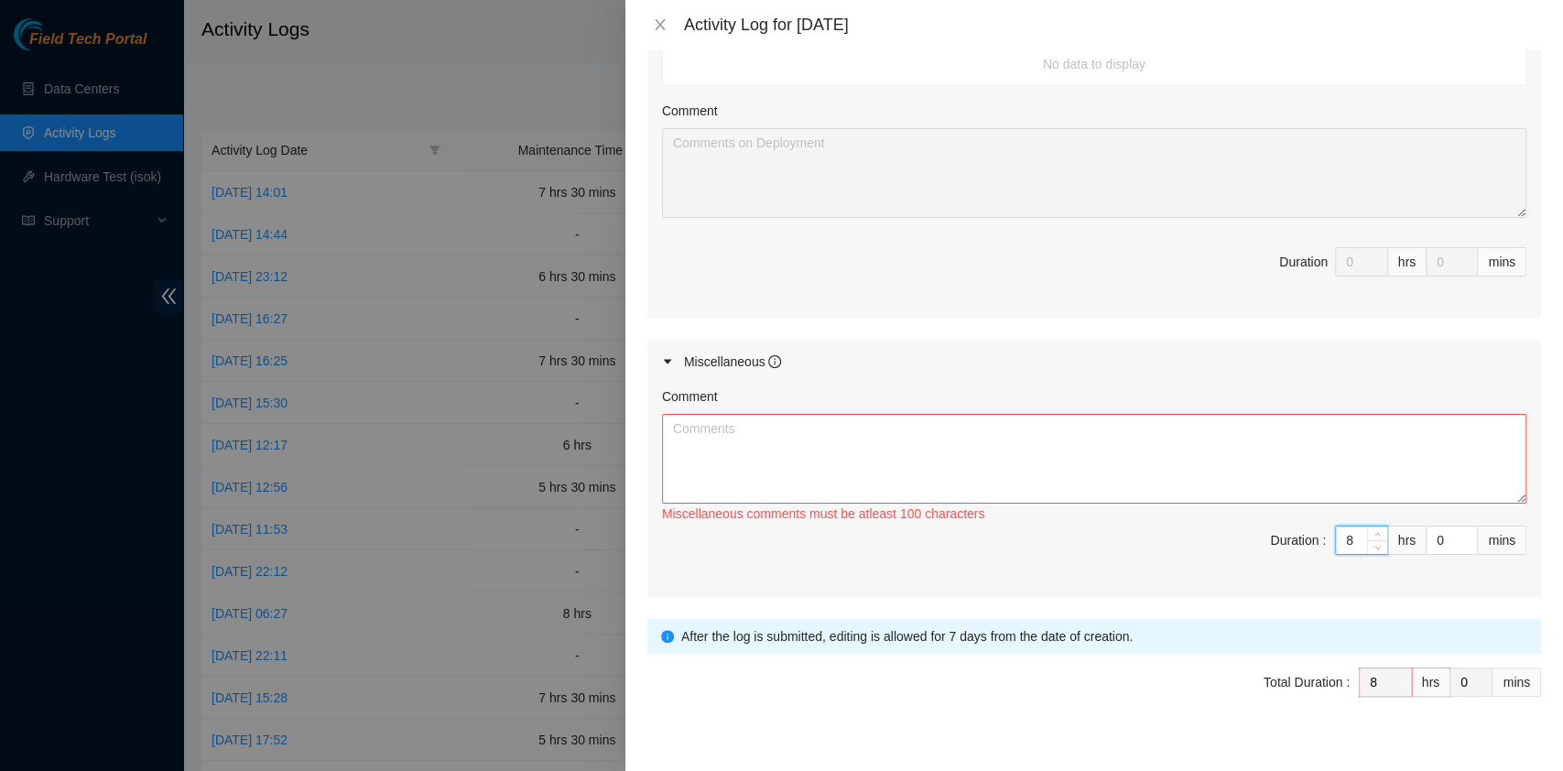
type input "8"
type input "3"
type input "30"
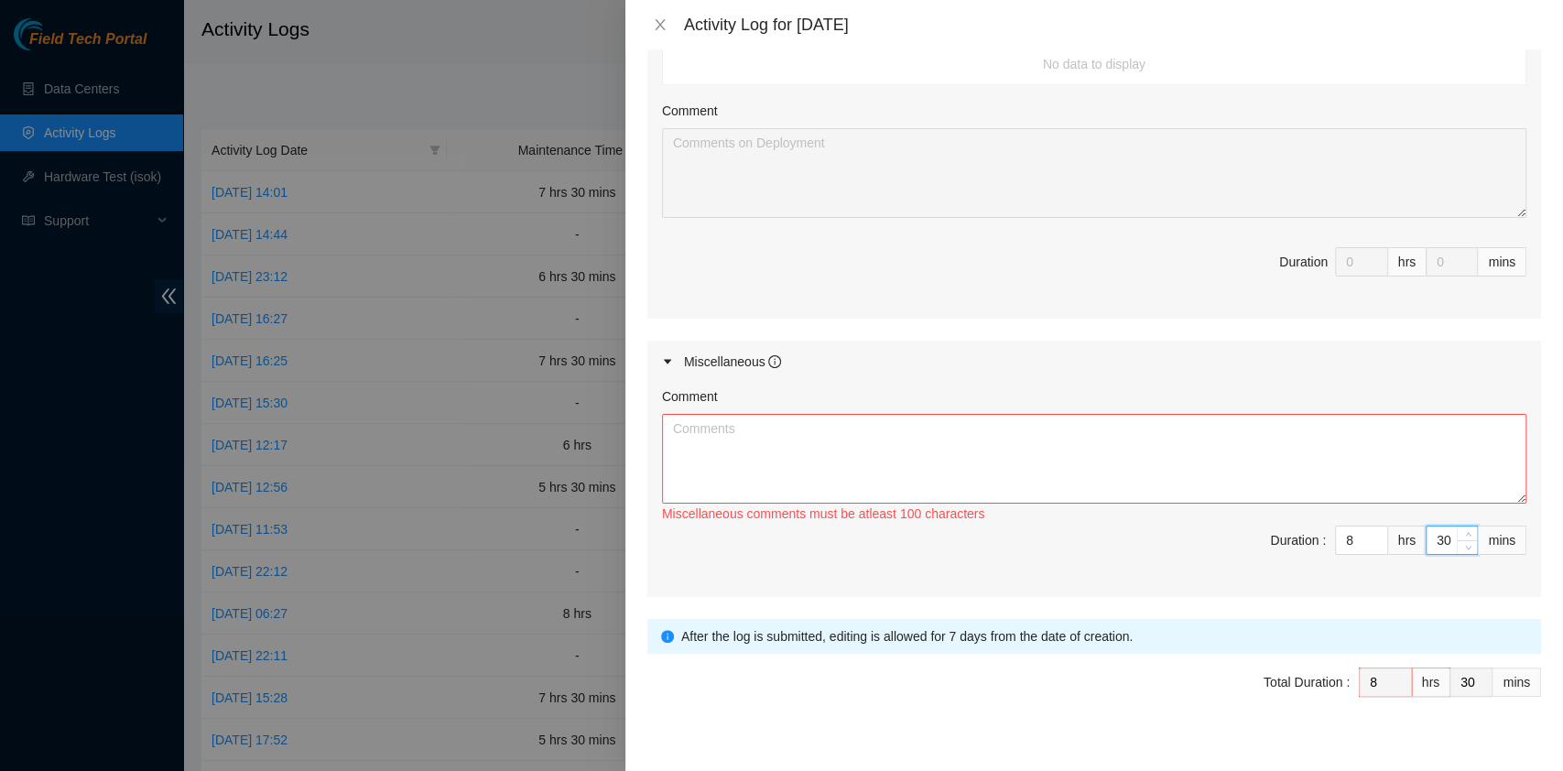
type input "30"
click at [928, 425] on textarea "Comment" at bounding box center [1094, 459] width 864 height 90
paste textarea "Comment Comment Comment Comment Beeline update…………………………………………………………………………………………"
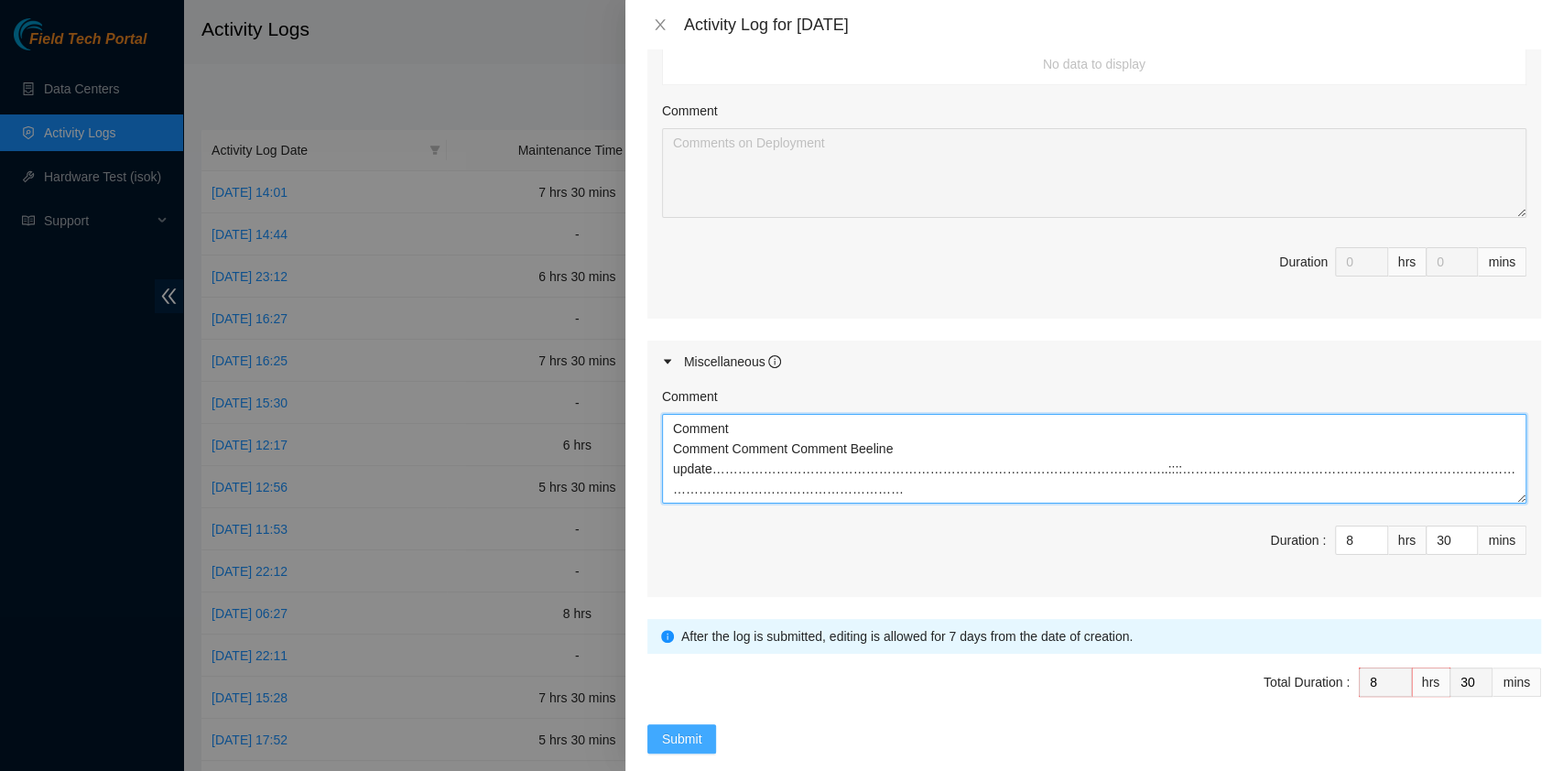
type textarea "Comment Comment Comment Comment Beeline update…………………………………………………………………………………………"
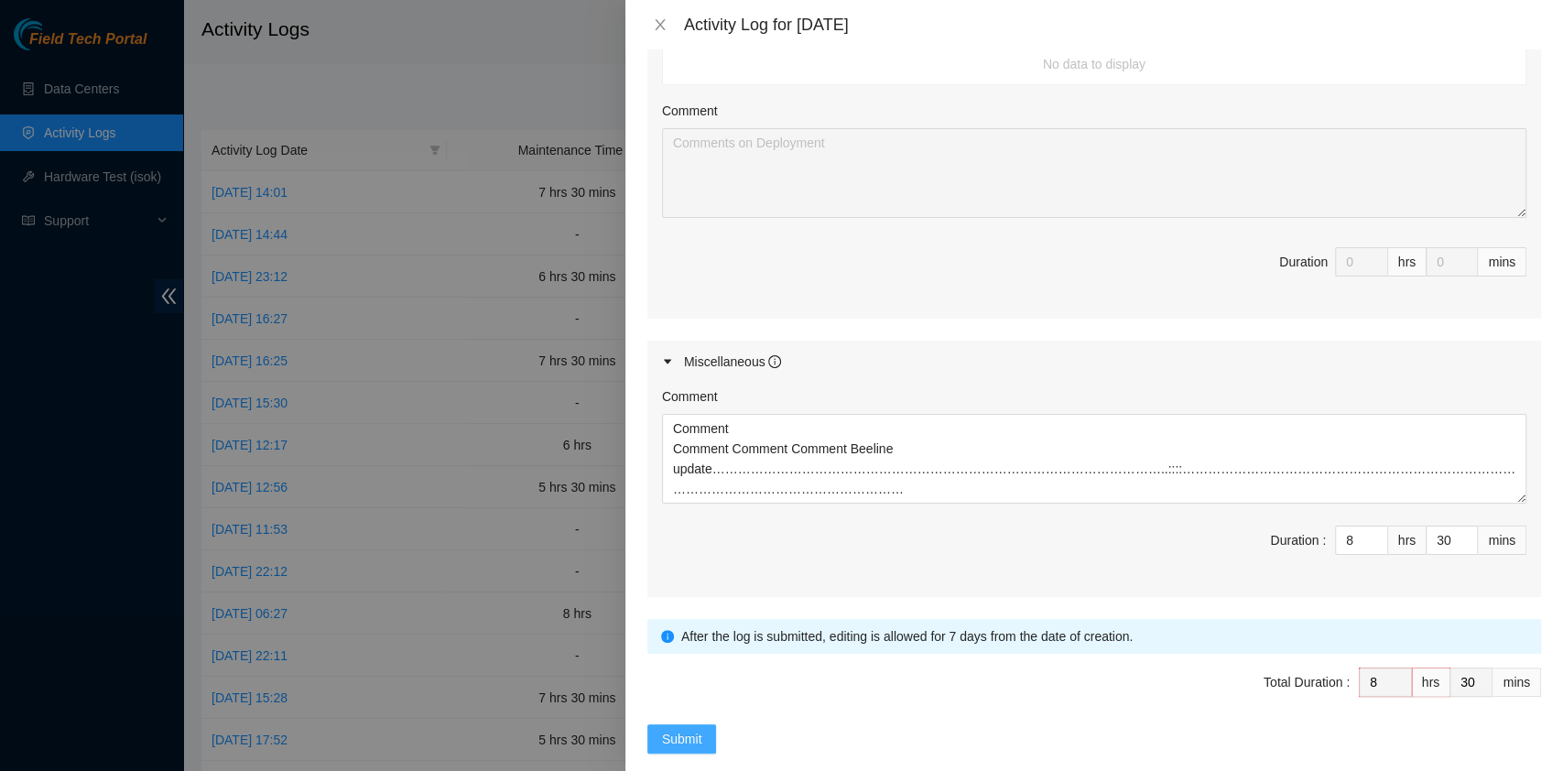
click at [681, 729] on span "Submit" at bounding box center [682, 739] width 40 height 20
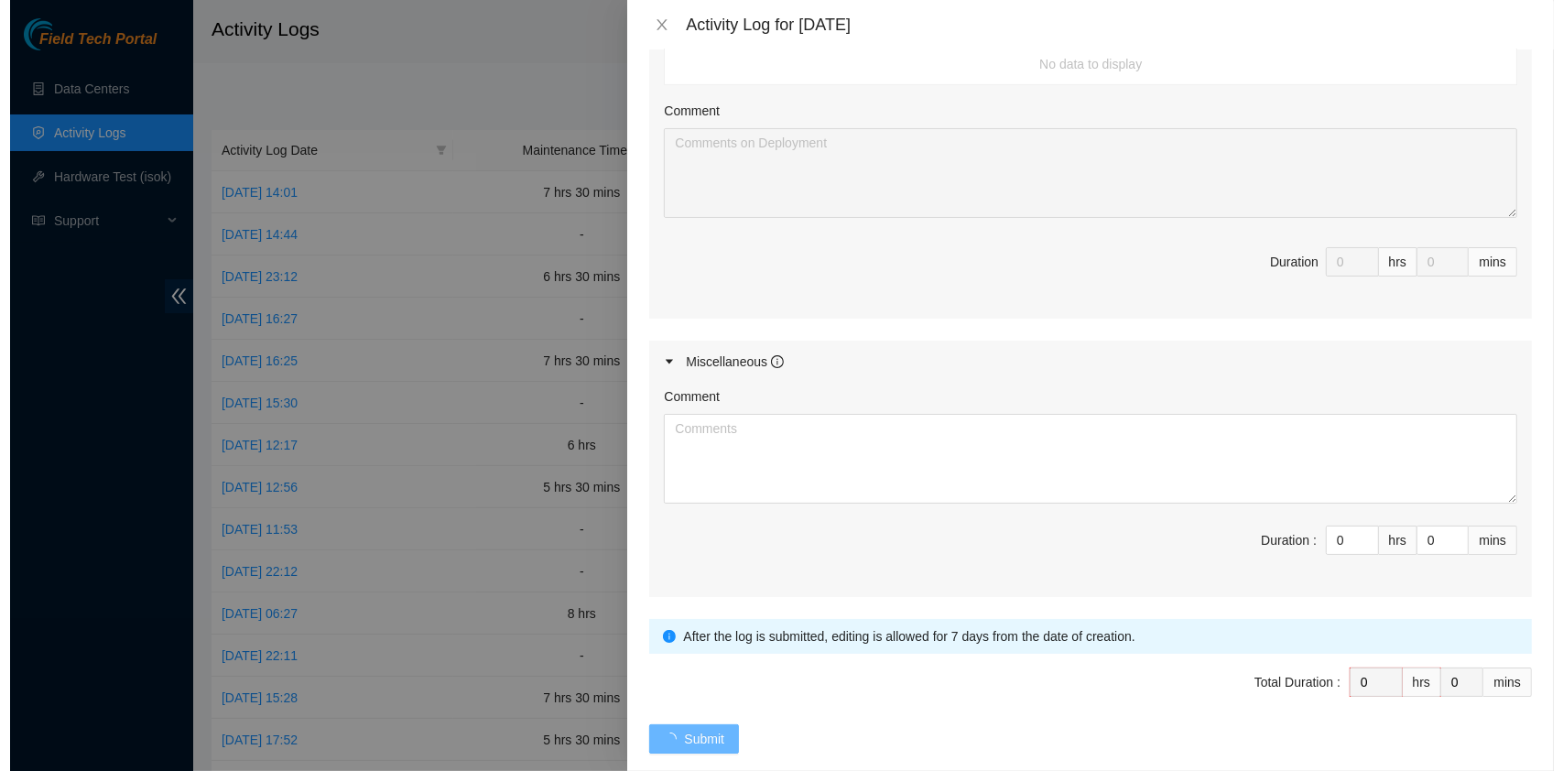
scroll to position [0, 0]
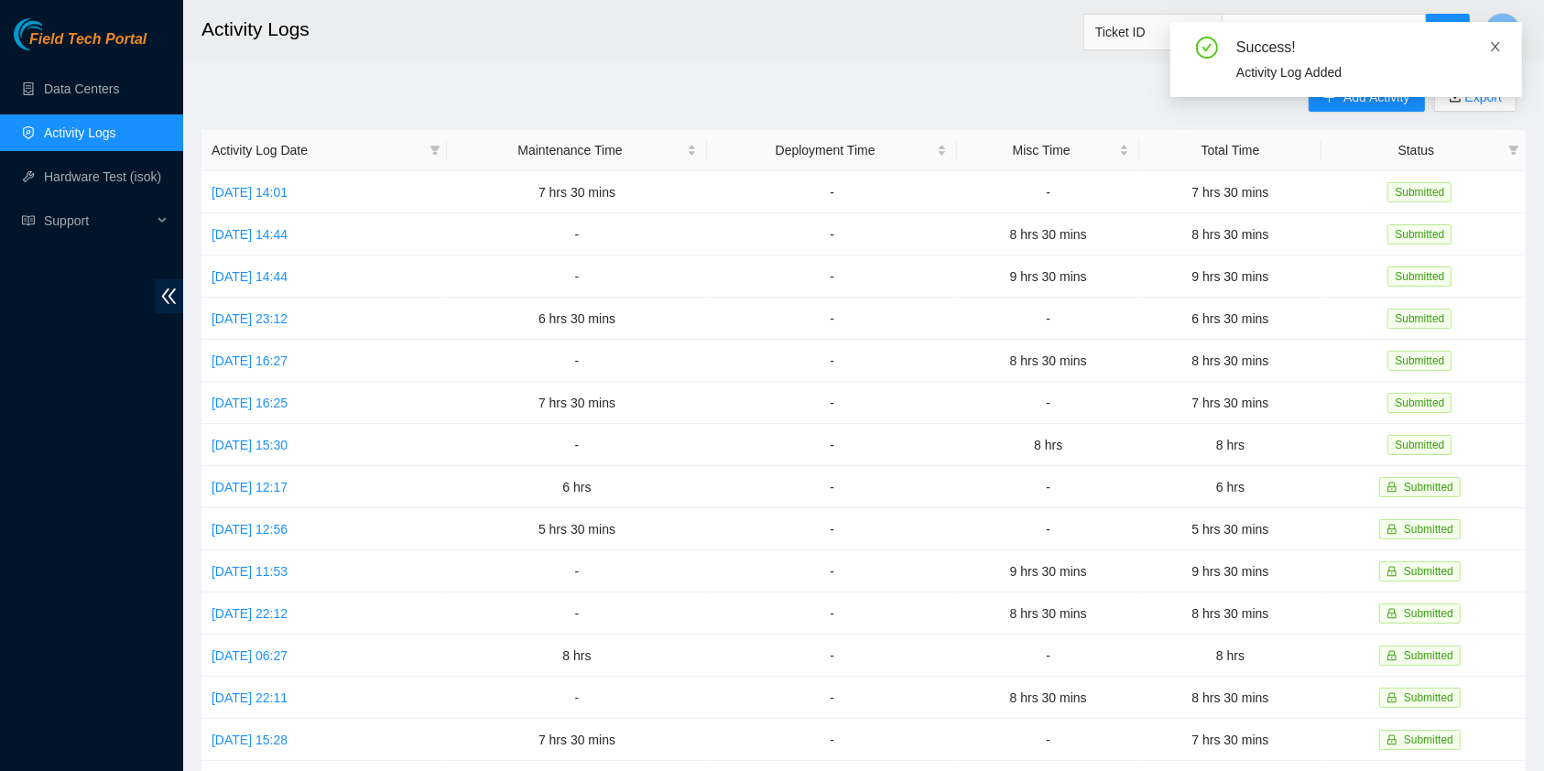
click at [1501, 46] on icon "close" at bounding box center [1495, 46] width 13 height 13
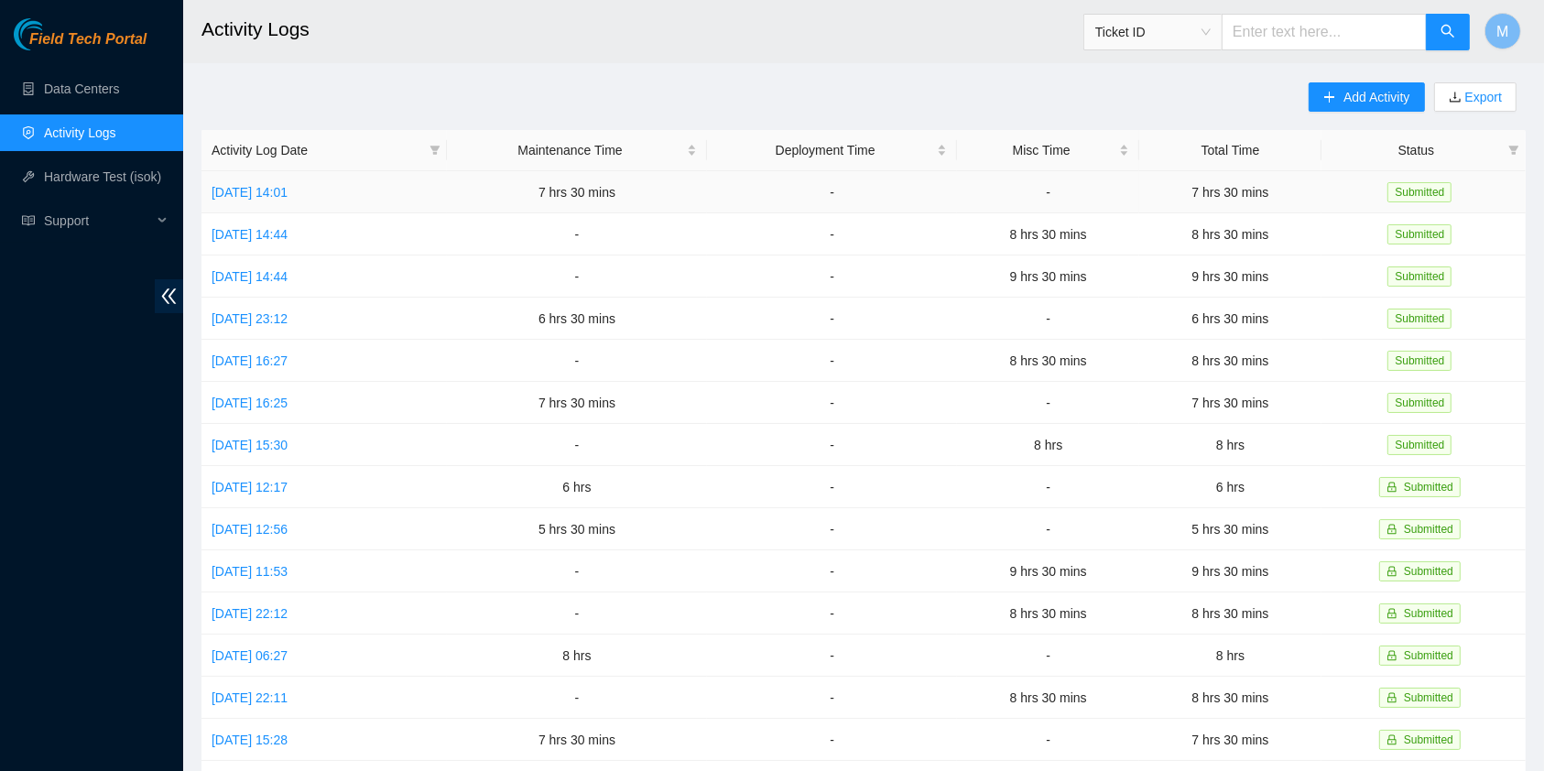
click at [295, 205] on td "Sun, 31 Aug 2025 14:01" at bounding box center [323, 192] width 245 height 42
click at [287, 197] on link "Sun, 31 Aug 2025 14:01" at bounding box center [249, 192] width 76 height 15
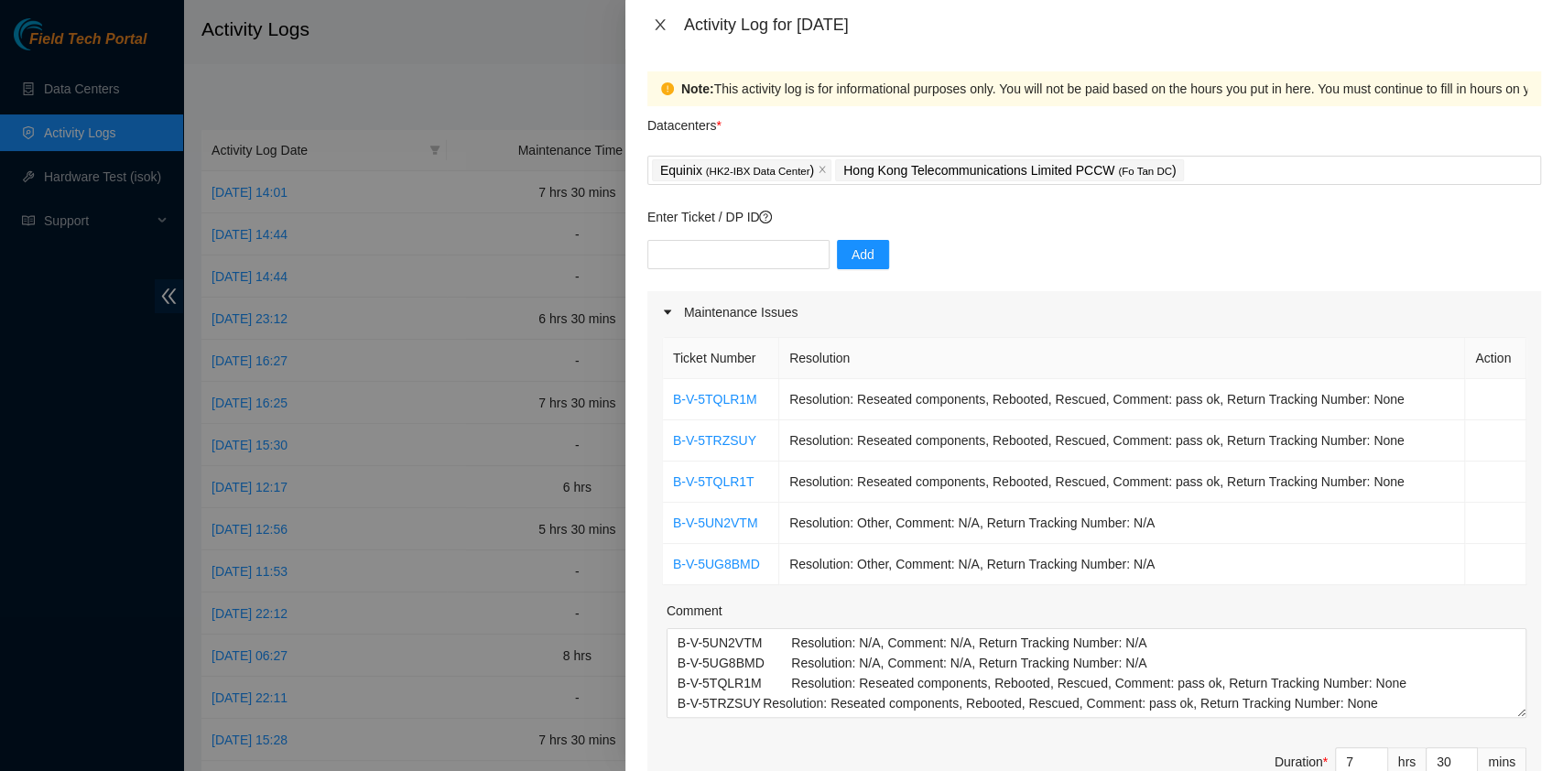
click at [660, 24] on icon "close" at bounding box center [660, 24] width 10 height 11
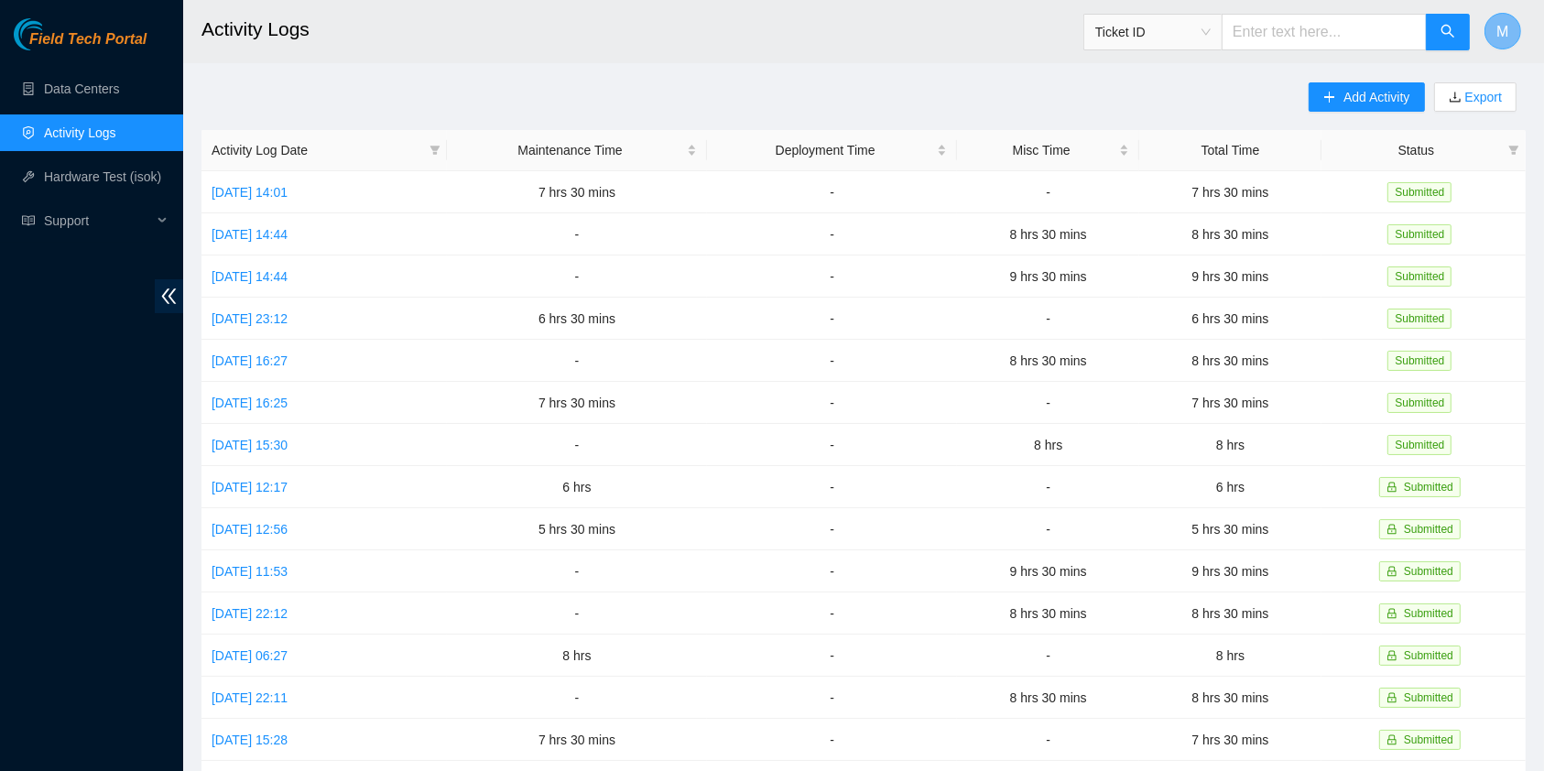
click at [1492, 43] on button "M" at bounding box center [1502, 31] width 37 height 37
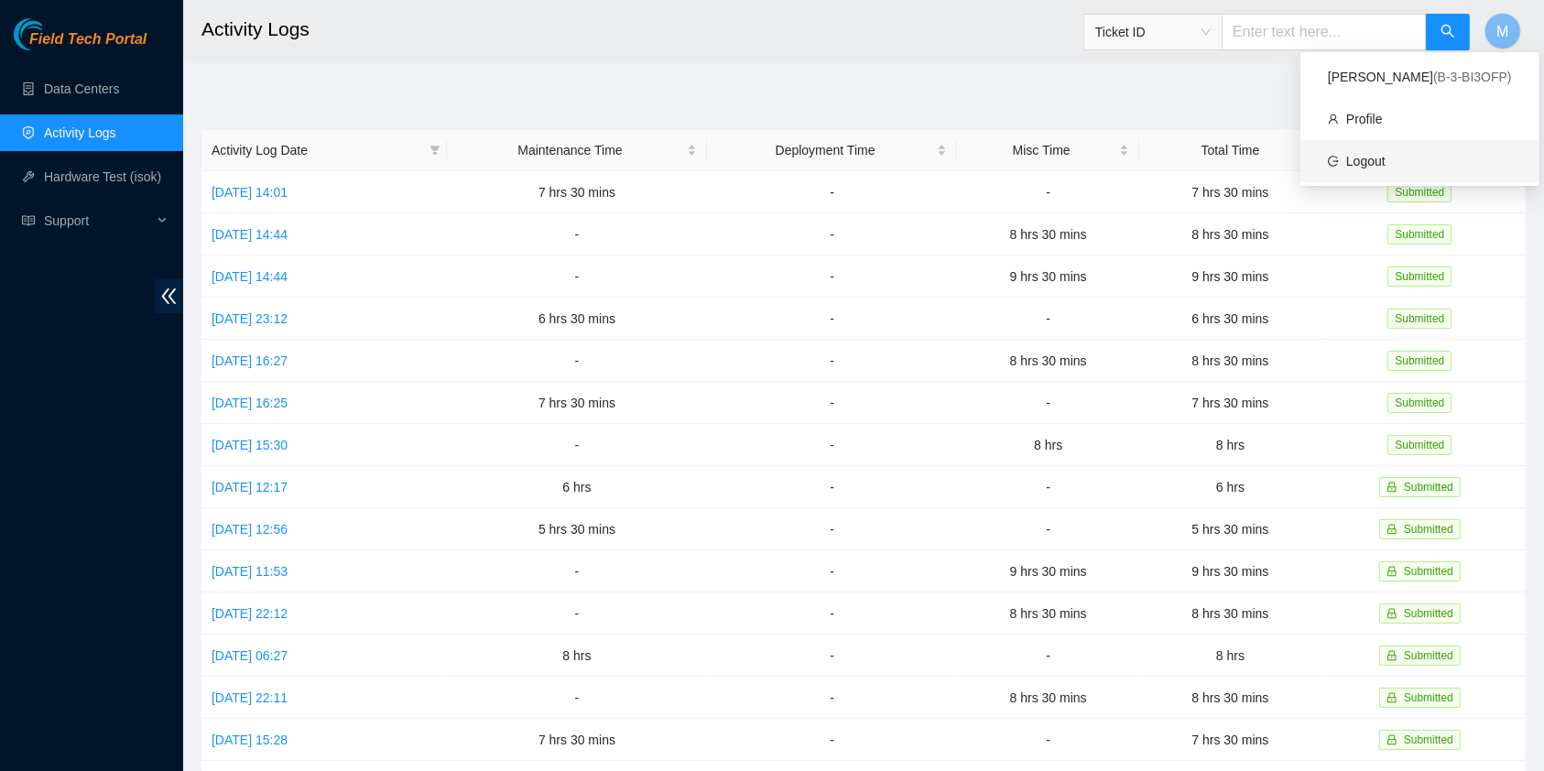
click at [1385, 168] on link "Logout" at bounding box center [1365, 161] width 39 height 15
